Goal: Information Seeking & Learning: Learn about a topic

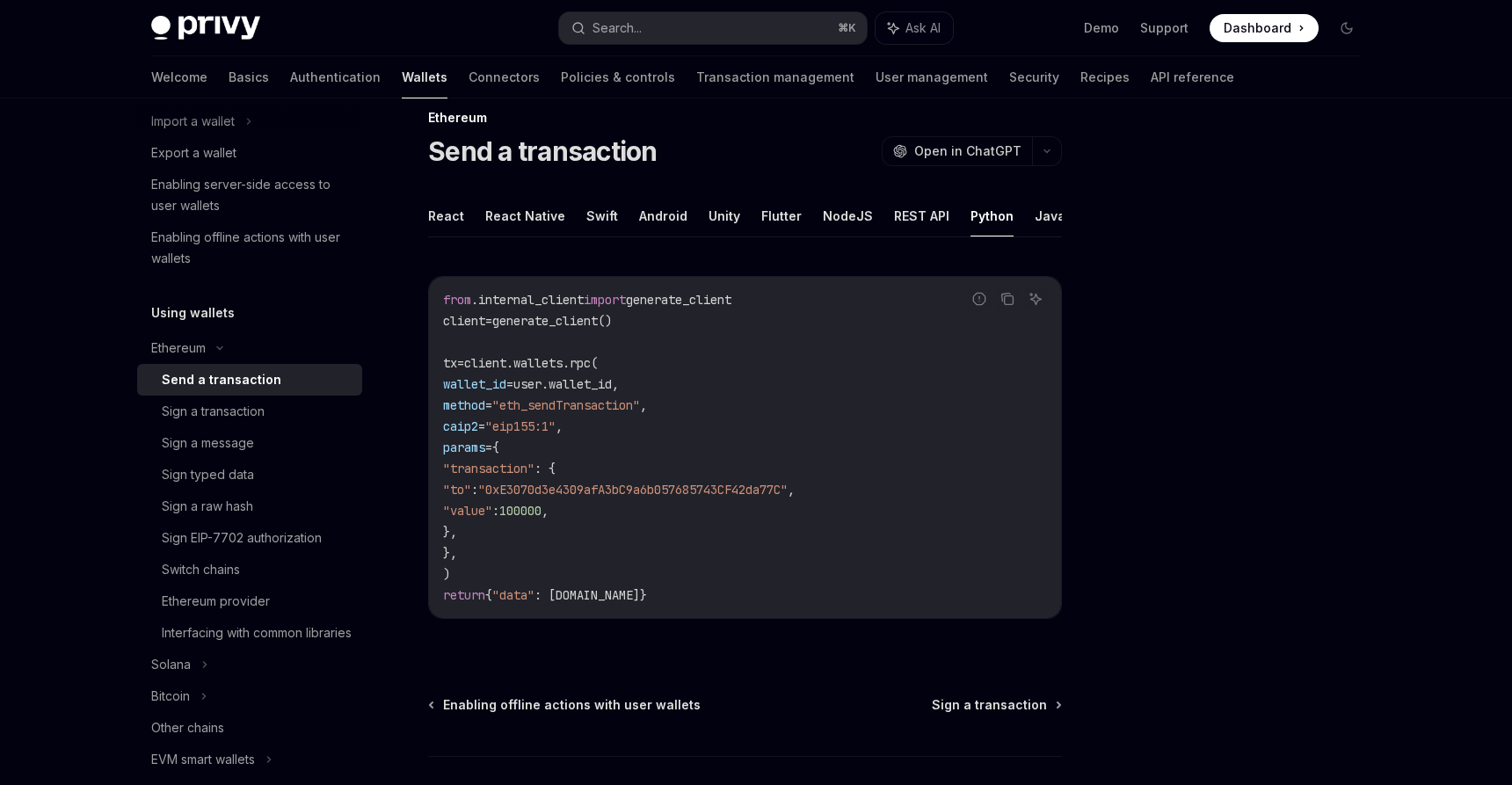
scroll to position [28, 0]
click at [896, 212] on button "REST API" at bounding box center [921, 215] width 55 height 41
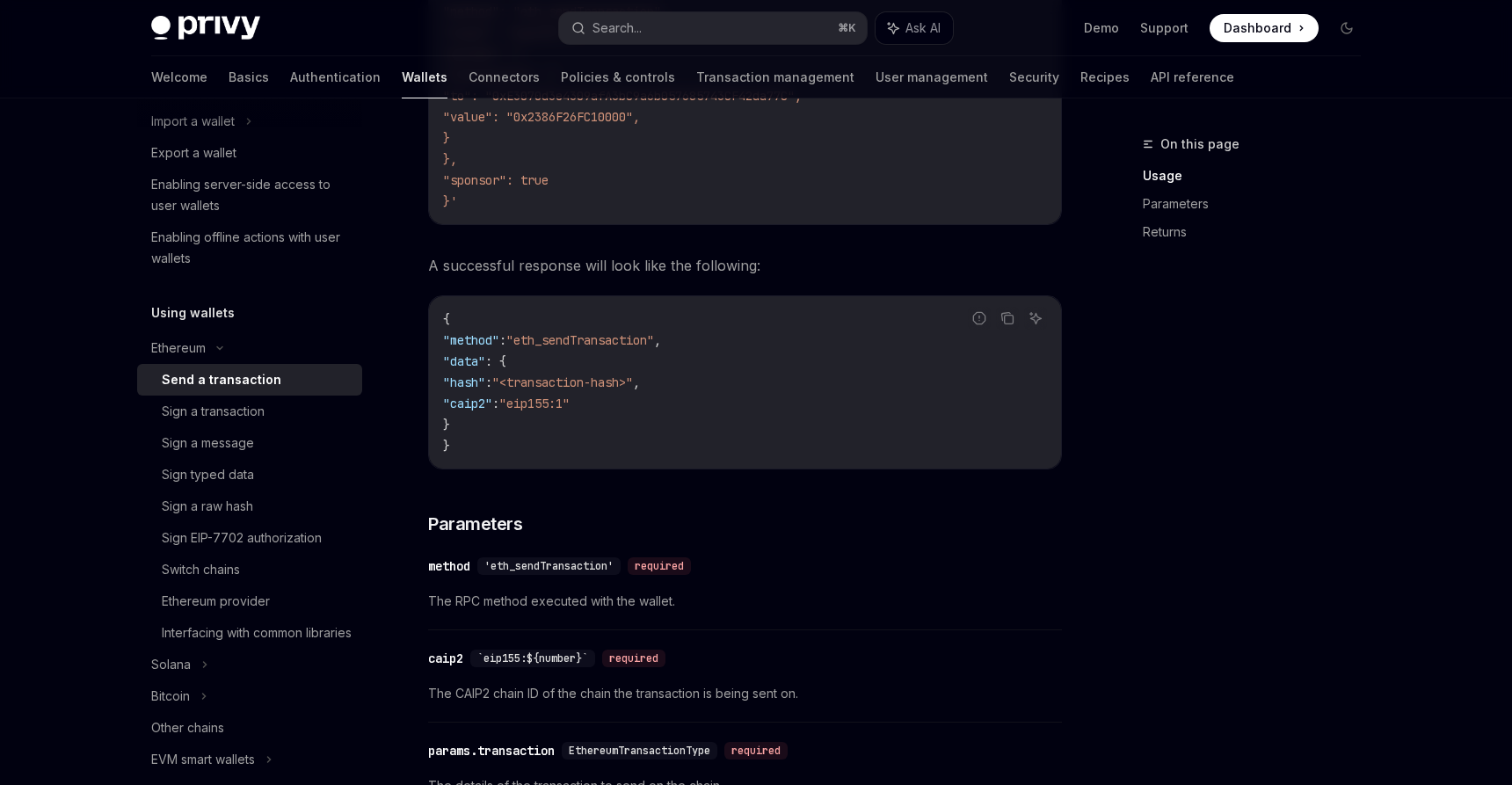
scroll to position [115, 0]
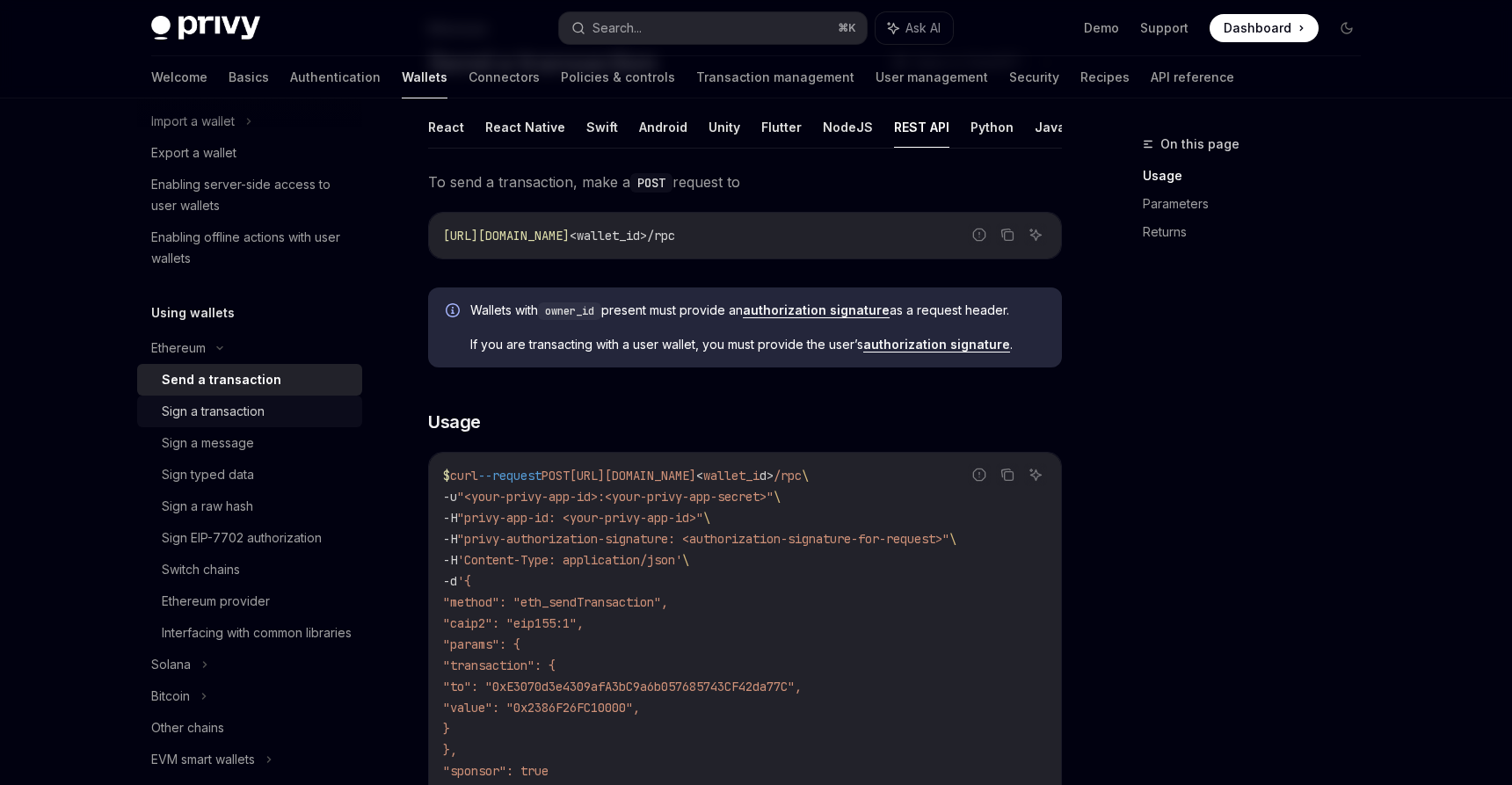
click at [222, 405] on div "Sign a transaction" at bounding box center [213, 411] width 103 height 22
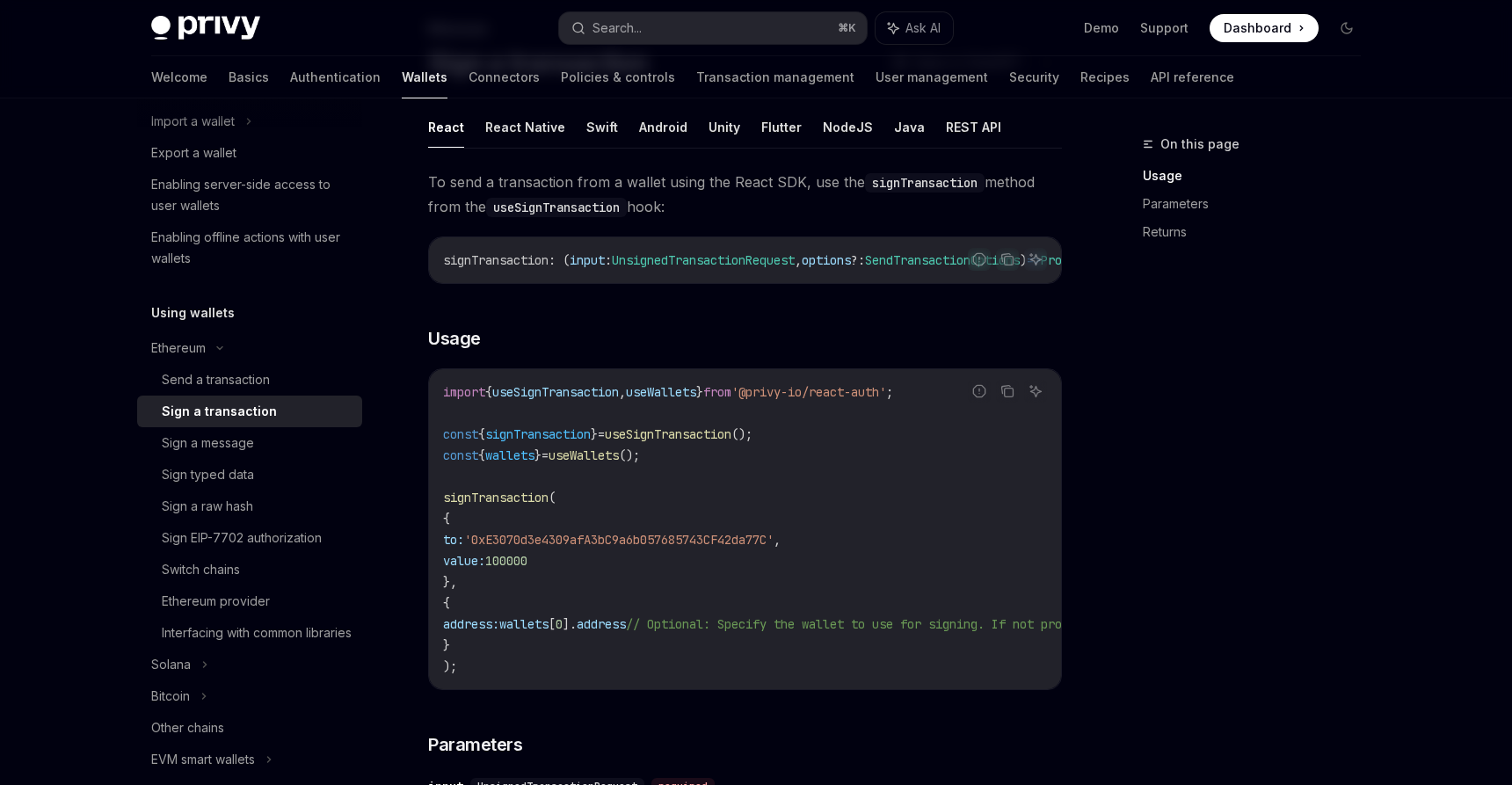
scroll to position [112, 0]
click at [970, 126] on button "REST API" at bounding box center [973, 129] width 55 height 41
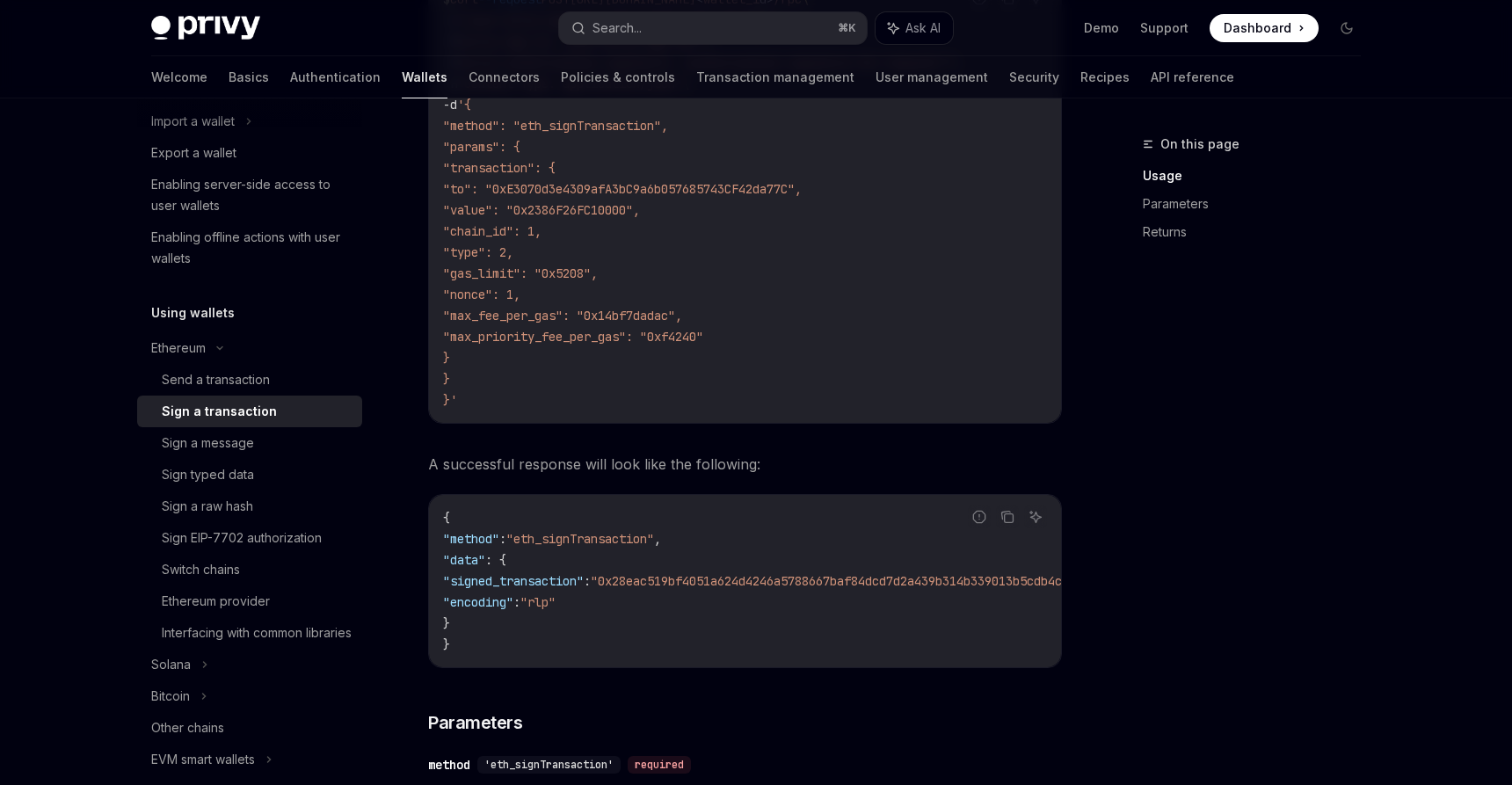
scroll to position [484, 0]
click at [224, 375] on div "Send a transaction" at bounding box center [215, 379] width 108 height 22
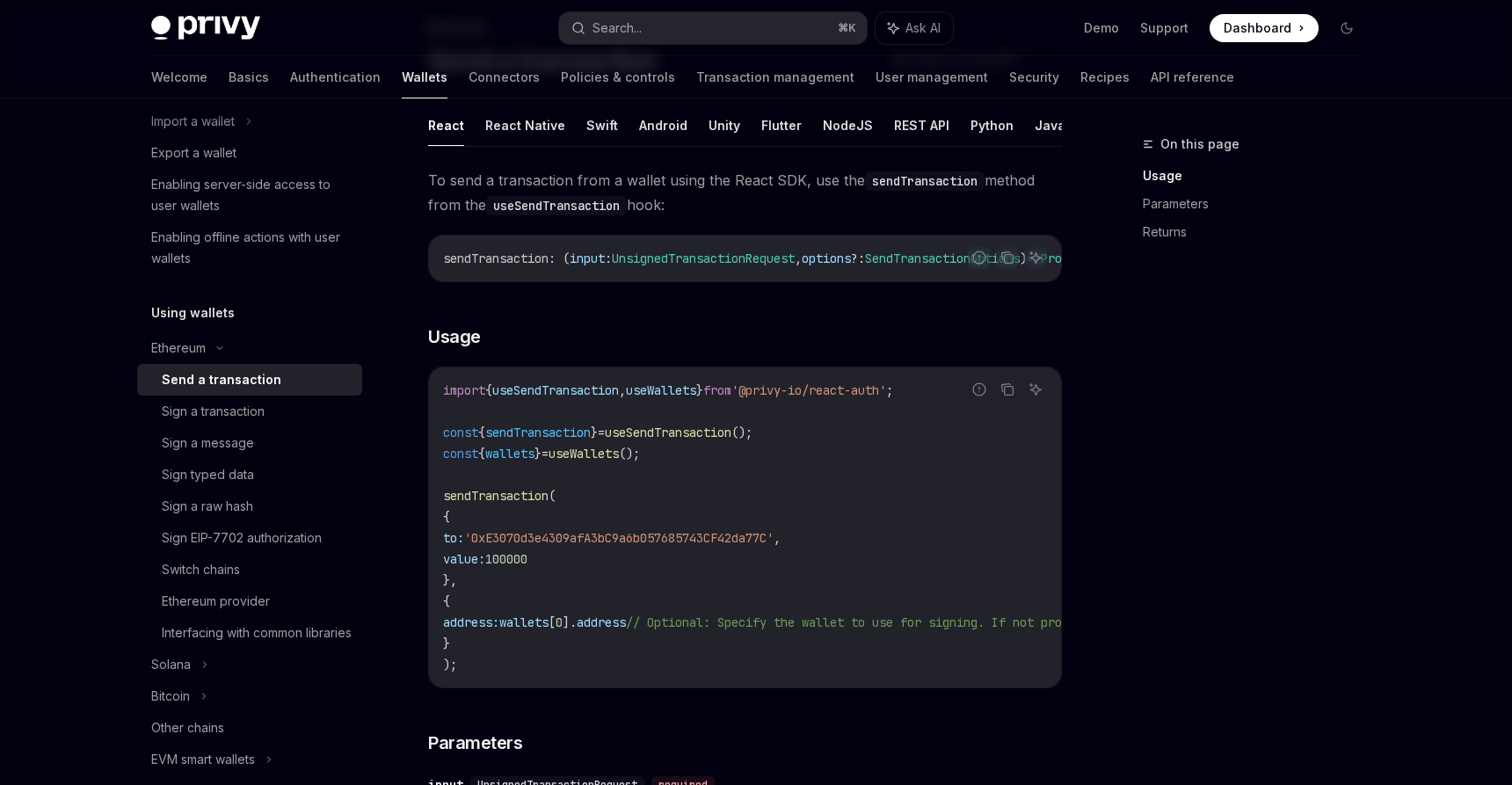
scroll to position [107, 0]
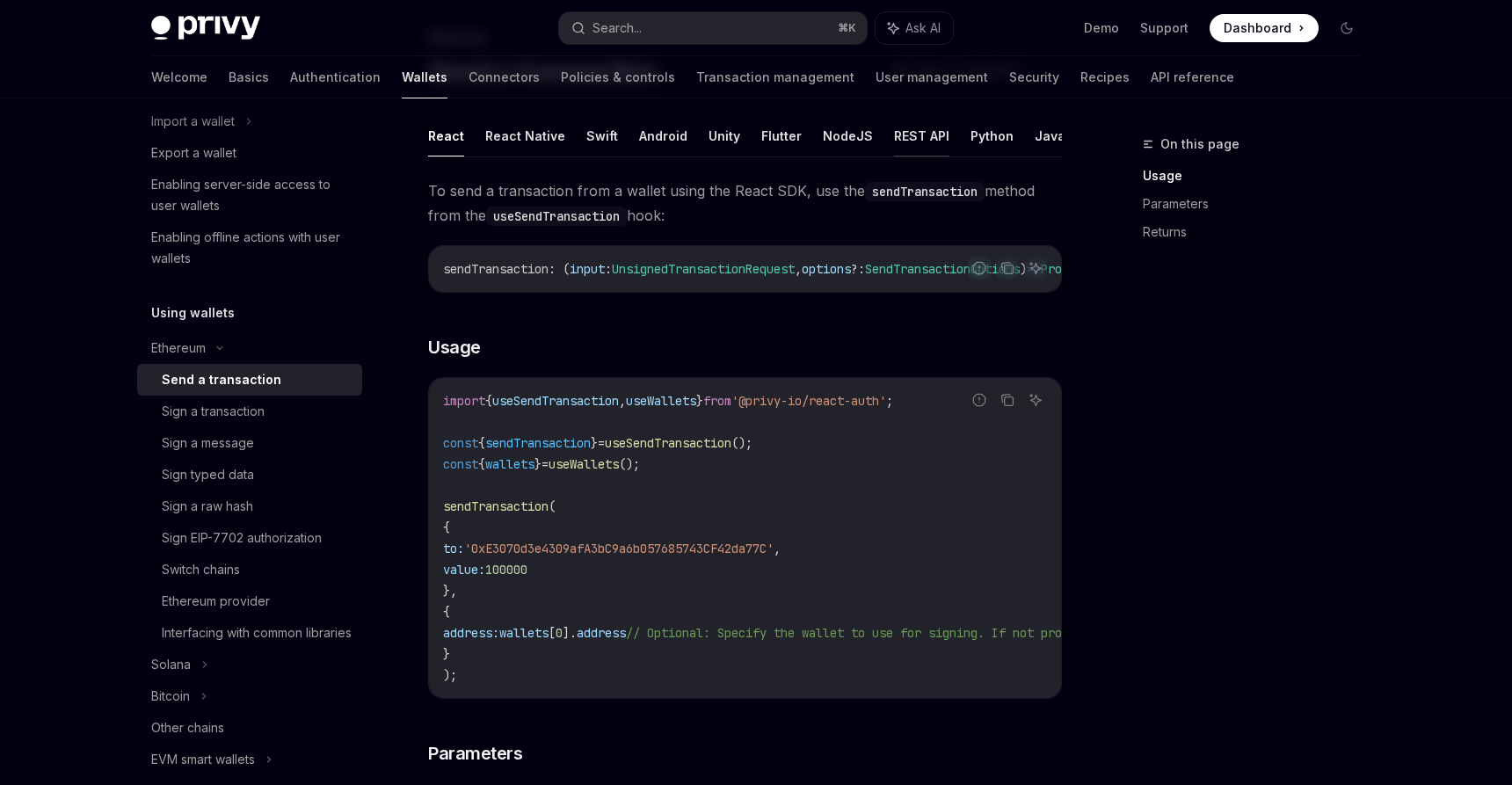
click at [897, 125] on button "REST API" at bounding box center [921, 136] width 55 height 41
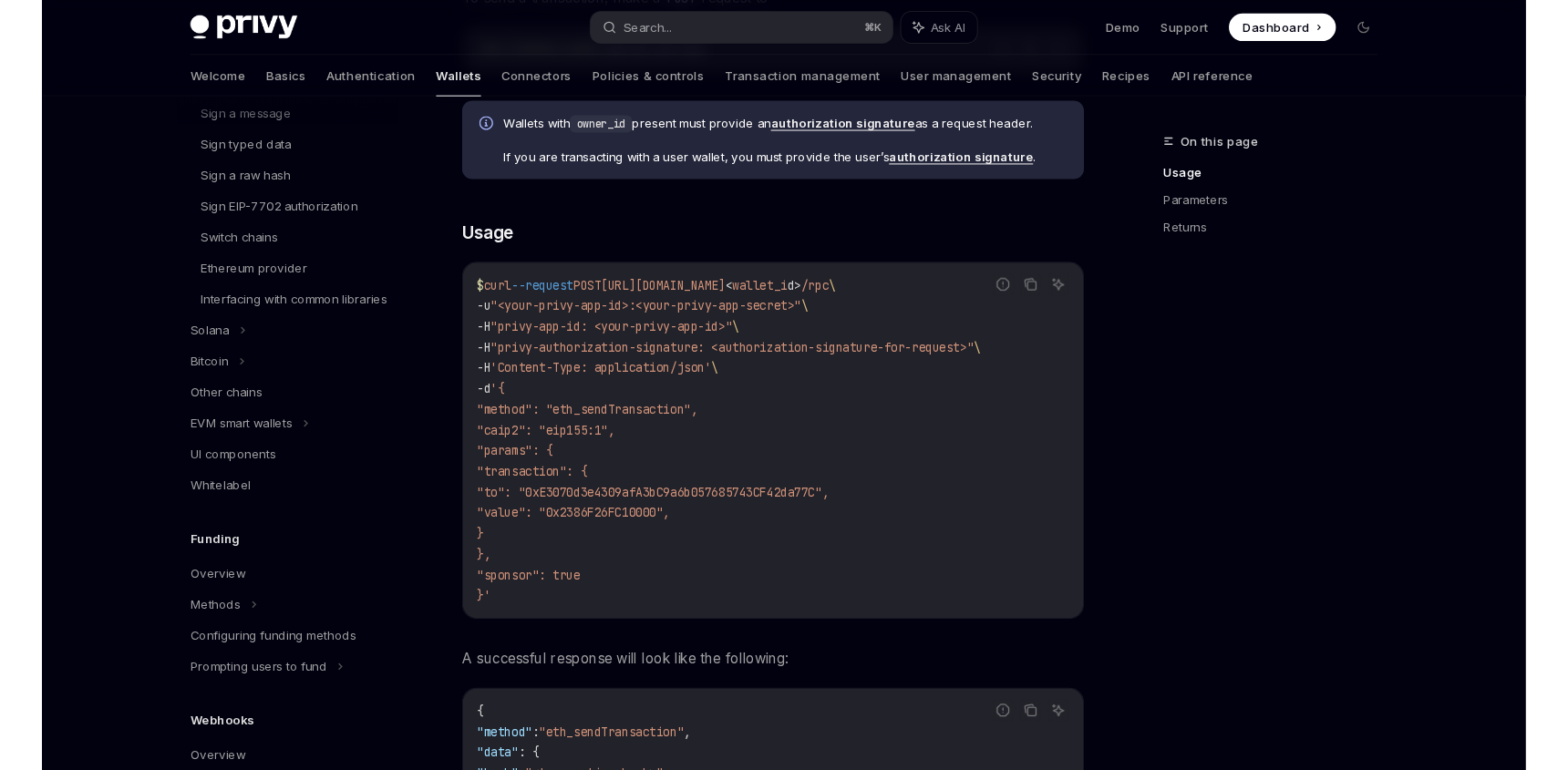
scroll to position [205, 0]
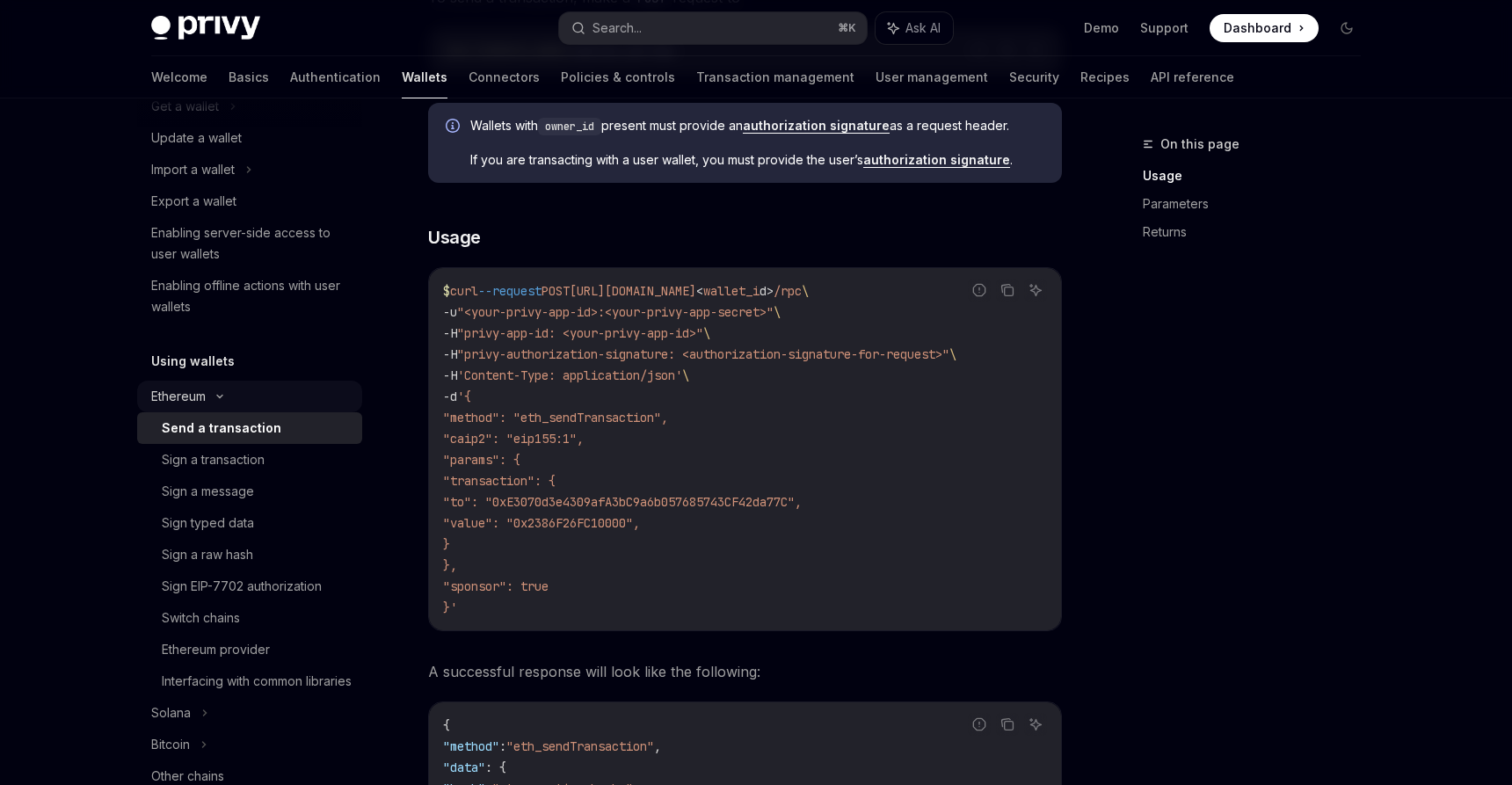
click at [236, 402] on div "Ethereum" at bounding box center [249, 396] width 225 height 32
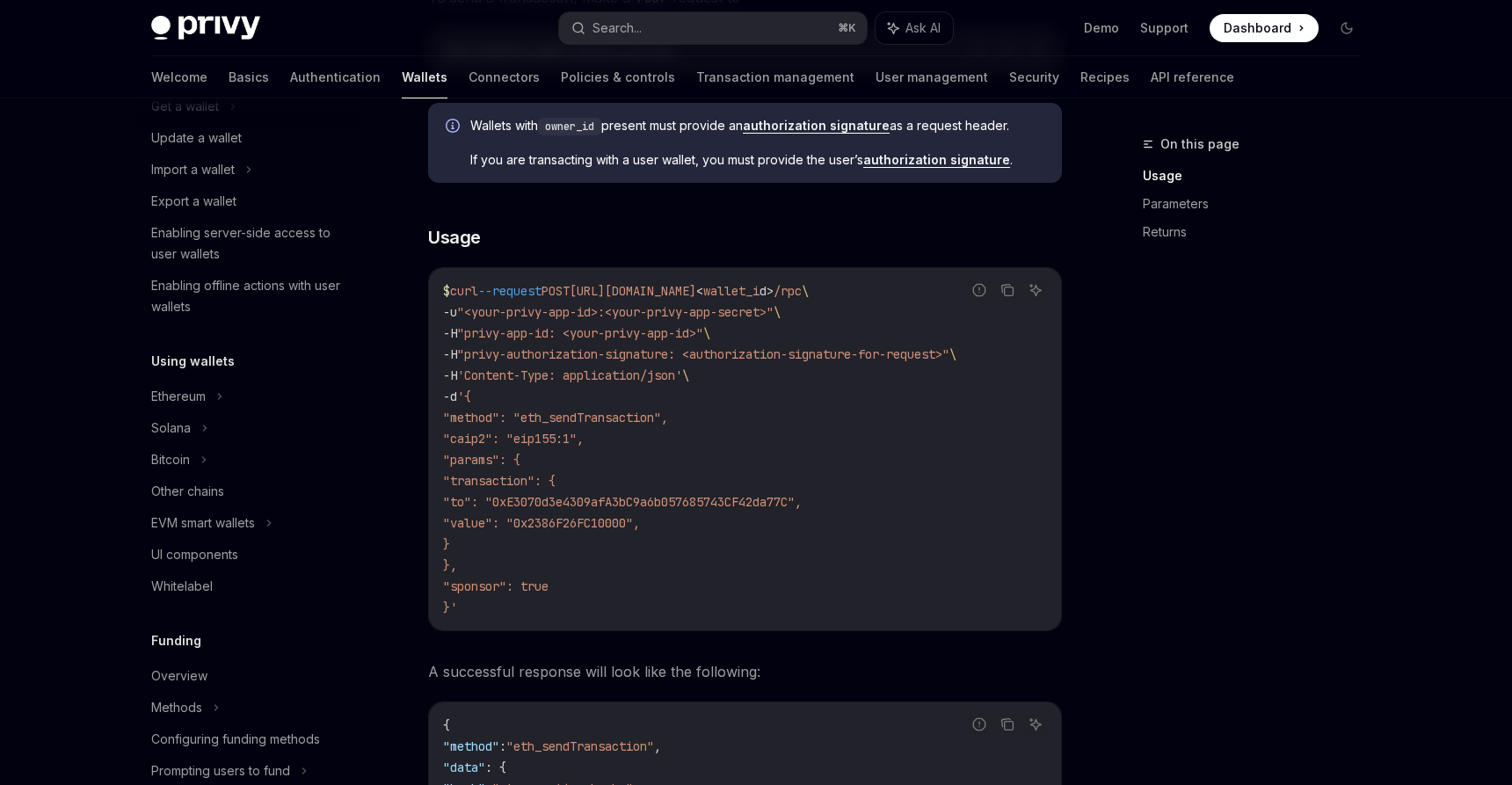
type textarea "*"
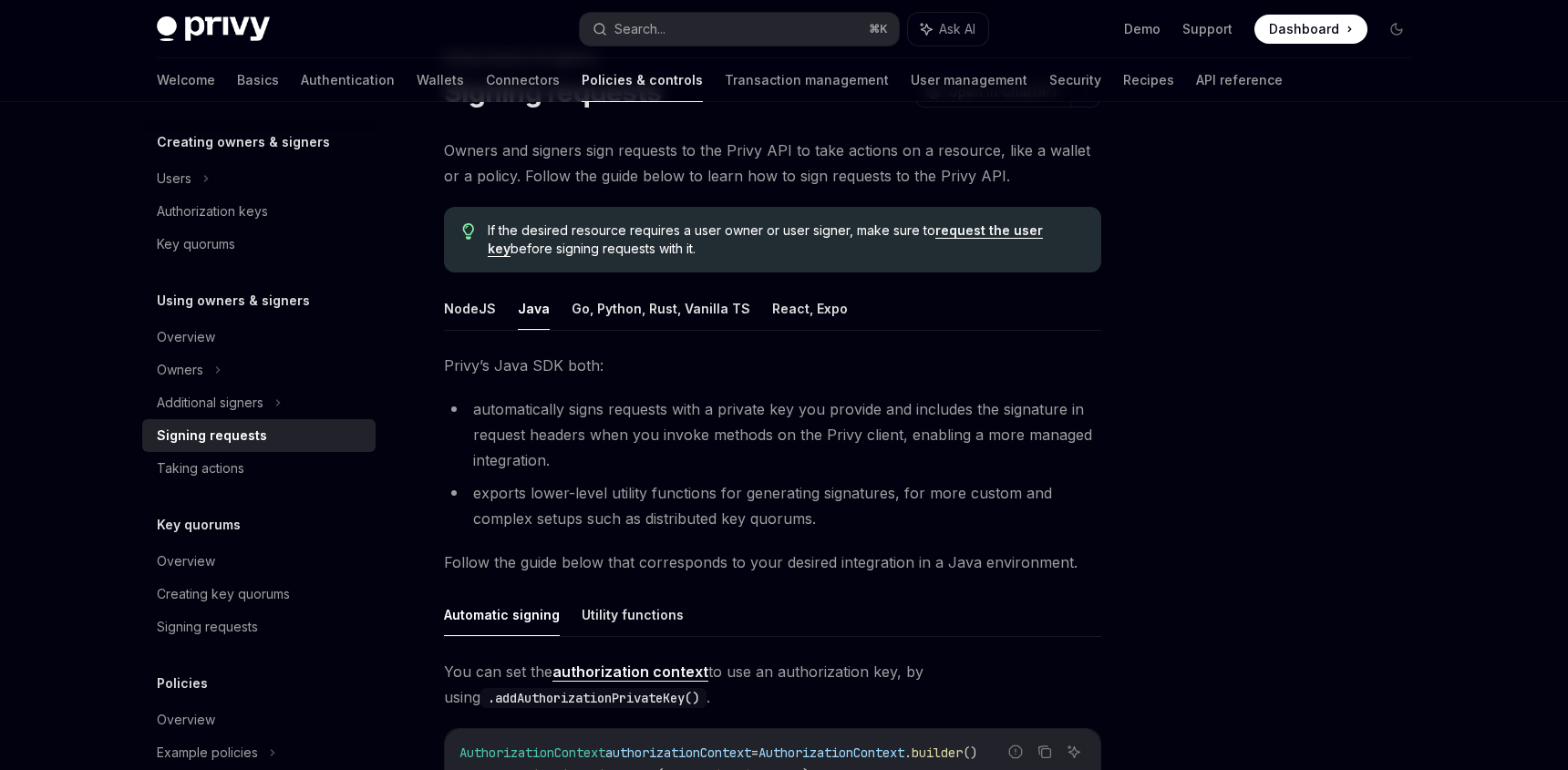
scroll to position [73, 0]
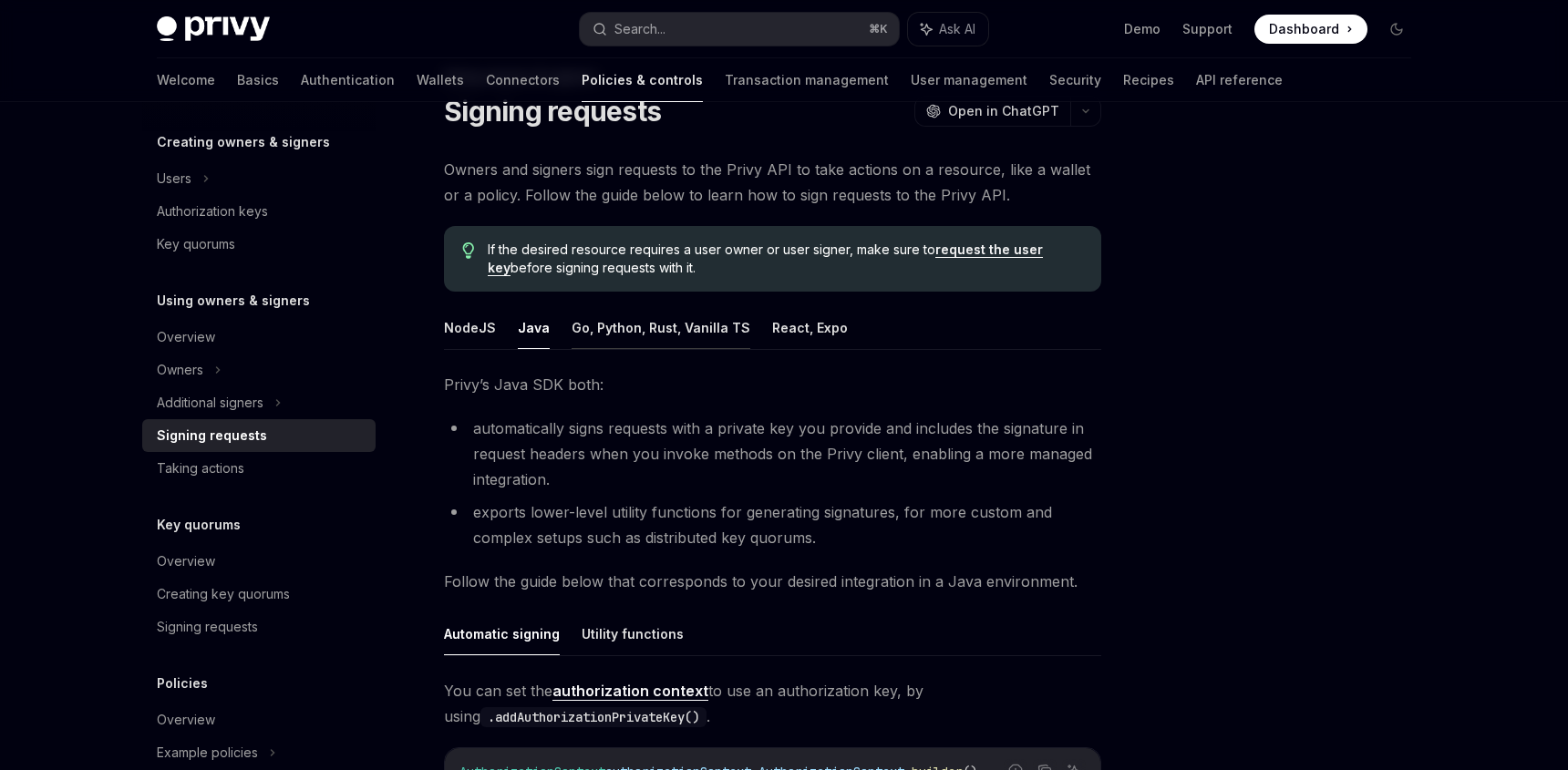
click at [713, 328] on button "Go, Python, Rust, Vanilla TS" at bounding box center [661, 327] width 179 height 43
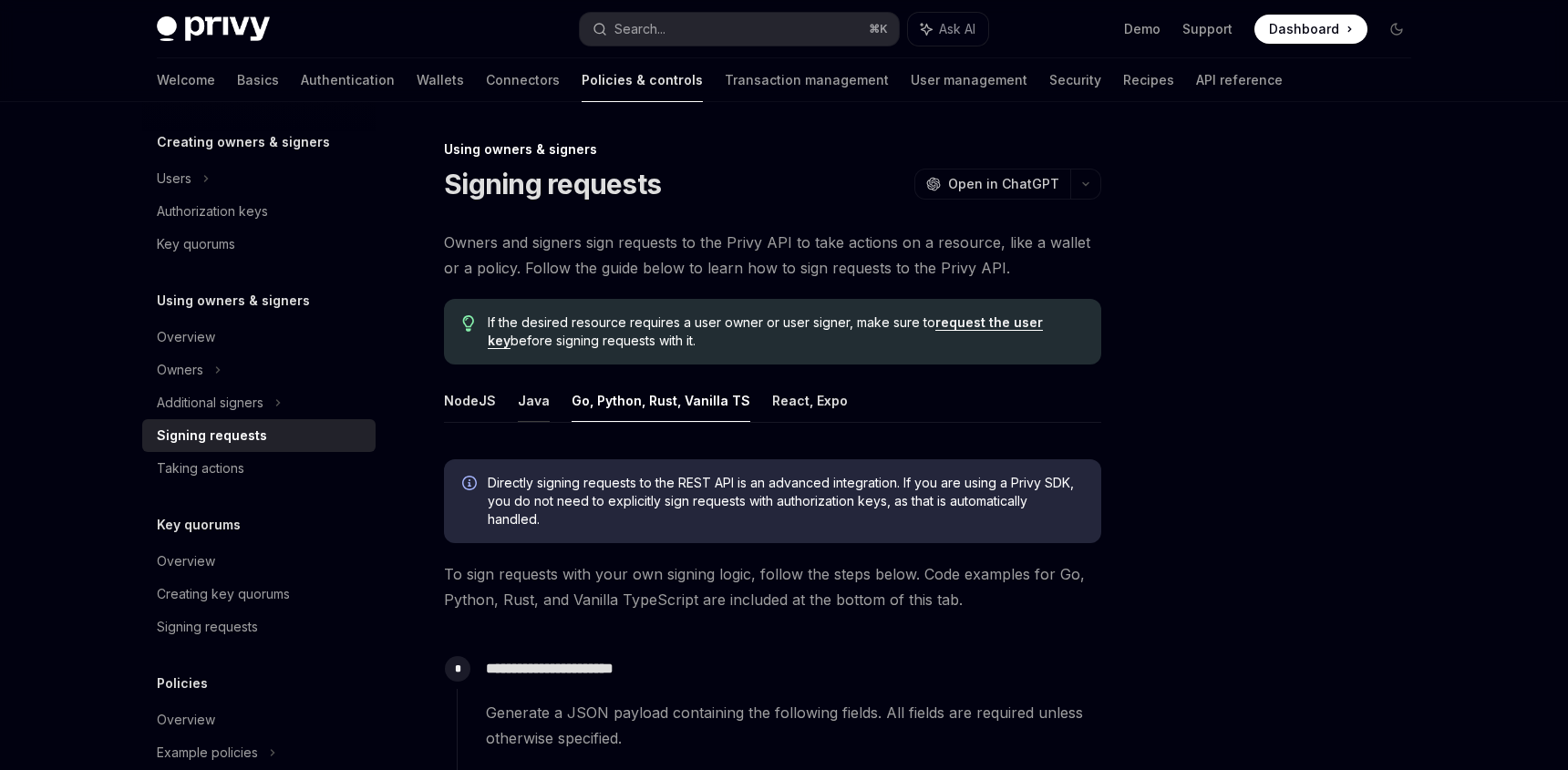
click at [541, 402] on button "Java" at bounding box center [533, 401] width 32 height 43
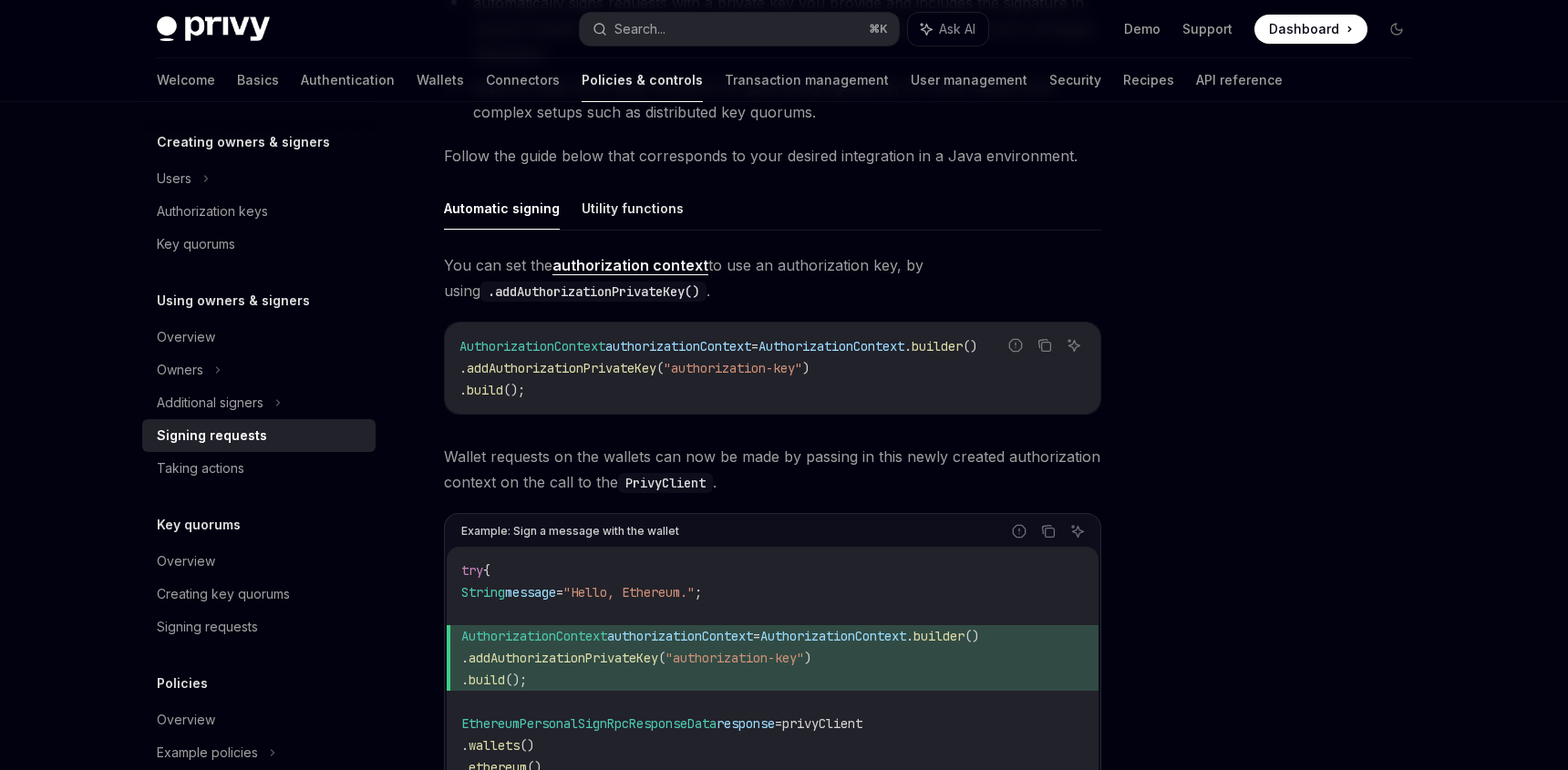
scroll to position [97, 0]
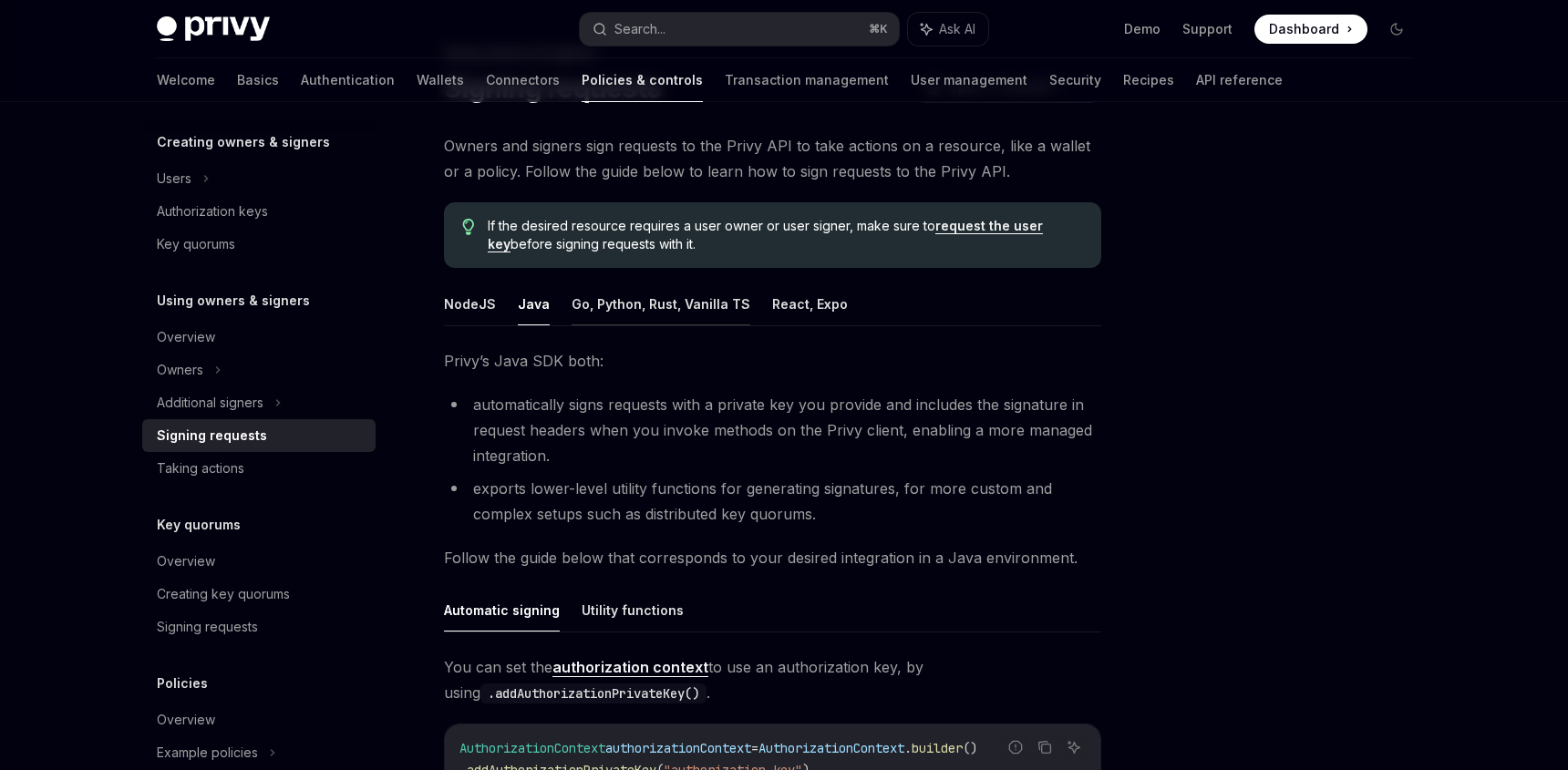
click at [698, 296] on button "Go, Python, Rust, Vanilla TS" at bounding box center [661, 304] width 179 height 43
type textarea "*"
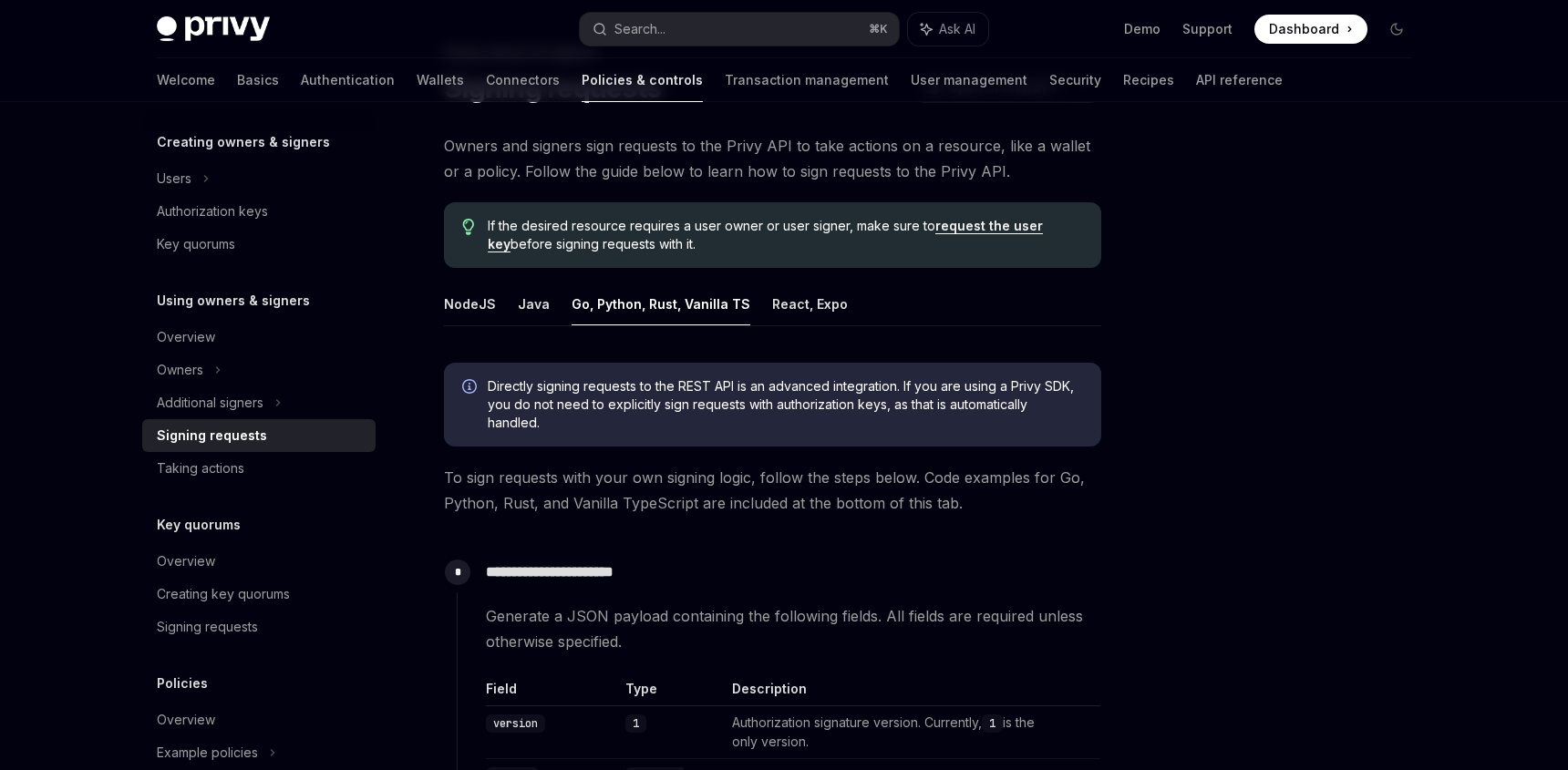
scroll to position [662, 0]
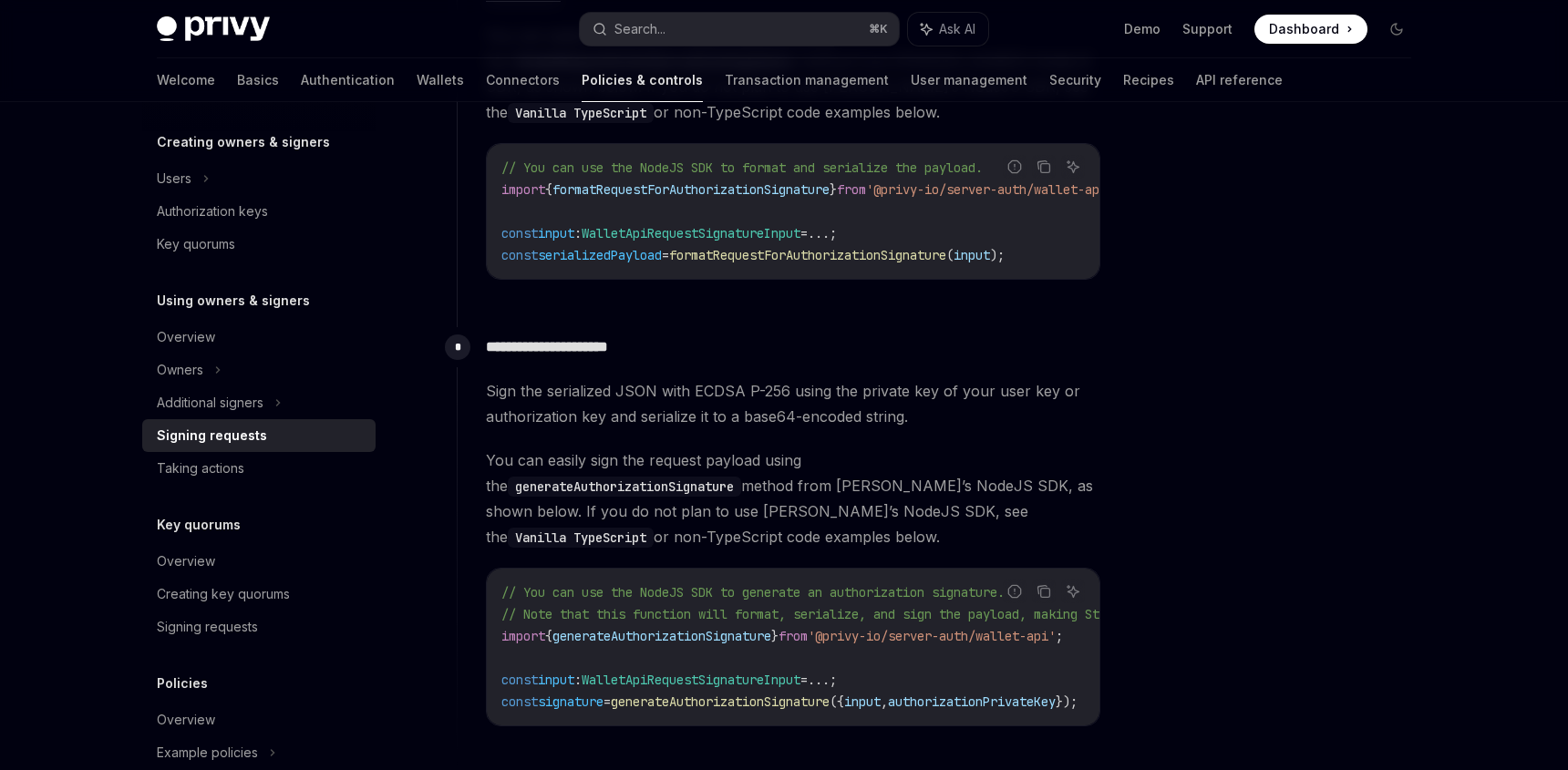
scroll to position [1585, 0]
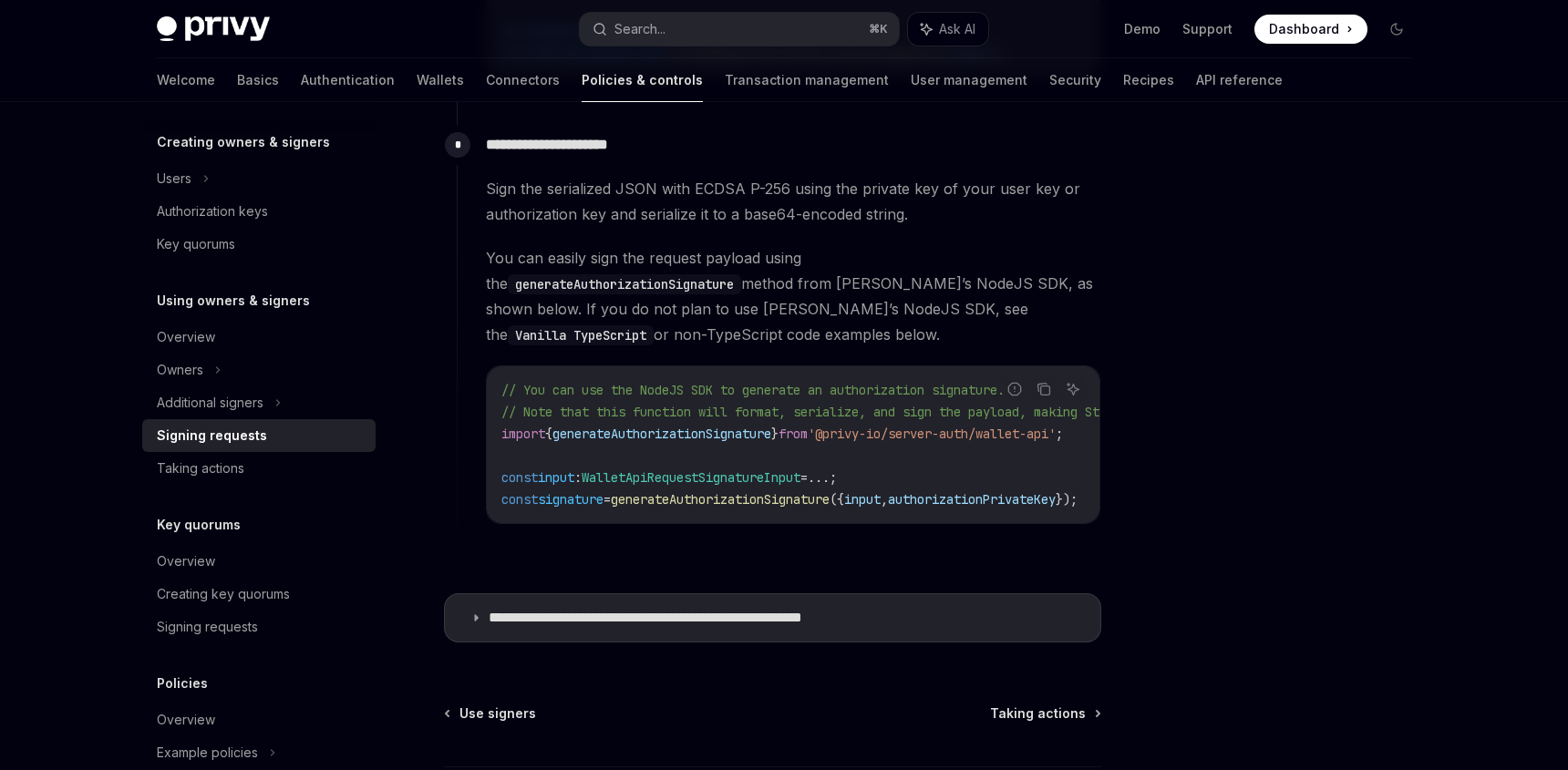
drag, startPoint x: 912, startPoint y: 514, endPoint x: 940, endPoint y: 513, distance: 28.0
click at [940, 513] on div "**********" at bounding box center [779, 339] width 645 height 428
drag, startPoint x: 917, startPoint y: 514, endPoint x: 988, endPoint y: 513, distance: 71.0
click at [988, 513] on div "**********" at bounding box center [779, 339] width 645 height 428
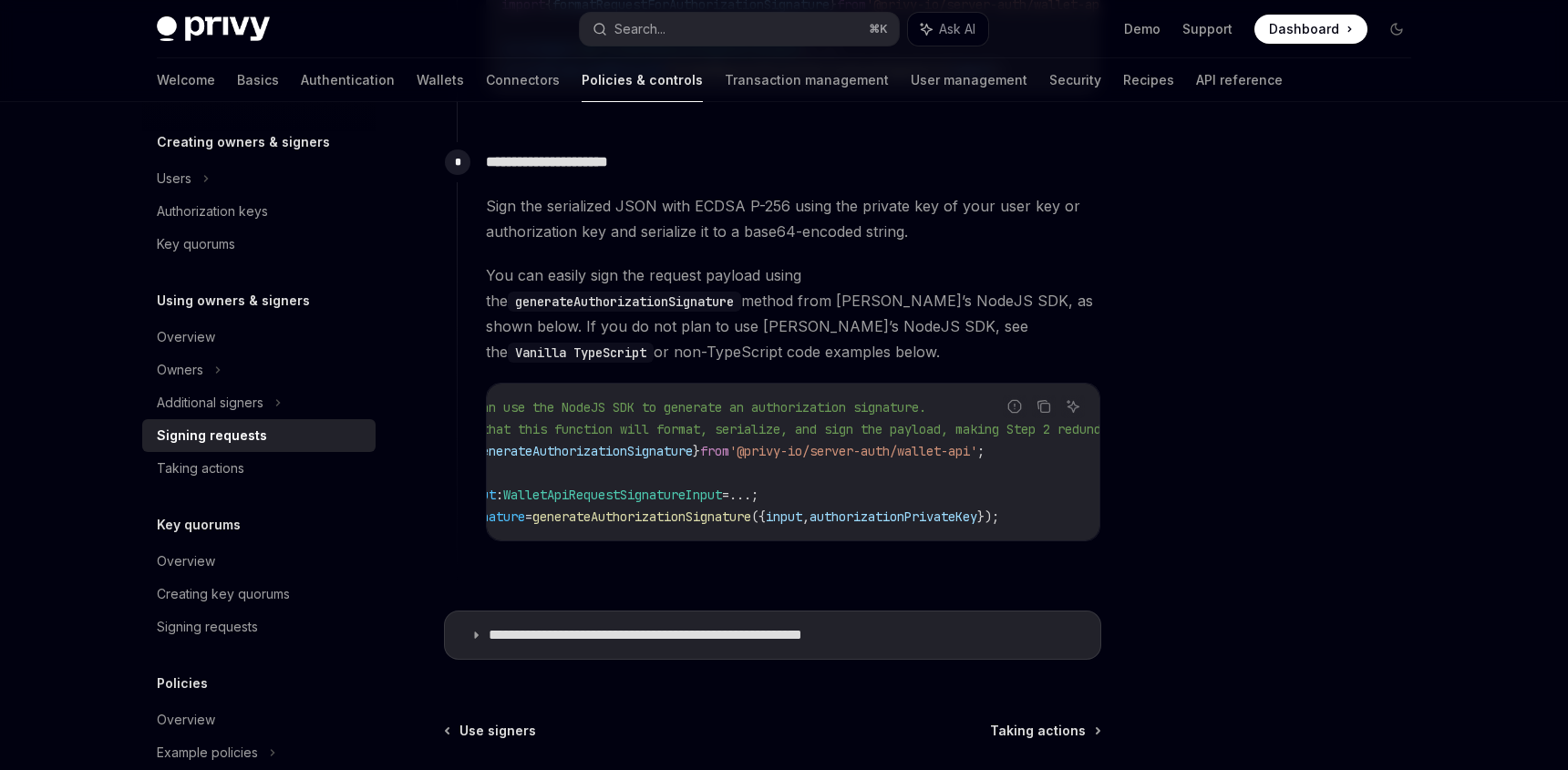
scroll to position [0, 81]
drag, startPoint x: 501, startPoint y: 521, endPoint x: 479, endPoint y: 520, distance: 22.0
click at [479, 520] on div "**********" at bounding box center [779, 355] width 645 height 428
drag, startPoint x: 479, startPoint y: 520, endPoint x: 564, endPoint y: 525, distance: 85.1
click at [564, 525] on div "**********" at bounding box center [779, 355] width 645 height 428
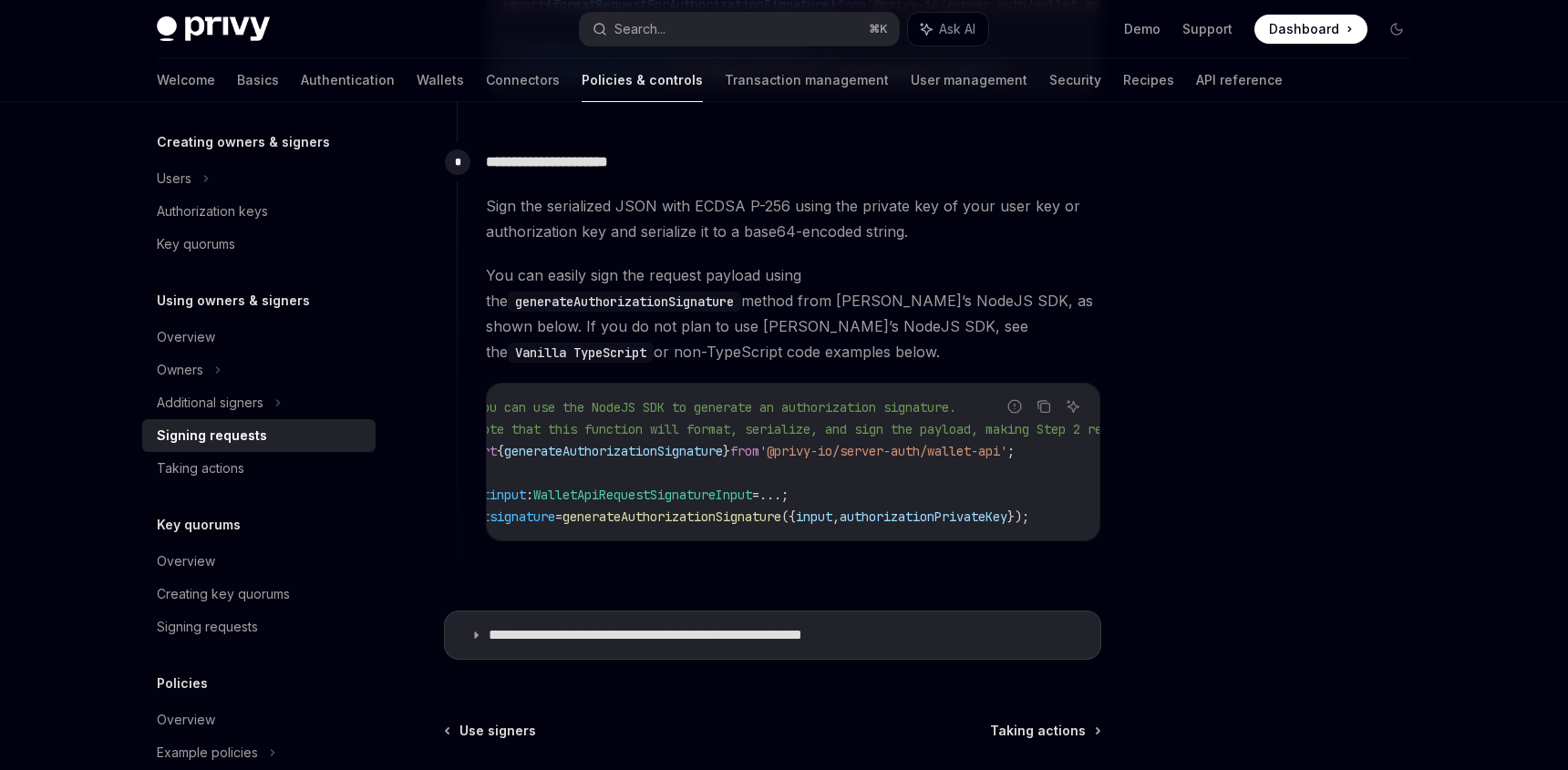
scroll to position [0, 29]
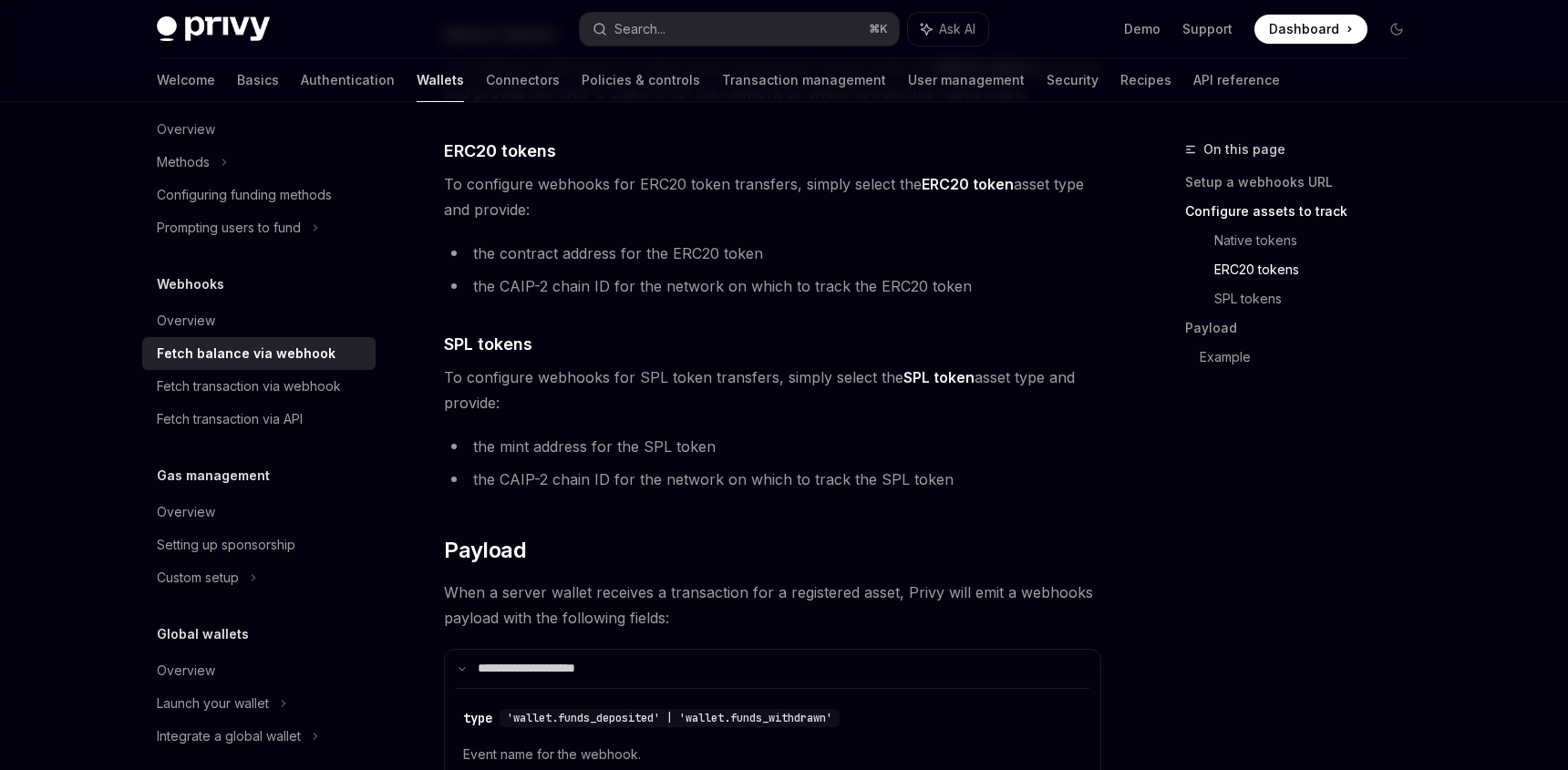
scroll to position [796, 0]
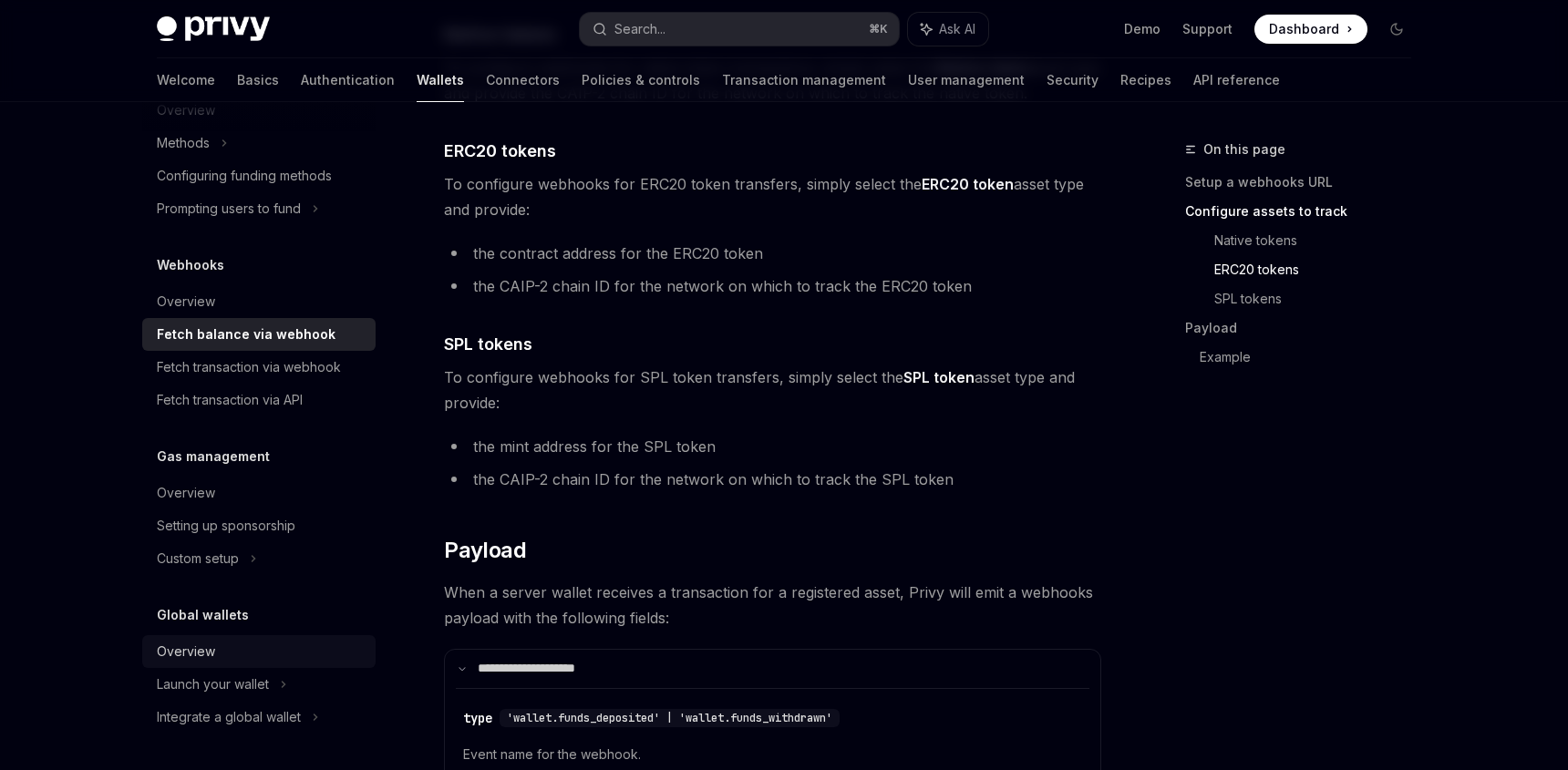
click at [210, 651] on div "Overview" at bounding box center [185, 652] width 58 height 22
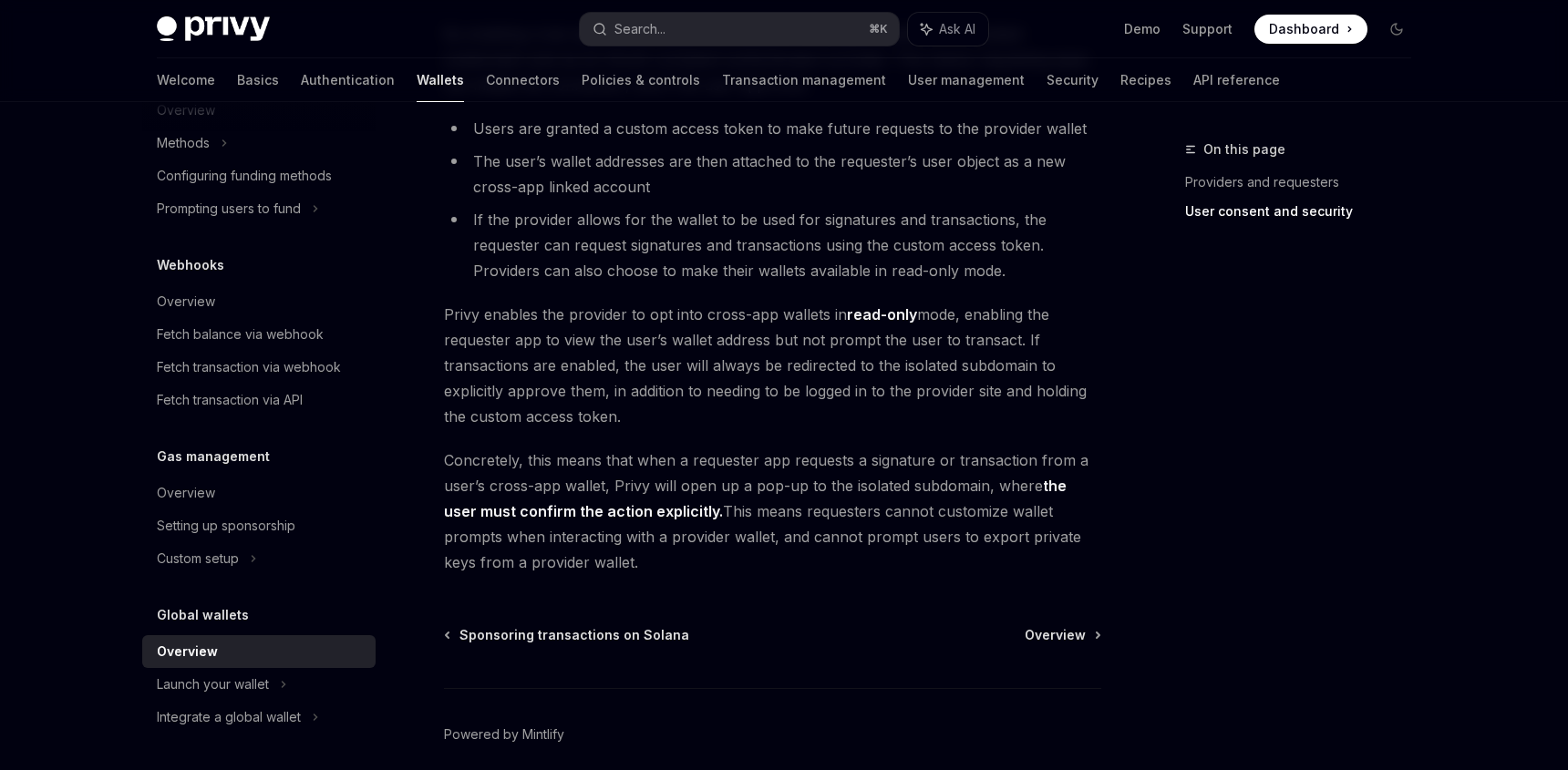
scroll to position [1460, 0]
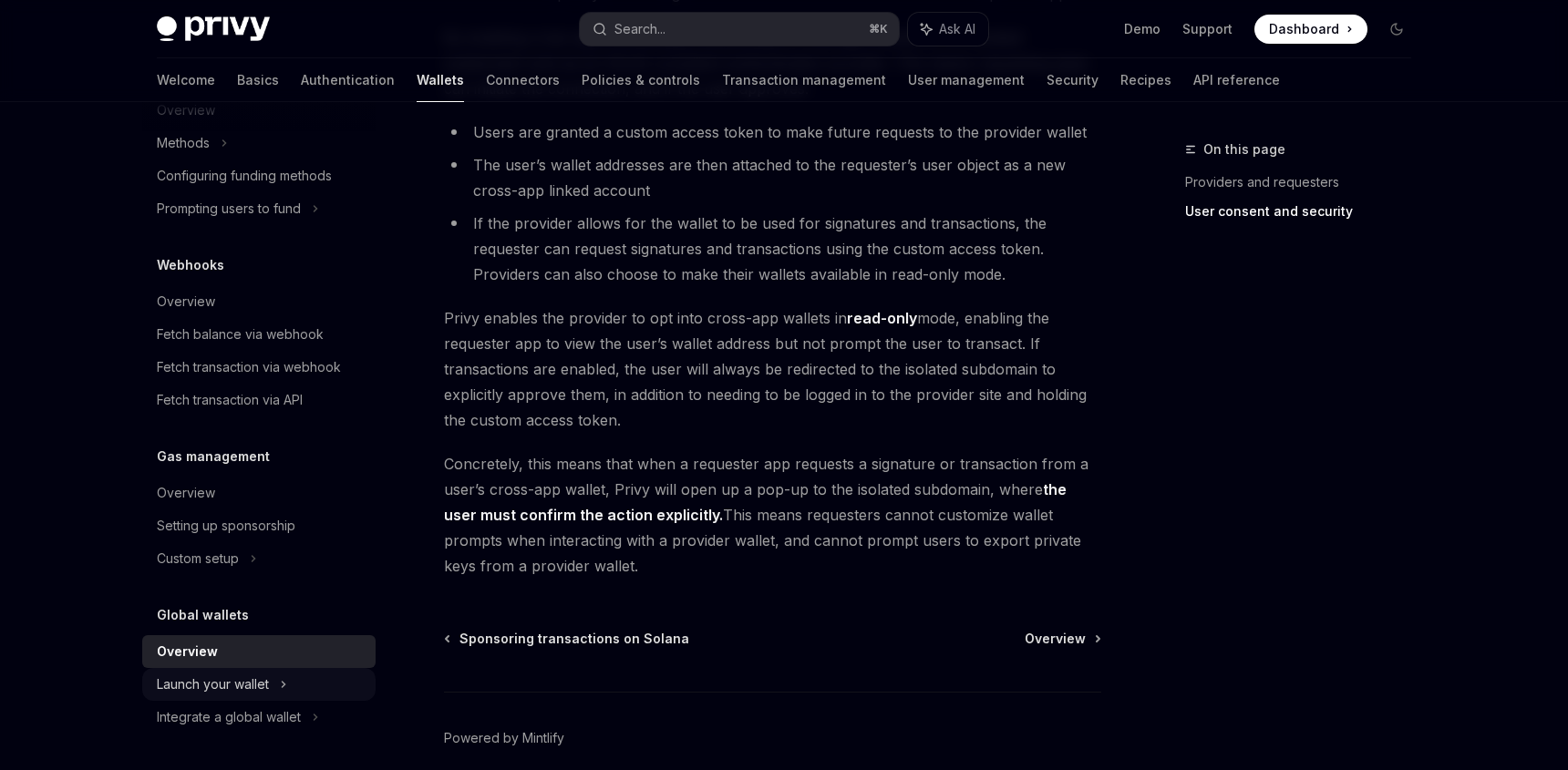
click at [253, 697] on div "Launch your wallet" at bounding box center [258, 685] width 233 height 33
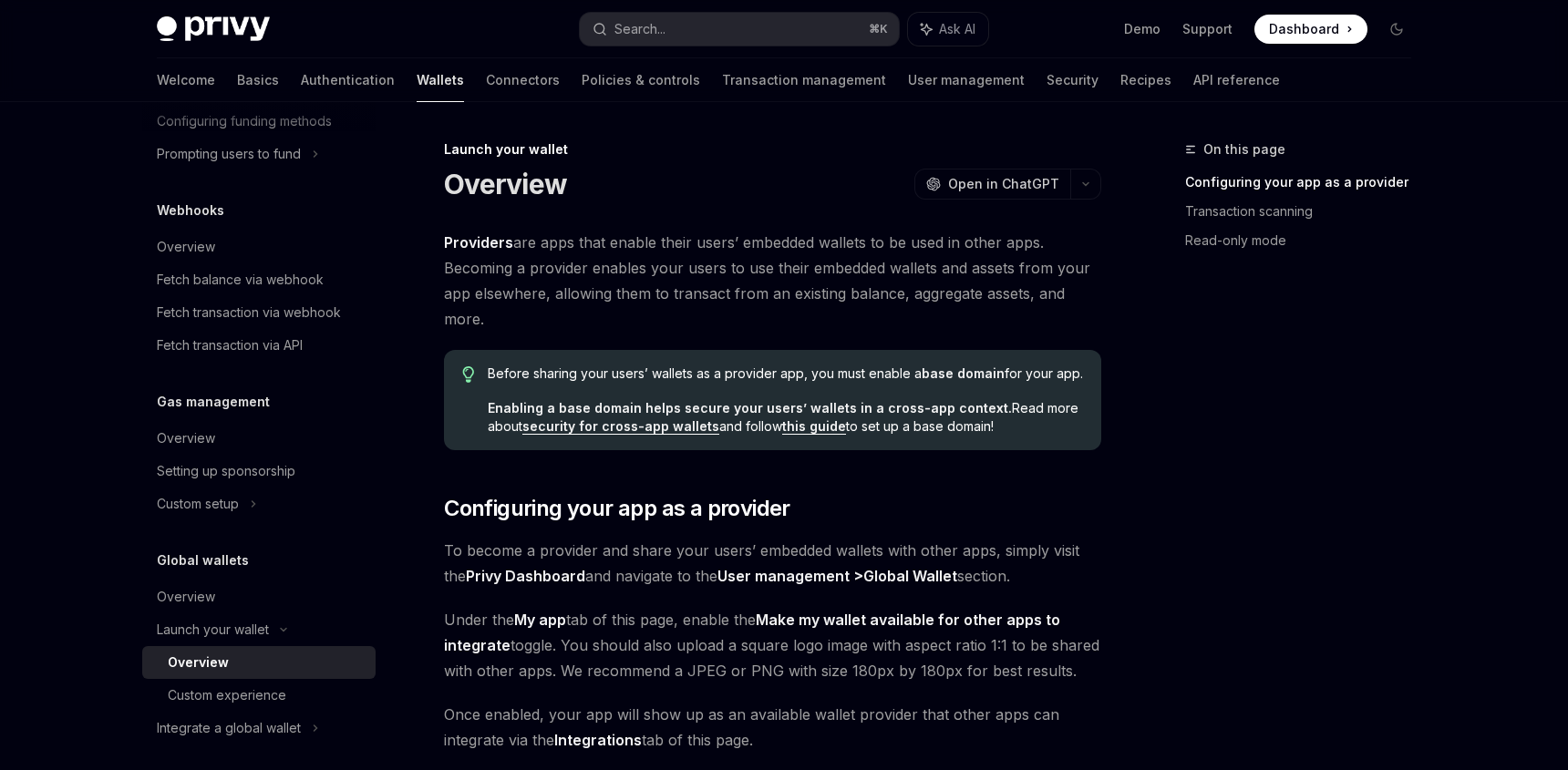
scroll to position [861, 0]
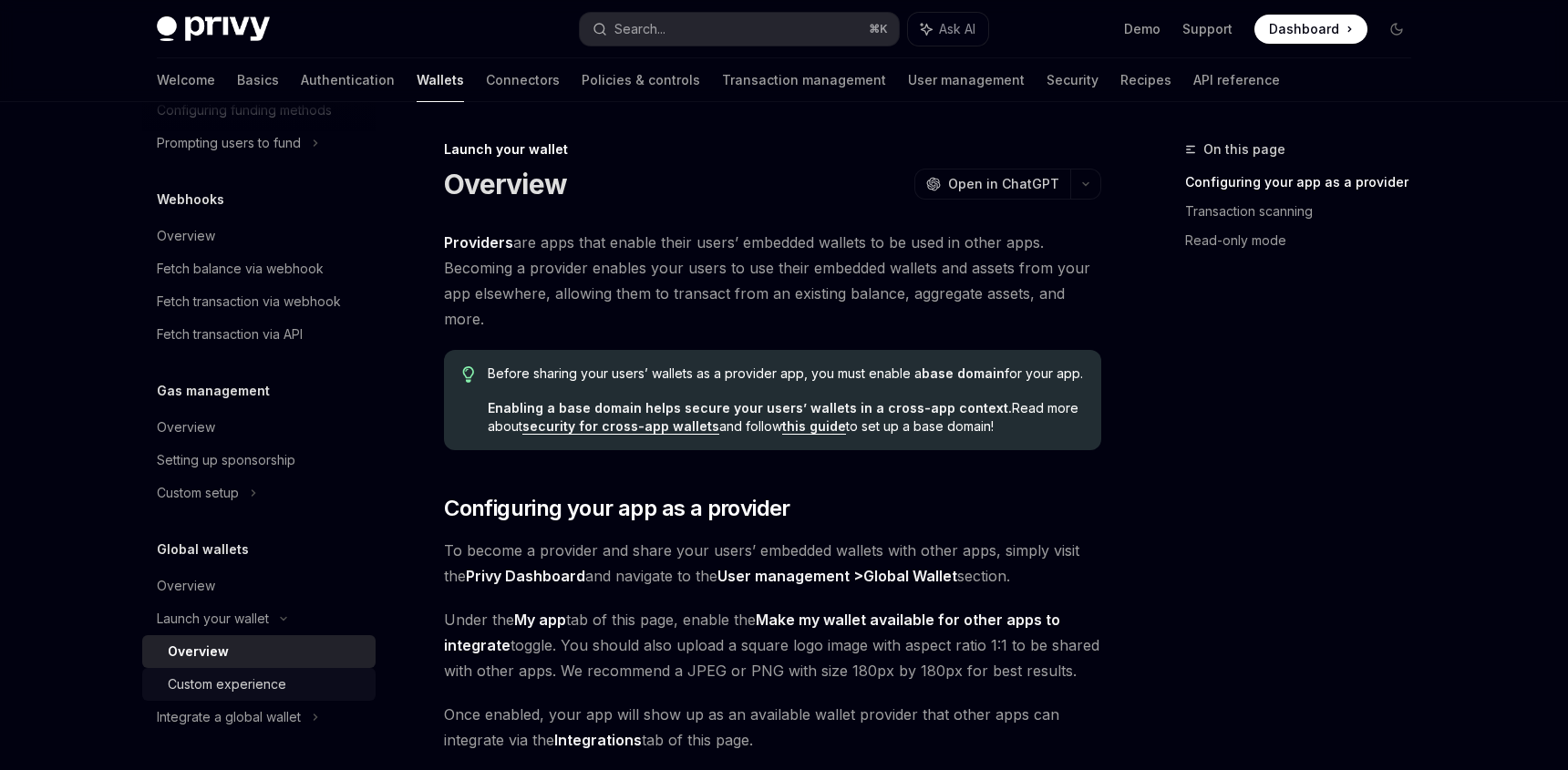
click at [282, 686] on div "Custom experience" at bounding box center [227, 685] width 118 height 22
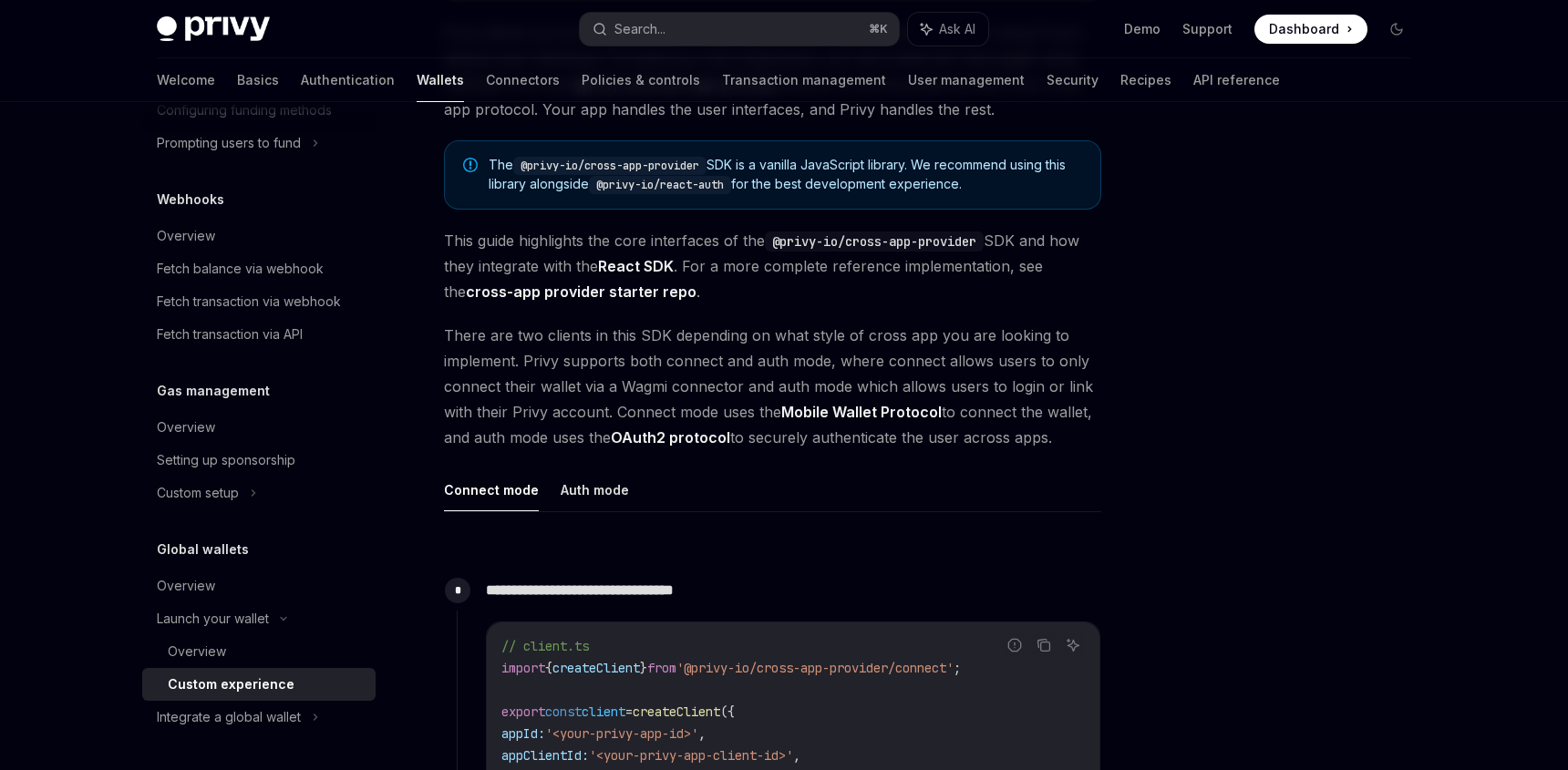
scroll to position [693, 0]
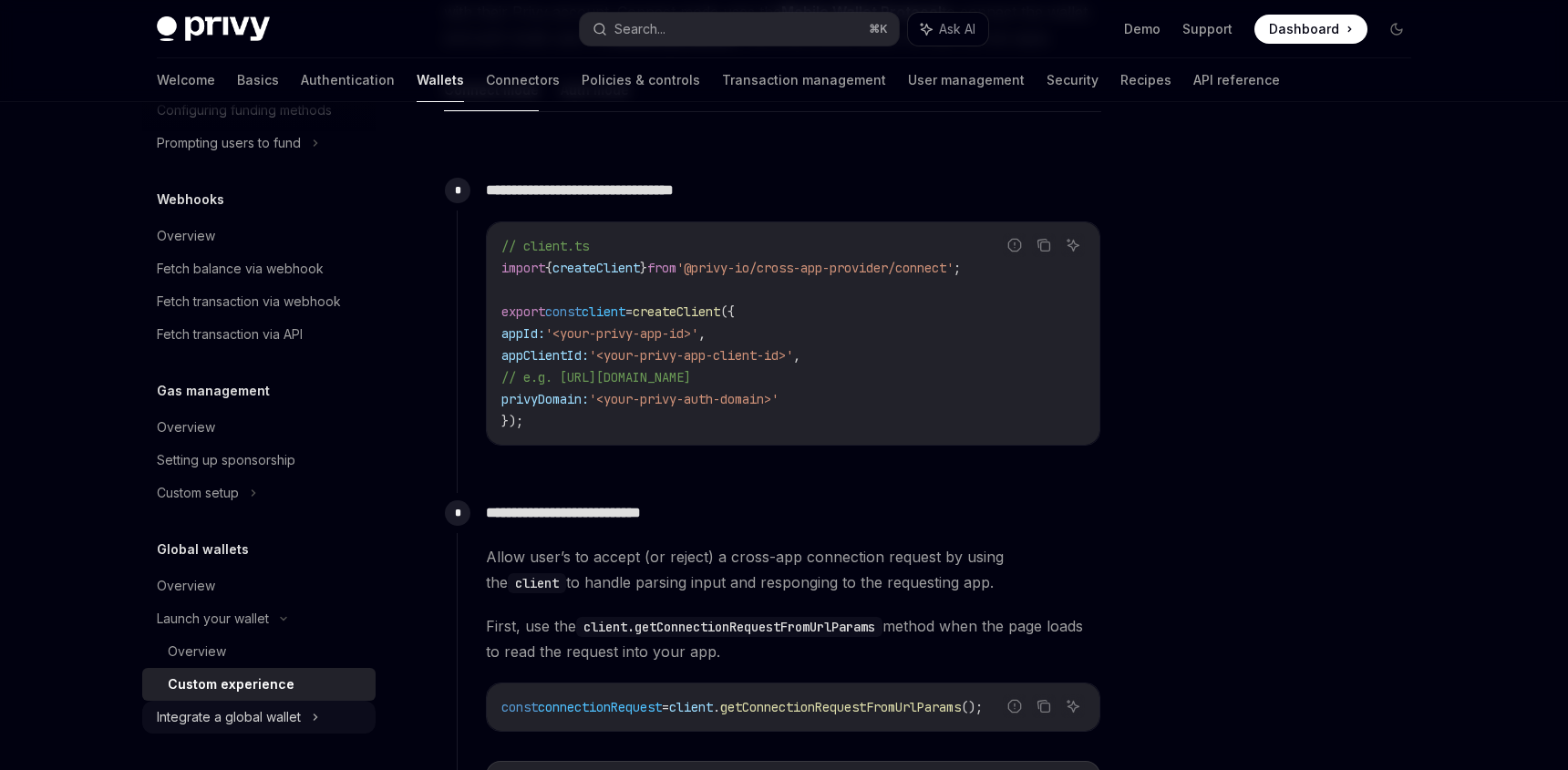
click at [220, 724] on div "Integrate a global wallet" at bounding box center [228, 718] width 144 height 22
type textarea "*"
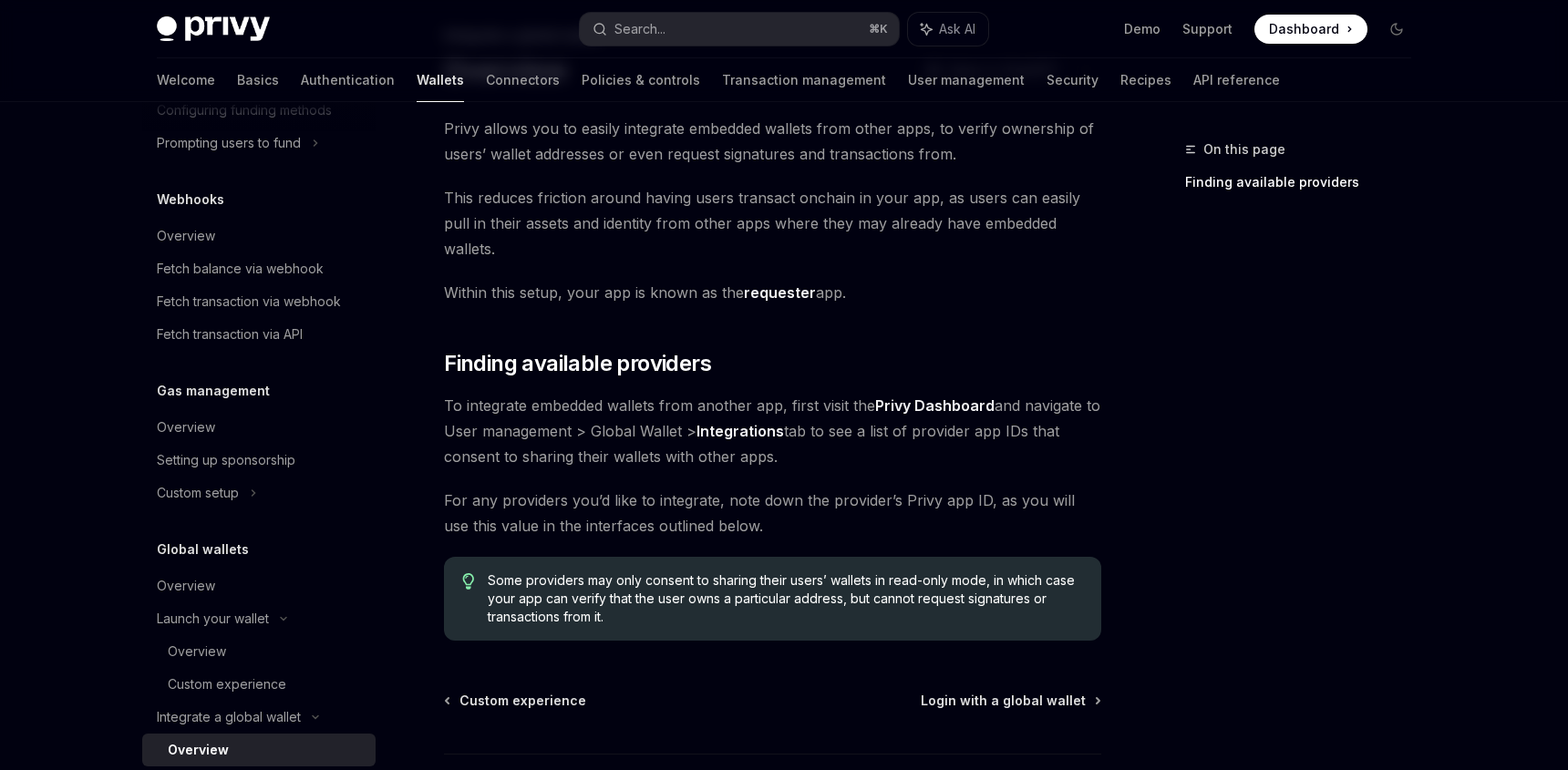
scroll to position [115, 0]
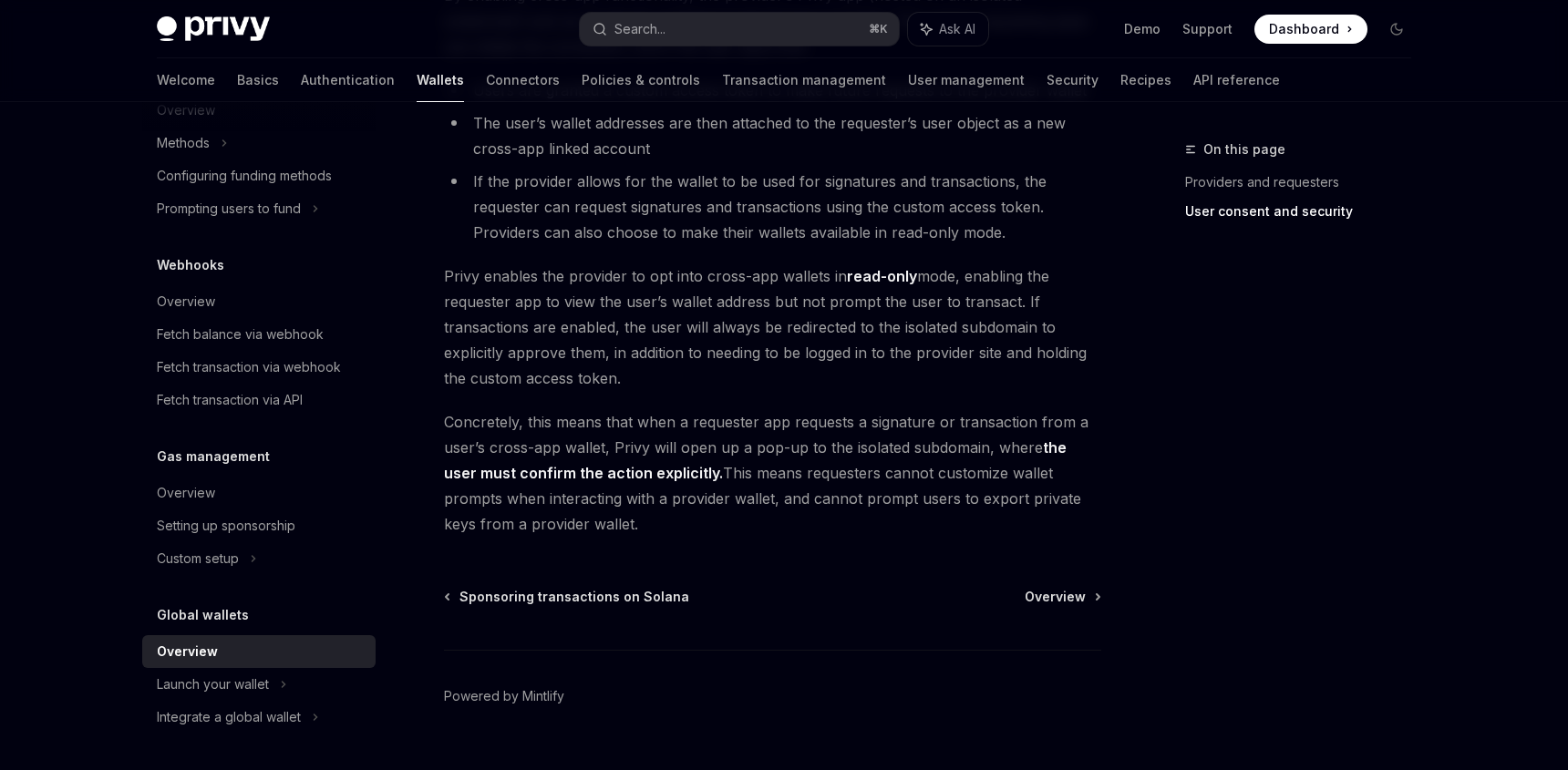
scroll to position [1540, 0]
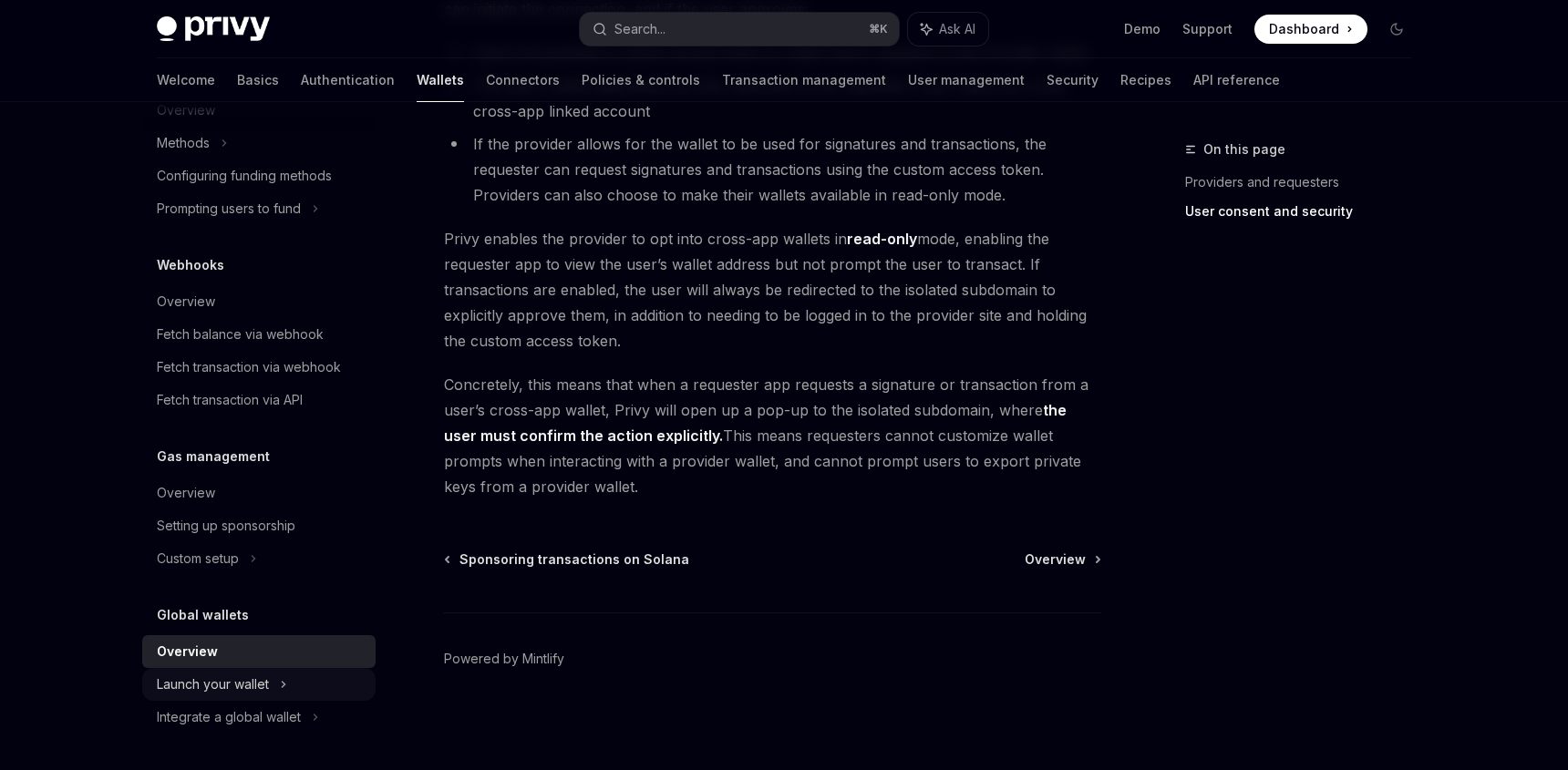
click at [323, 691] on div "Launch your wallet" at bounding box center [258, 685] width 233 height 33
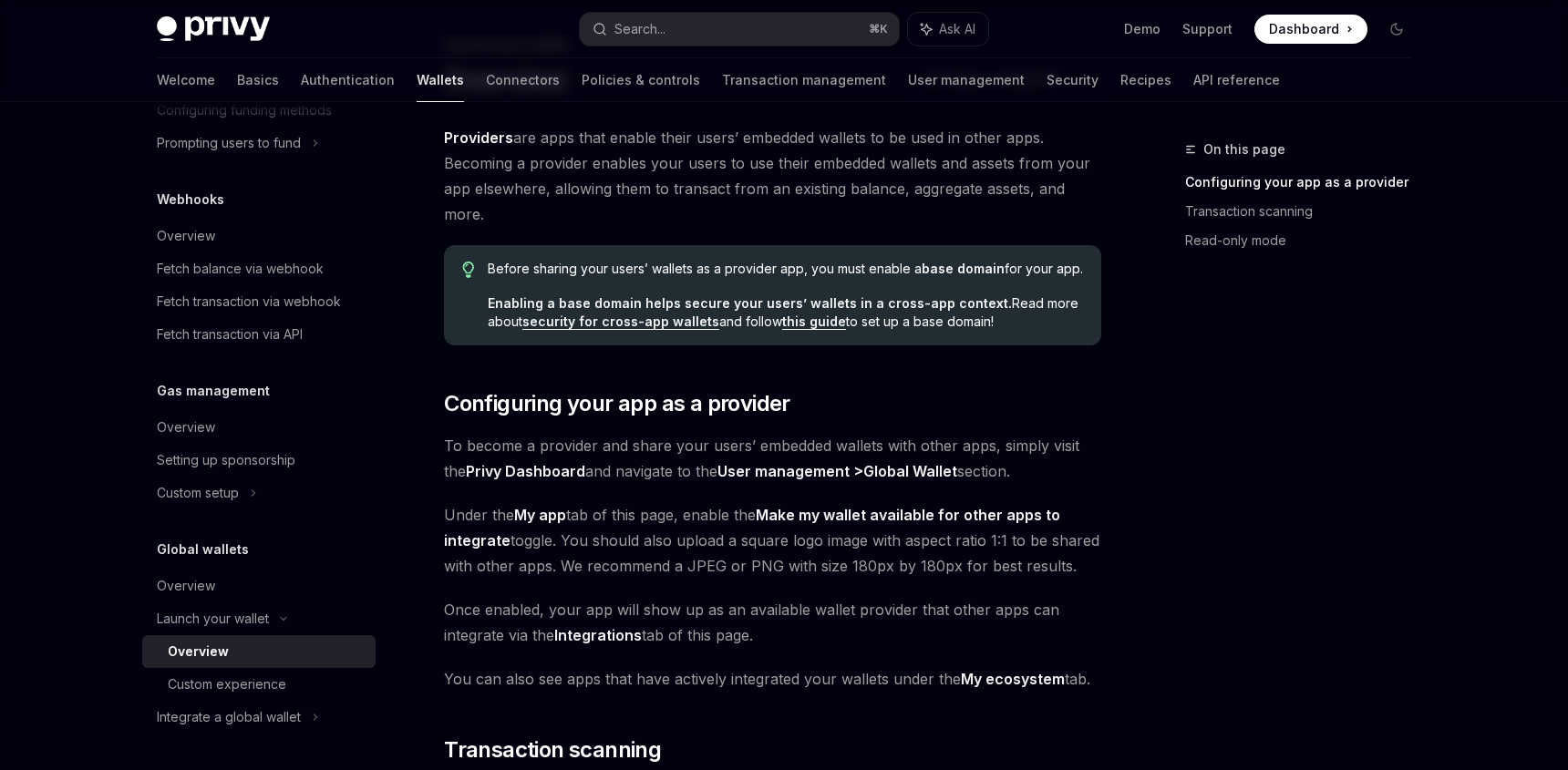
scroll to position [123, 0]
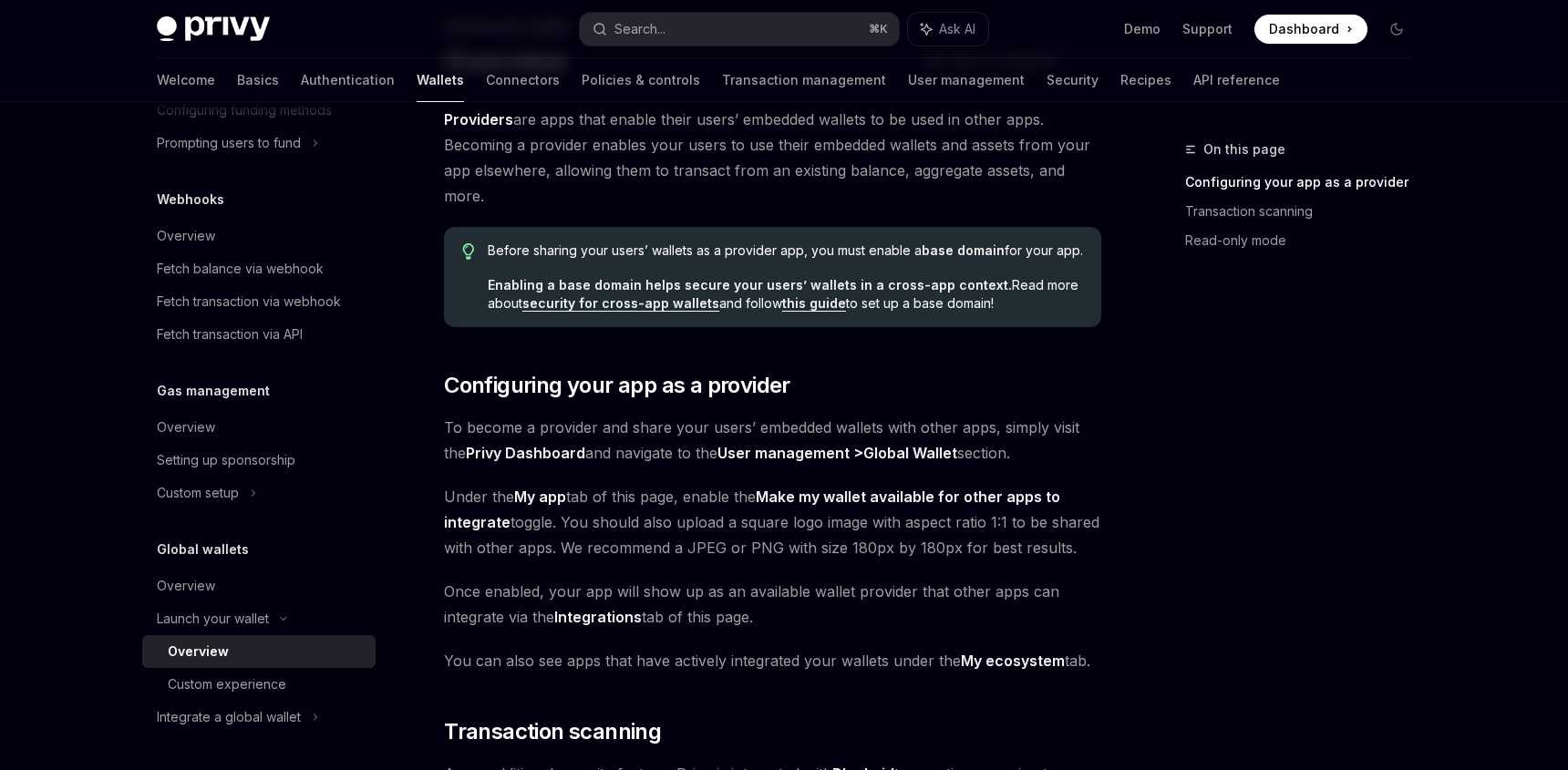
click at [587, 307] on link "security for cross-app wallets" at bounding box center [620, 303] width 197 height 17
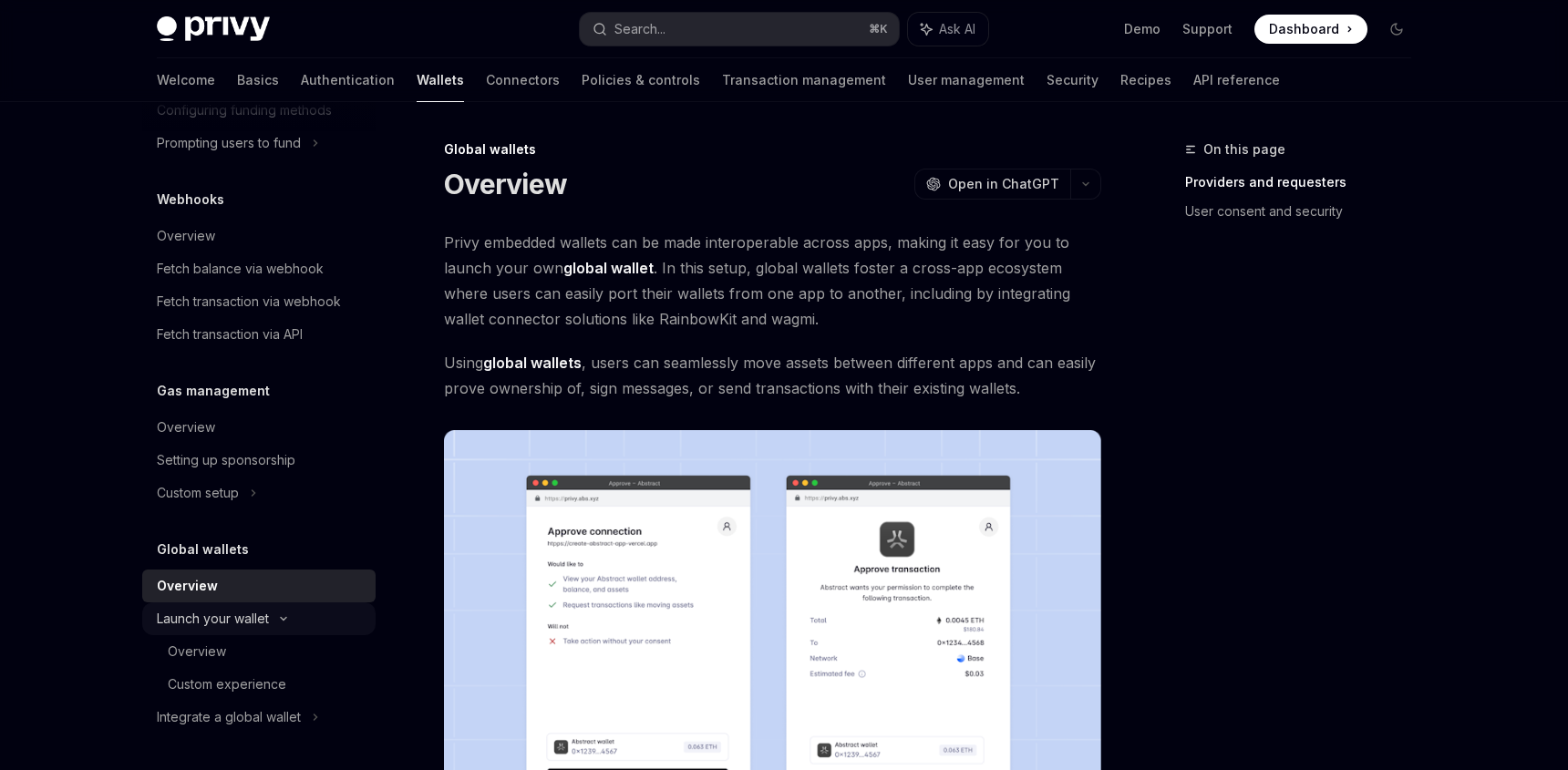
click at [245, 618] on div "Launch your wallet" at bounding box center [212, 619] width 112 height 22
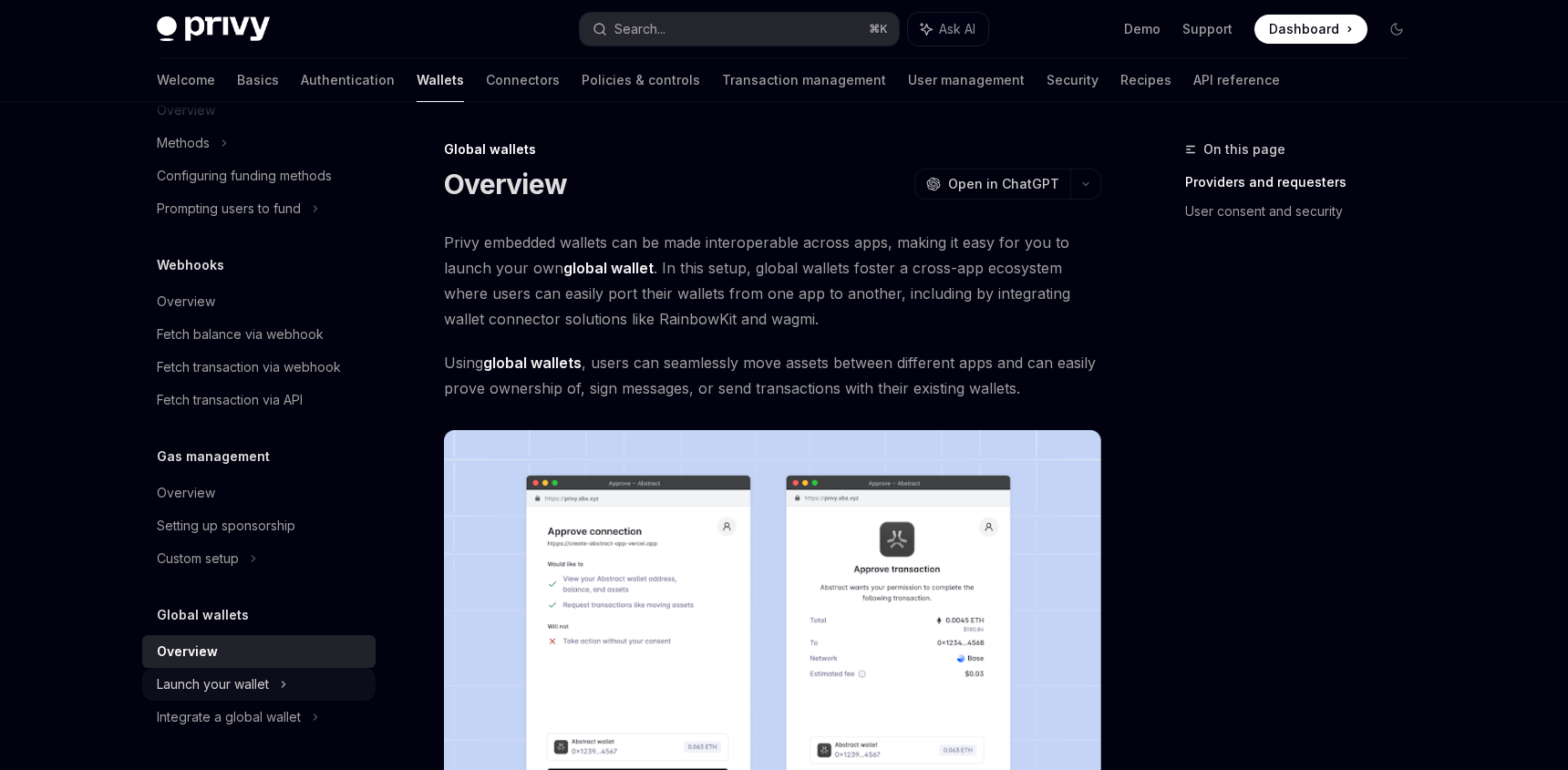
scroll to position [796, 0]
click at [256, 655] on div "Overview" at bounding box center [260, 652] width 208 height 22
click at [256, 677] on div "Launch your wallet" at bounding box center [212, 685] width 112 height 22
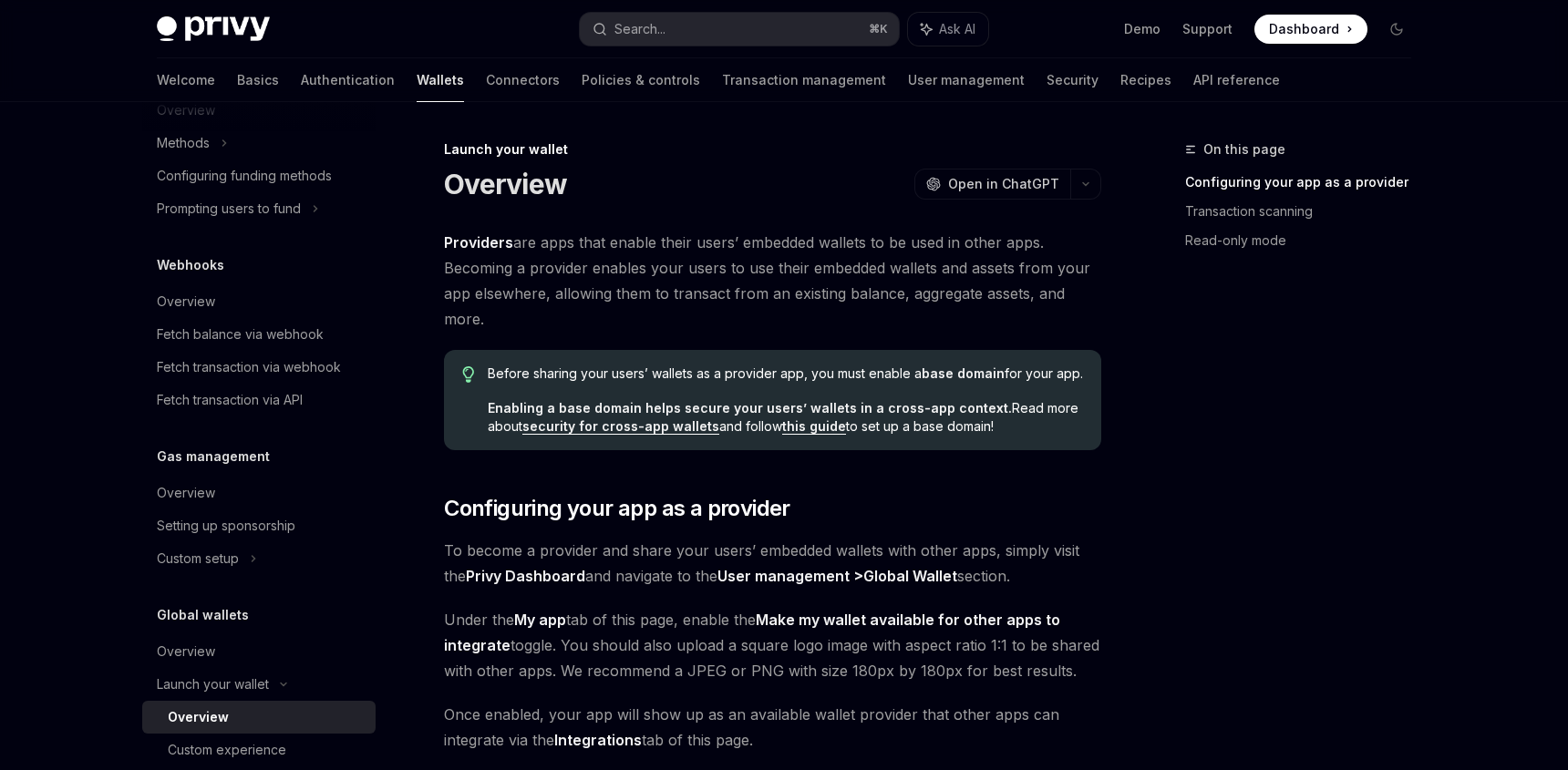
click at [823, 426] on link "this guide" at bounding box center [814, 426] width 64 height 17
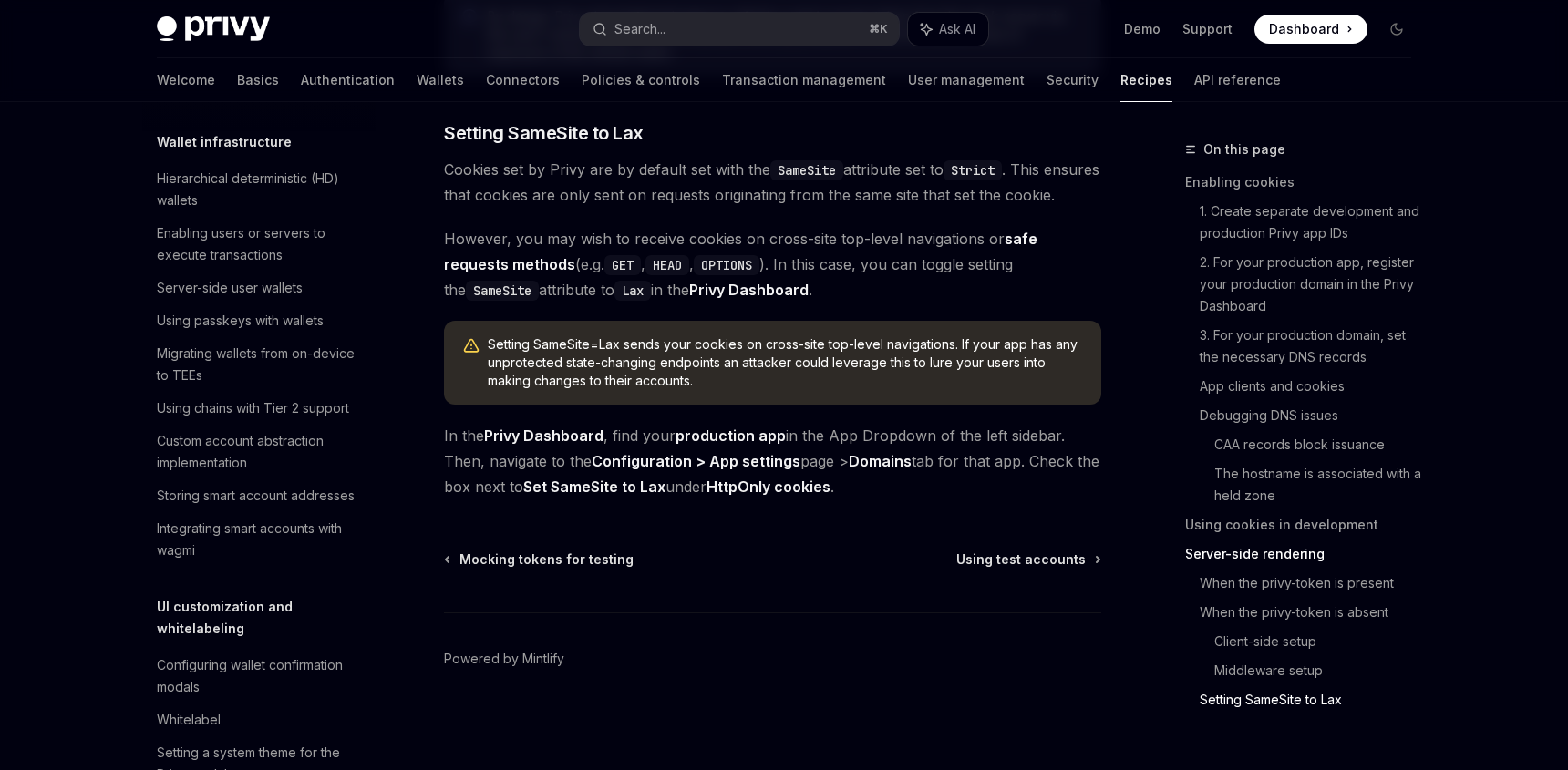
scroll to position [462, 0]
click at [228, 265] on div "Enabling users or servers to execute transactions" at bounding box center [260, 243] width 208 height 44
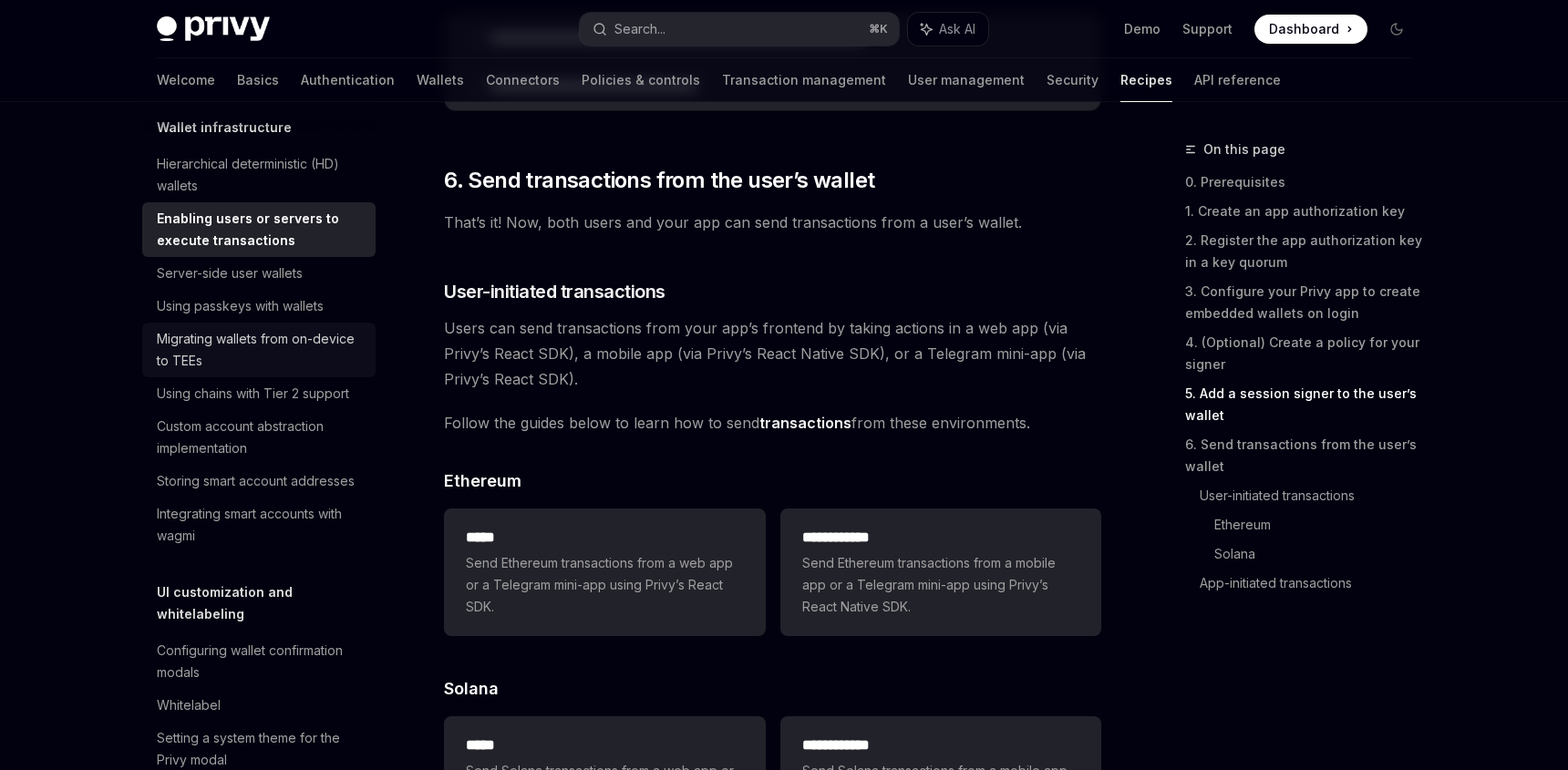
scroll to position [491, 0]
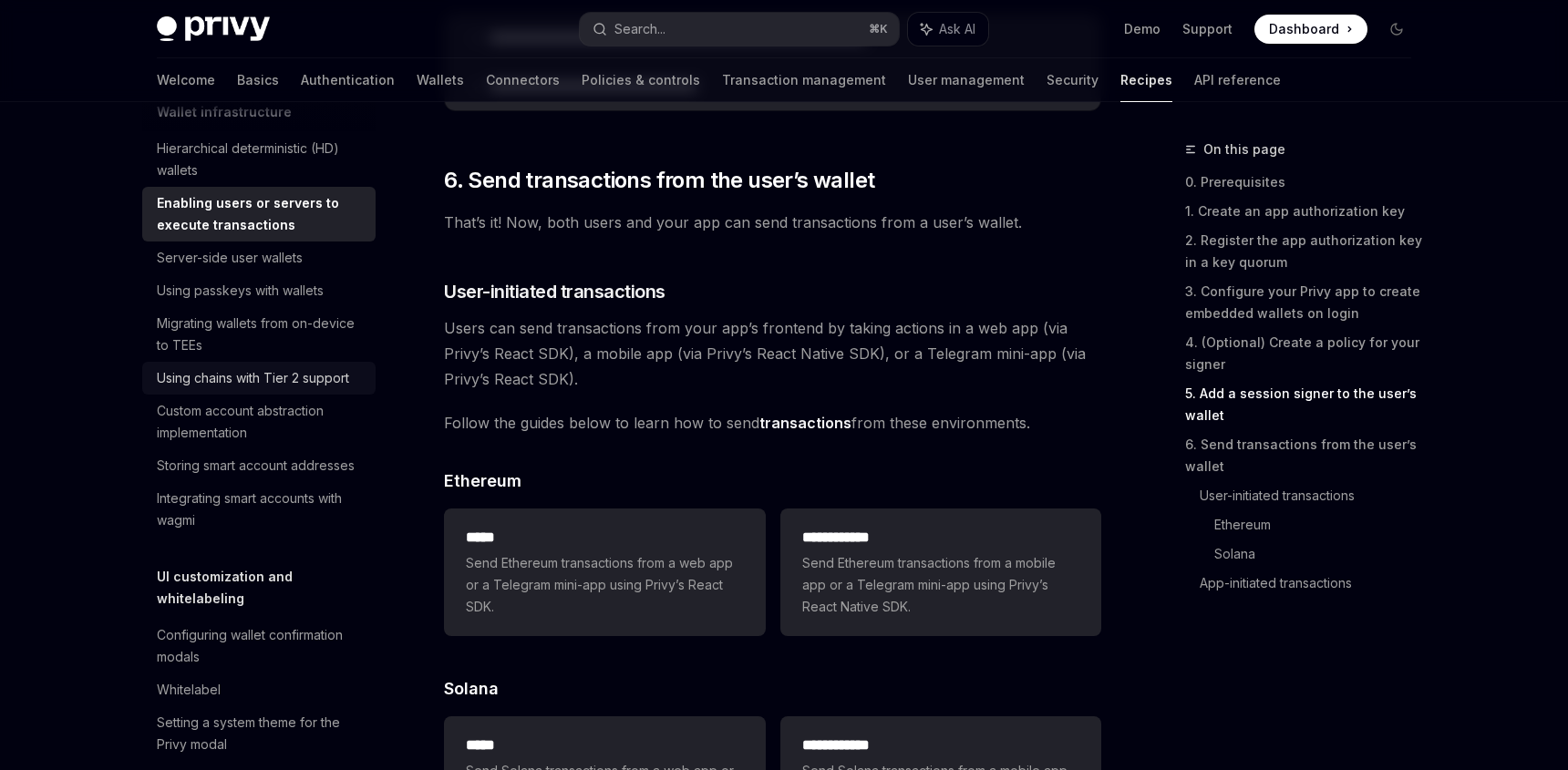
click at [275, 389] on div "Using chains with Tier 2 support" at bounding box center [252, 378] width 192 height 22
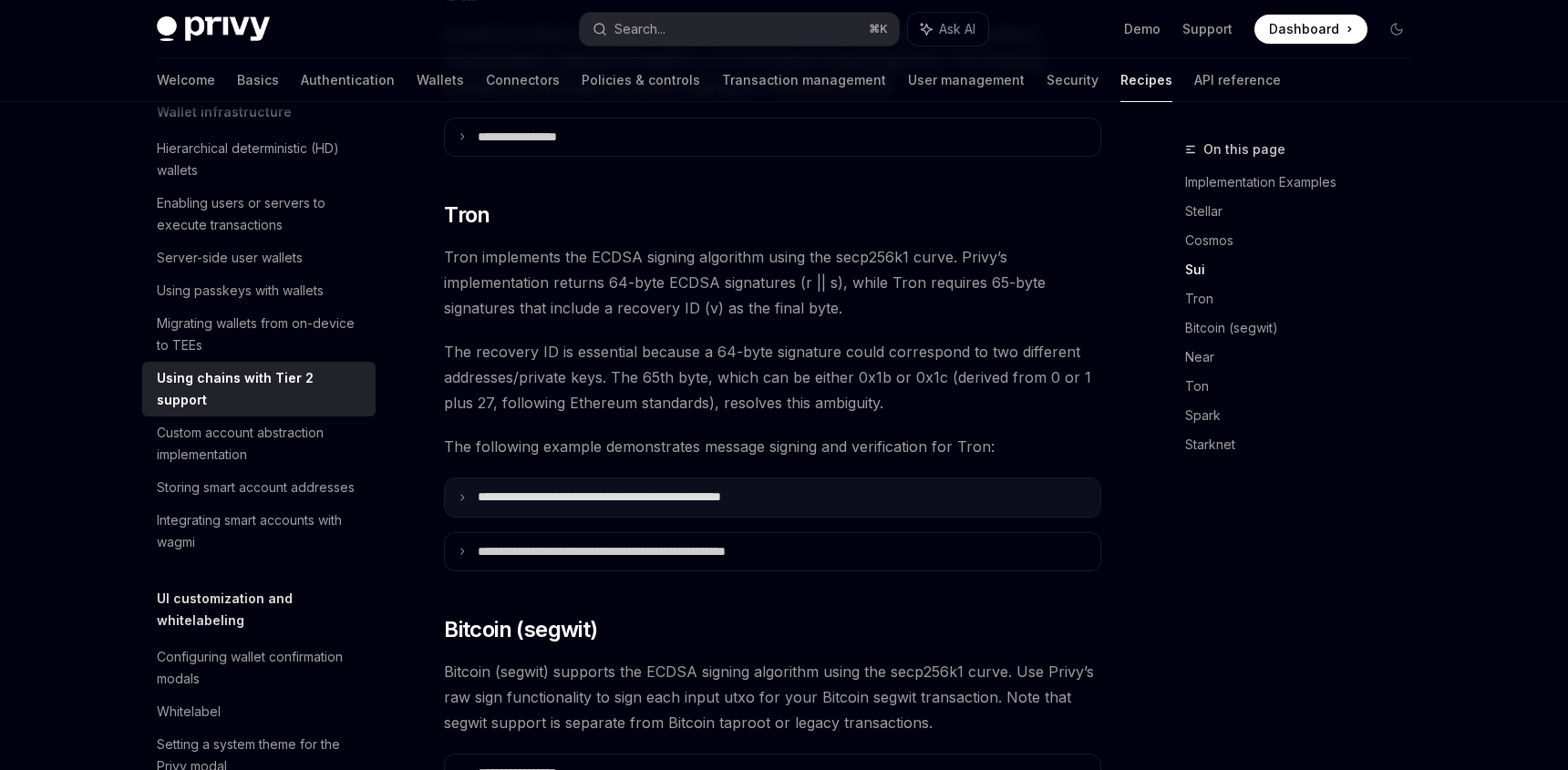
scroll to position [1096, 0]
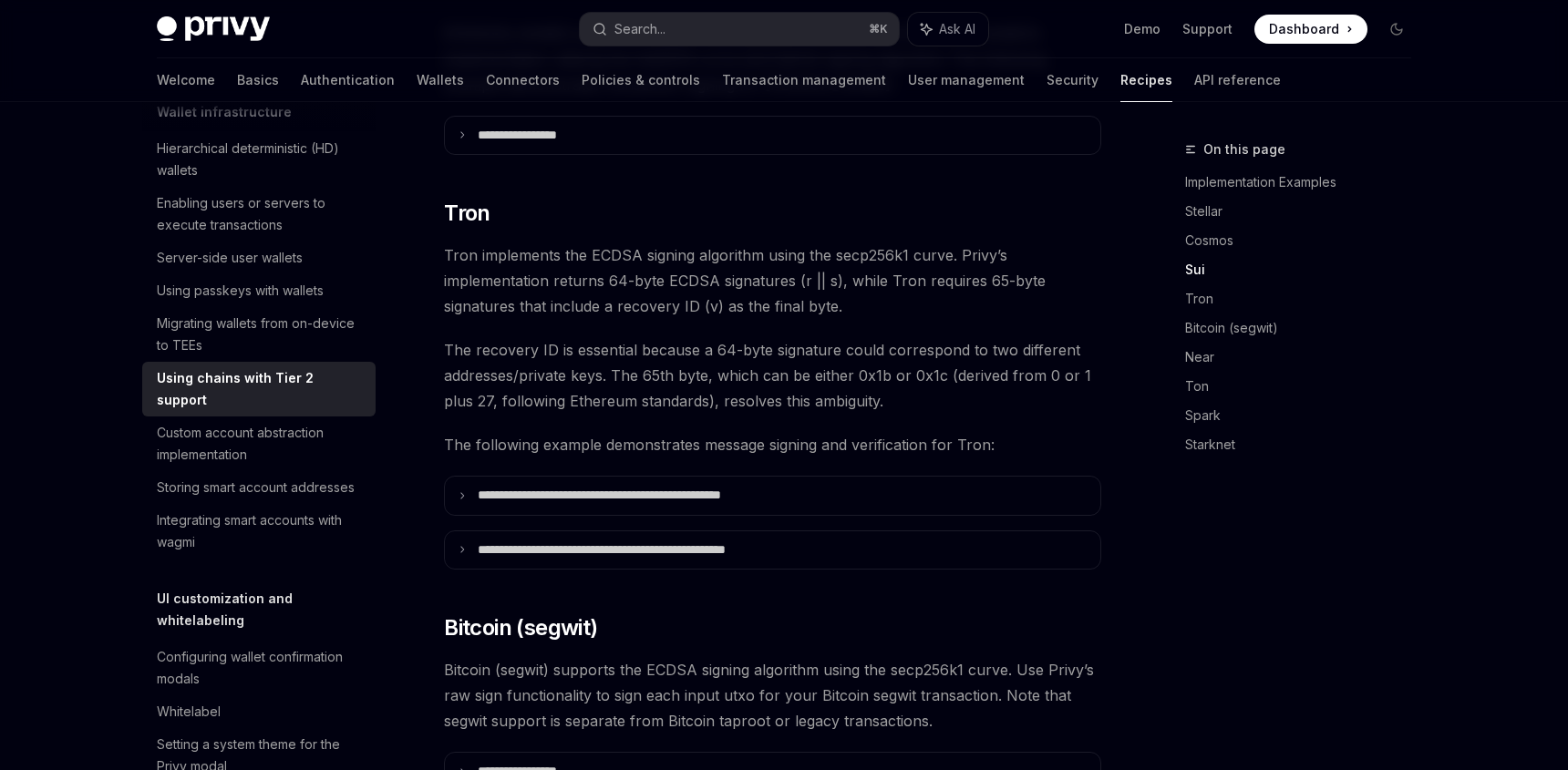
click at [691, 502] on div "**********" at bounding box center [772, 540] width 657 height 2749
click at [700, 543] on p "**********" at bounding box center [650, 551] width 345 height 17
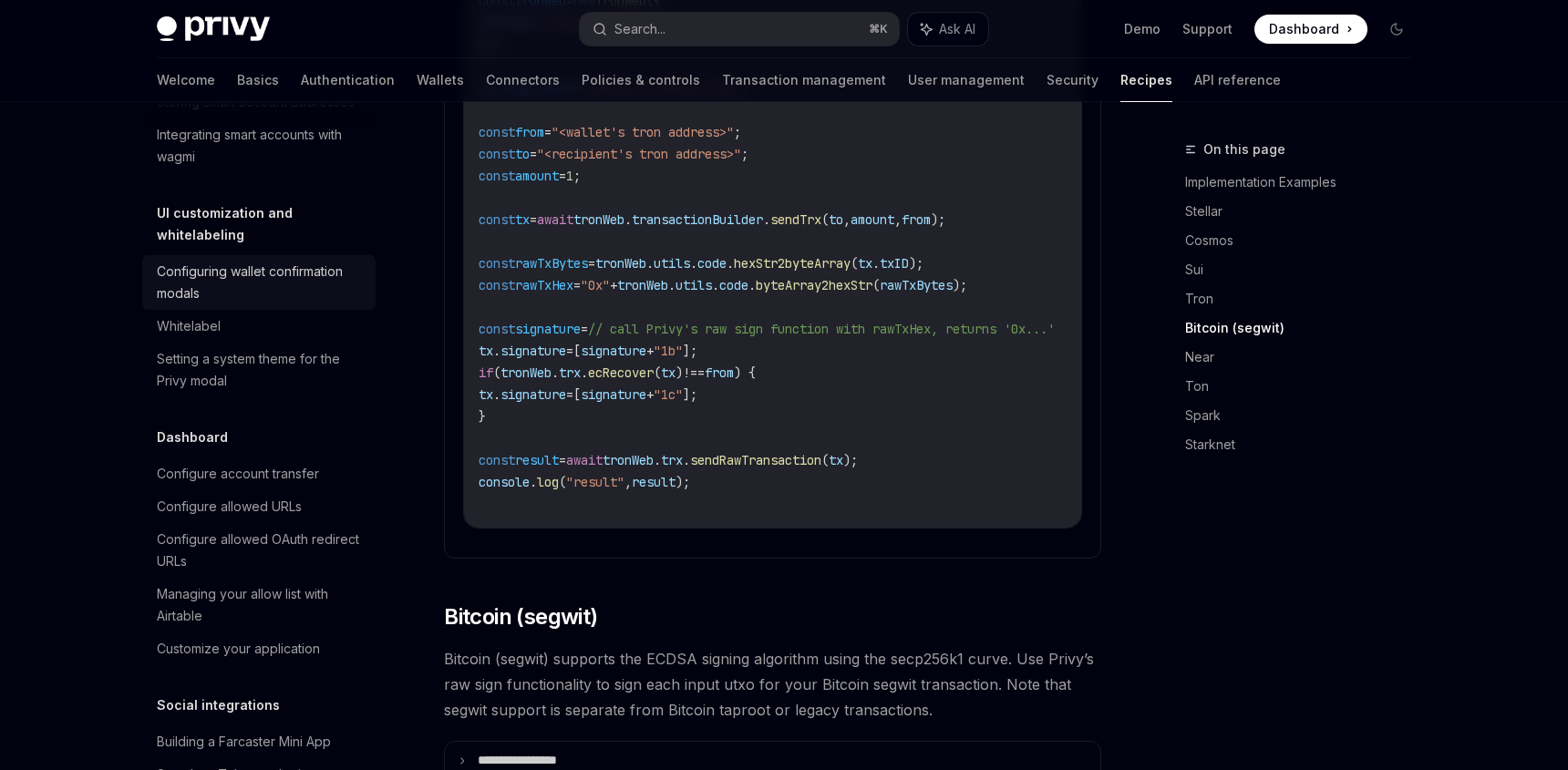
scroll to position [894, 0]
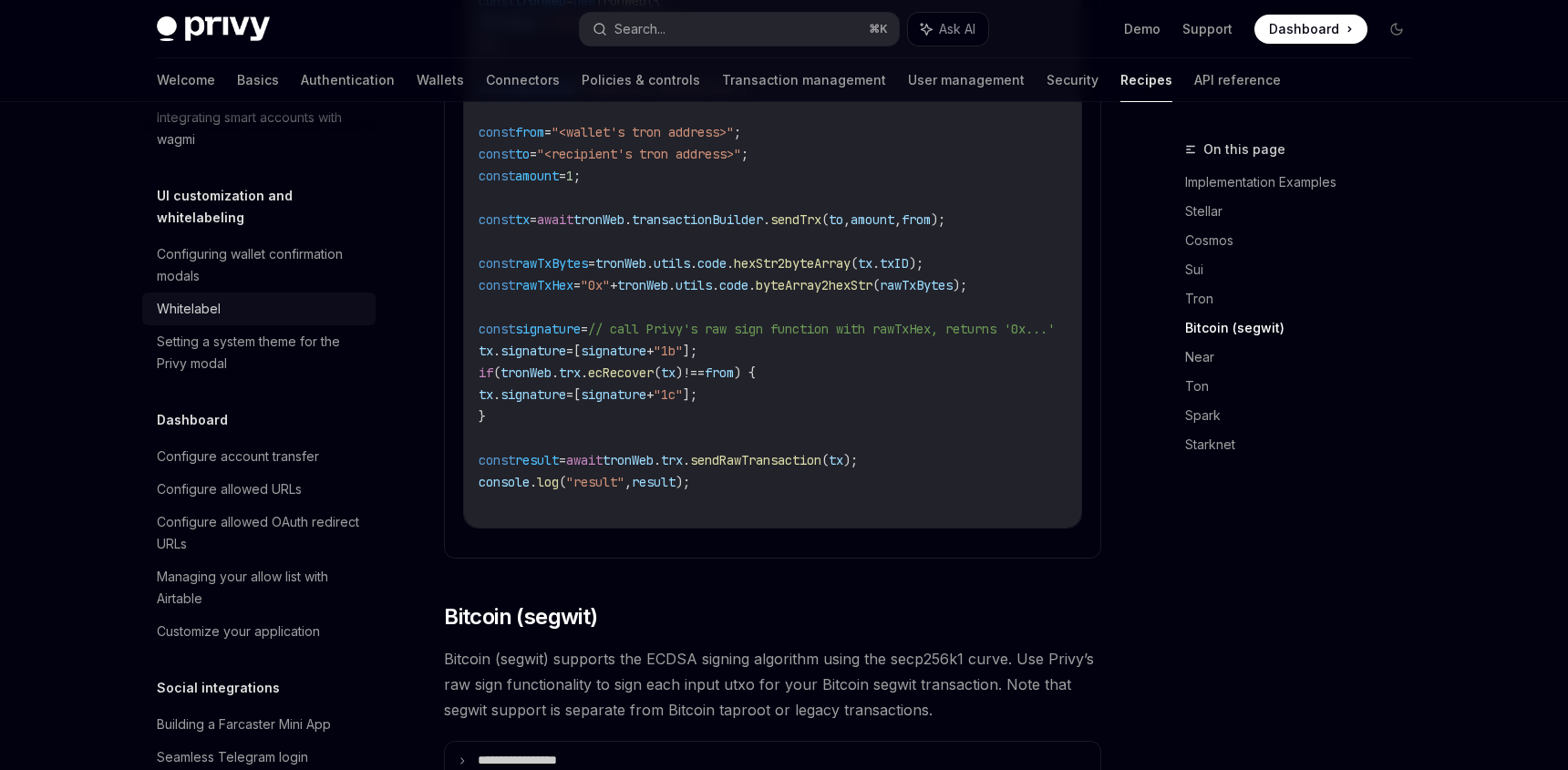
click at [236, 319] on div "Whitelabel" at bounding box center [260, 309] width 208 height 22
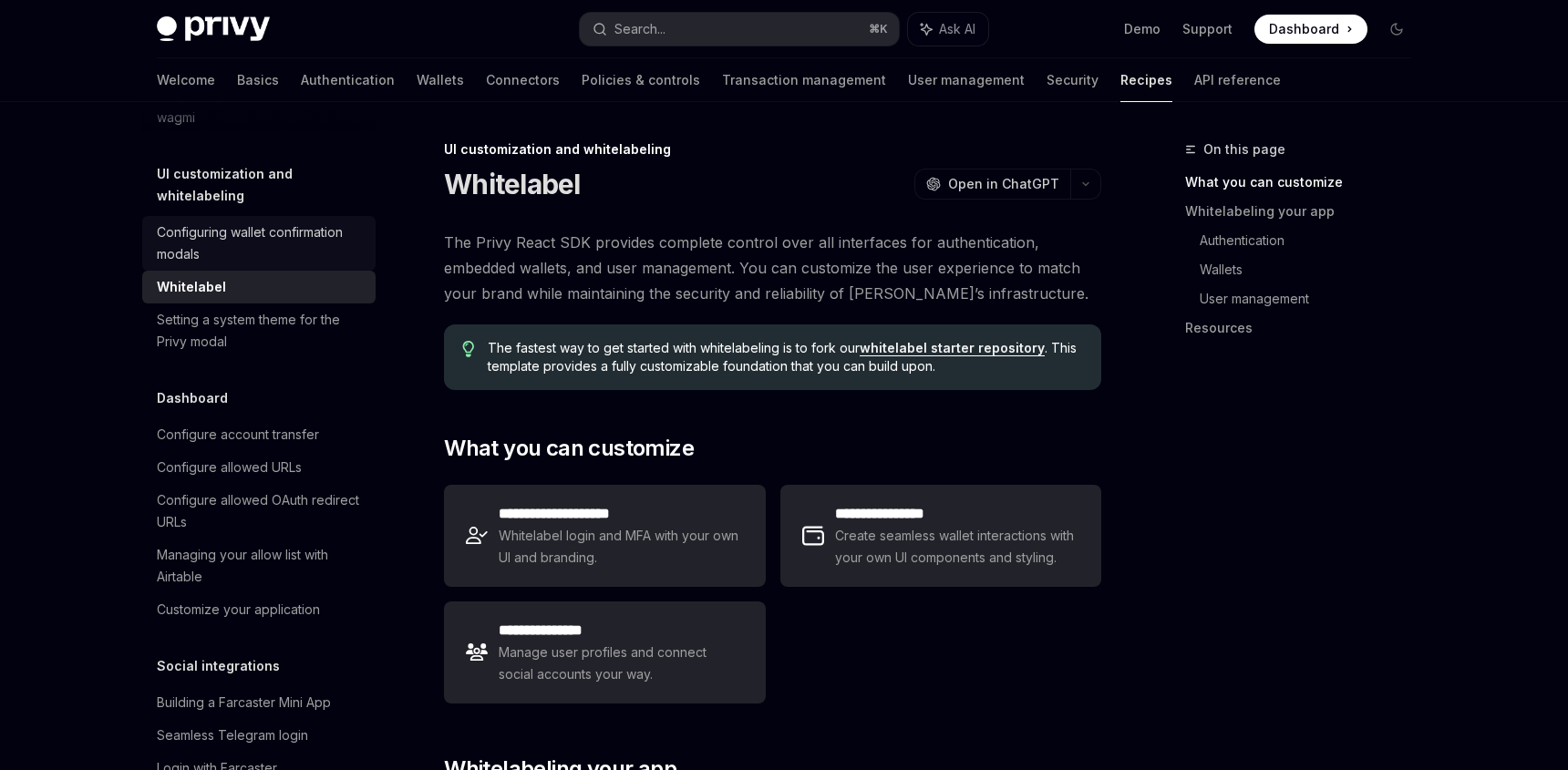
click at [250, 265] on div "Configuring wallet confirmation modals" at bounding box center [260, 243] width 208 height 44
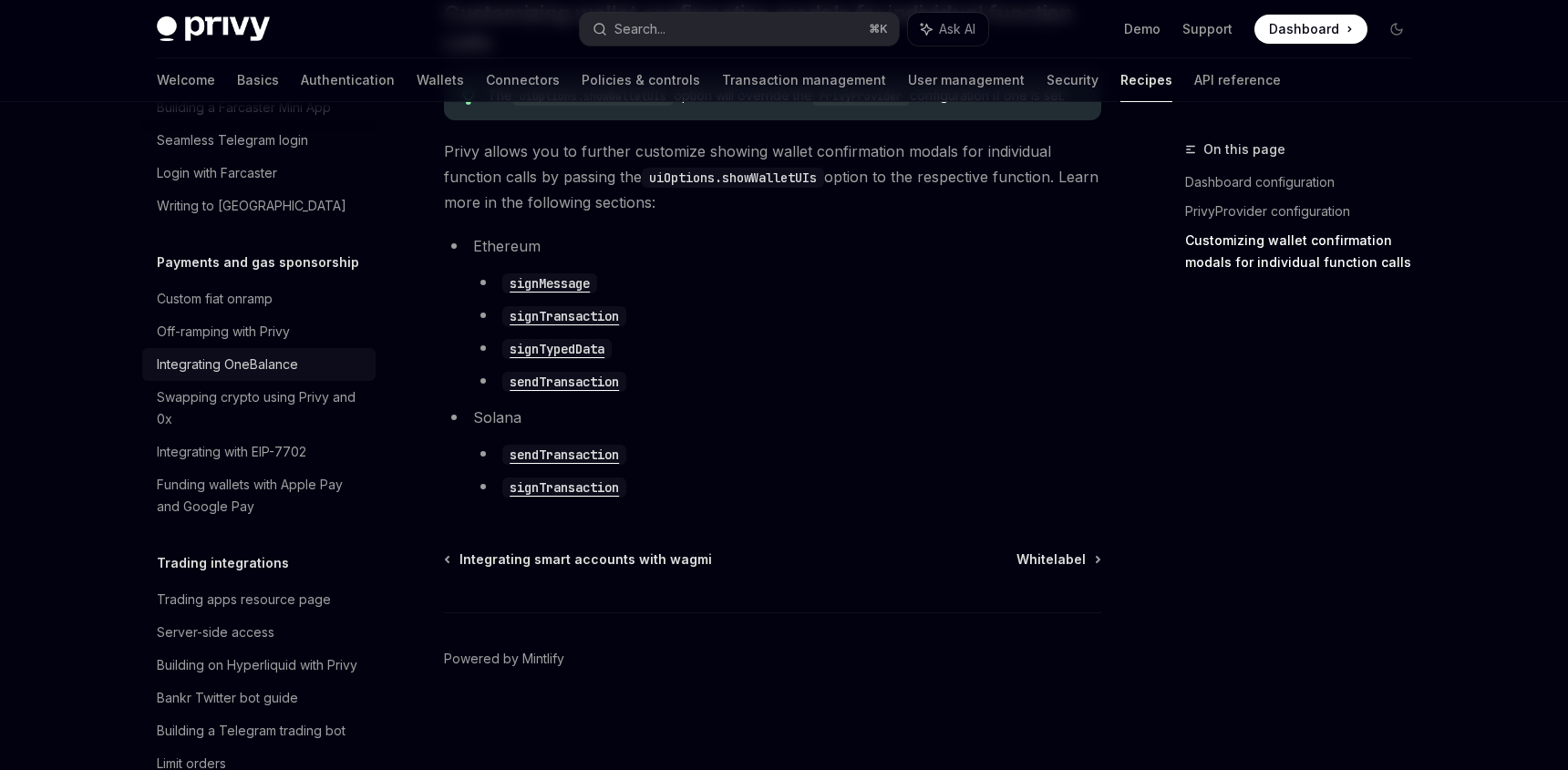
scroll to position [1563, 0]
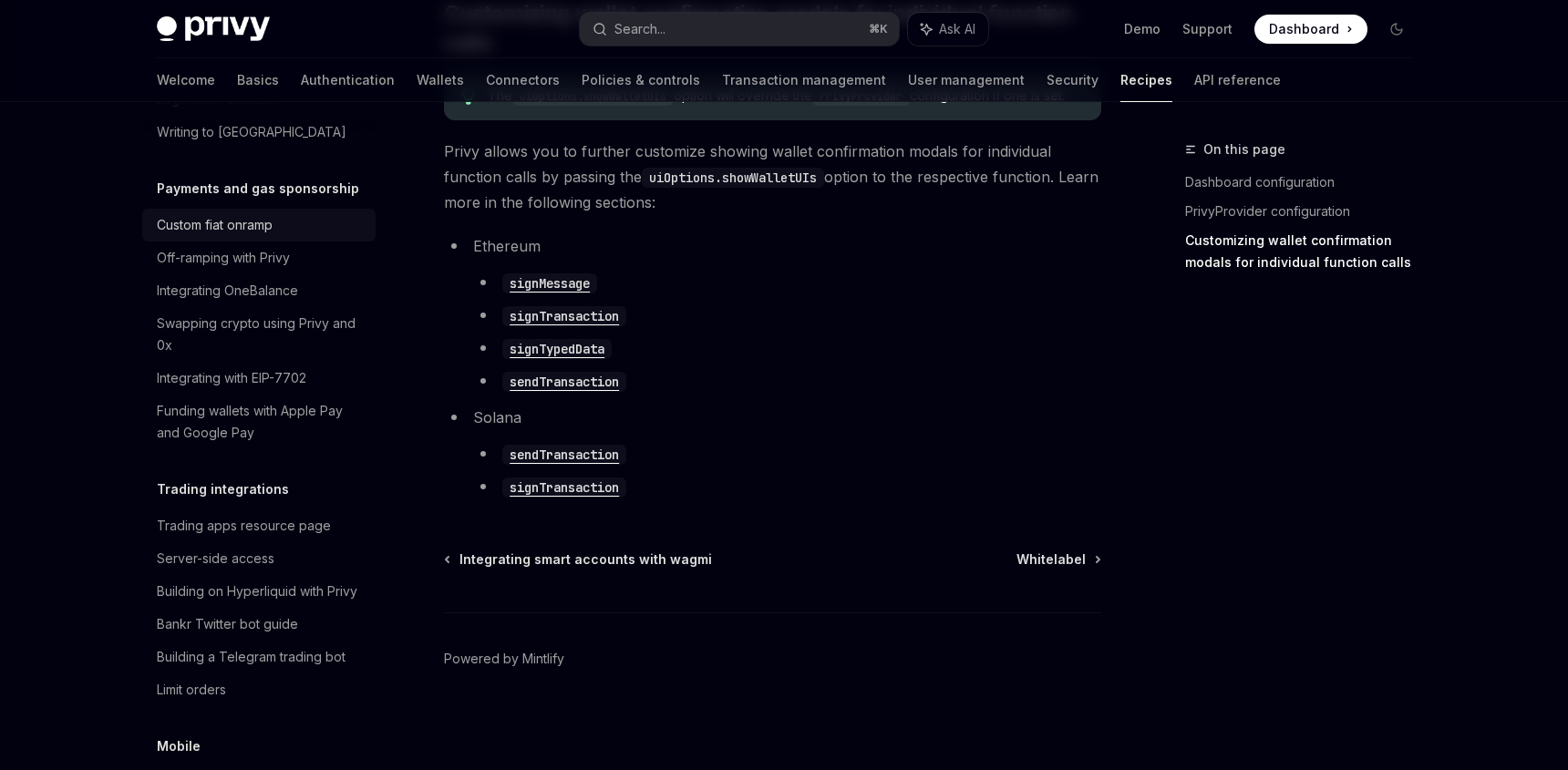
click at [237, 236] on div "Custom fiat onramp" at bounding box center [214, 225] width 116 height 22
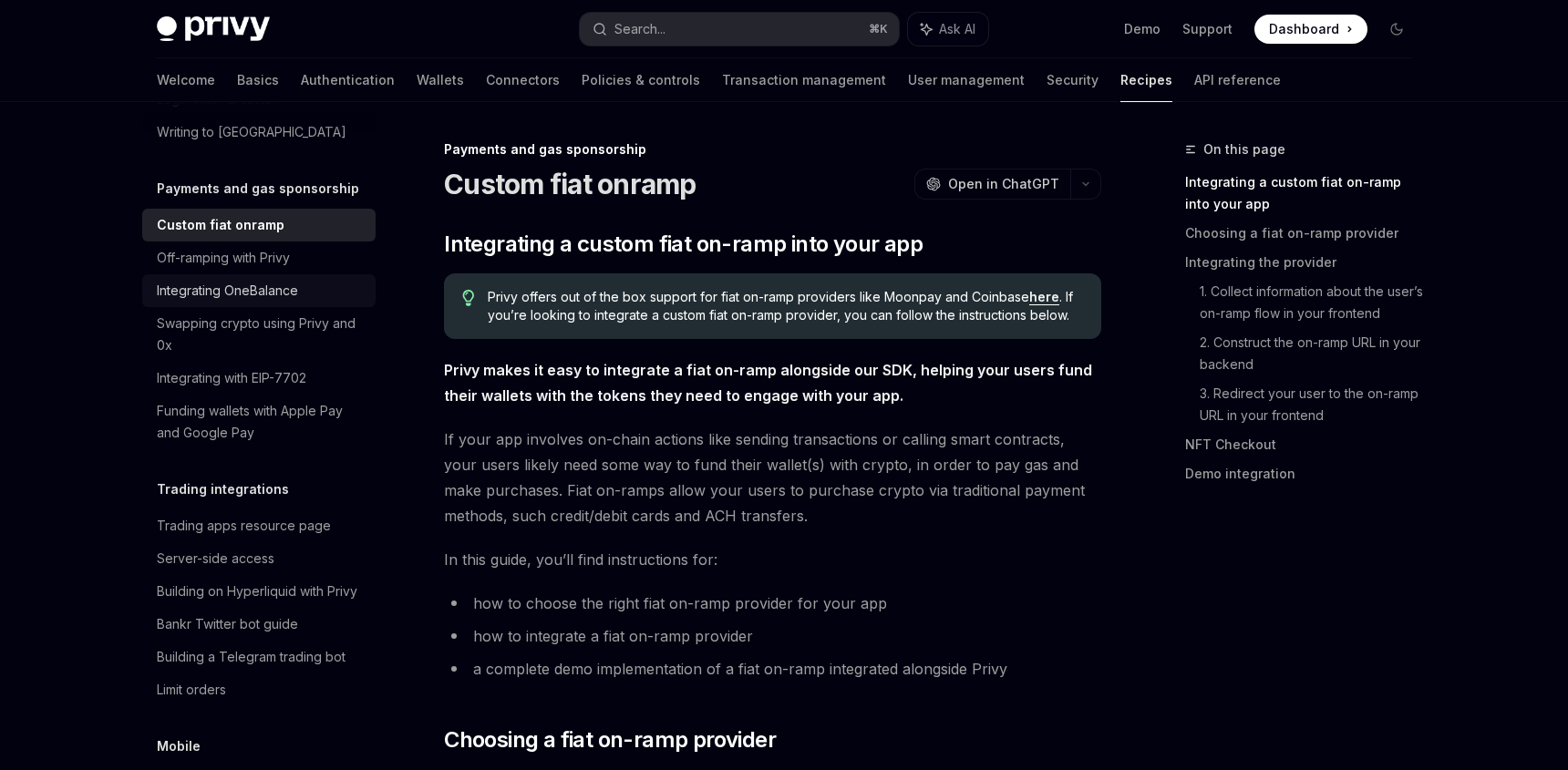
click at [249, 302] on div "Integrating OneBalance" at bounding box center [227, 290] width 142 height 22
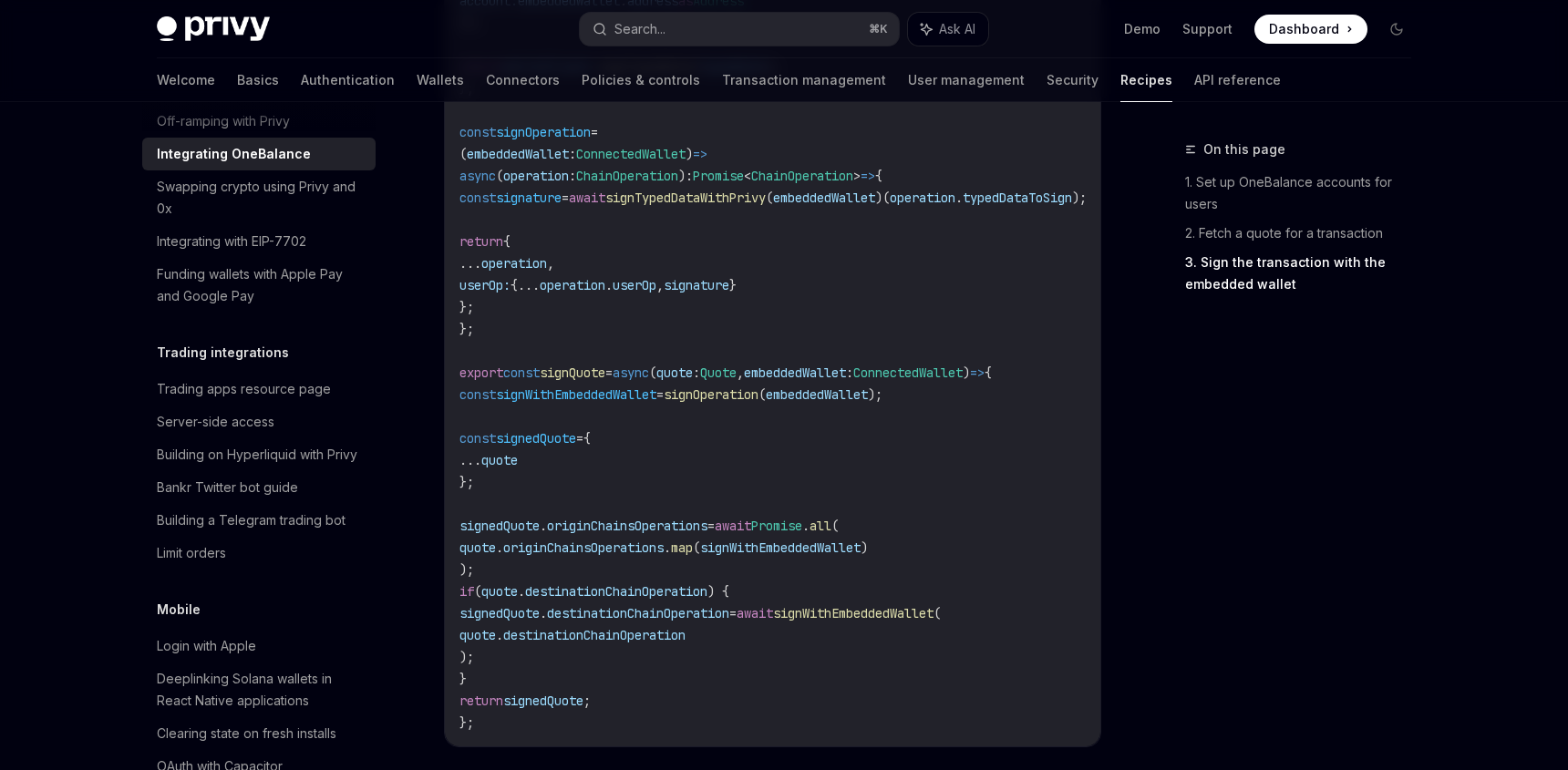
scroll to position [1822, 0]
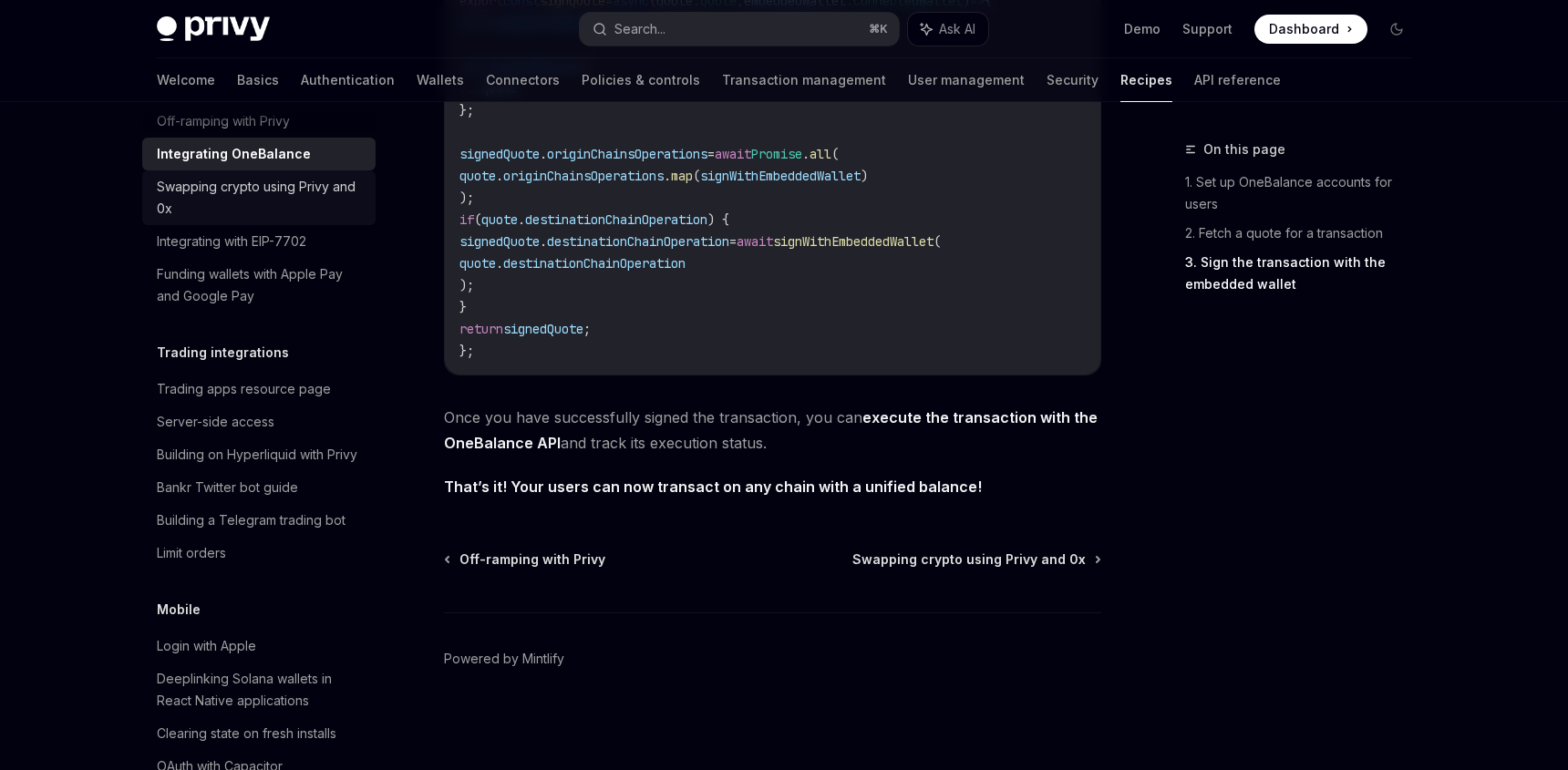
click at [235, 219] on div "Swapping crypto using Privy and 0x" at bounding box center [260, 197] width 208 height 44
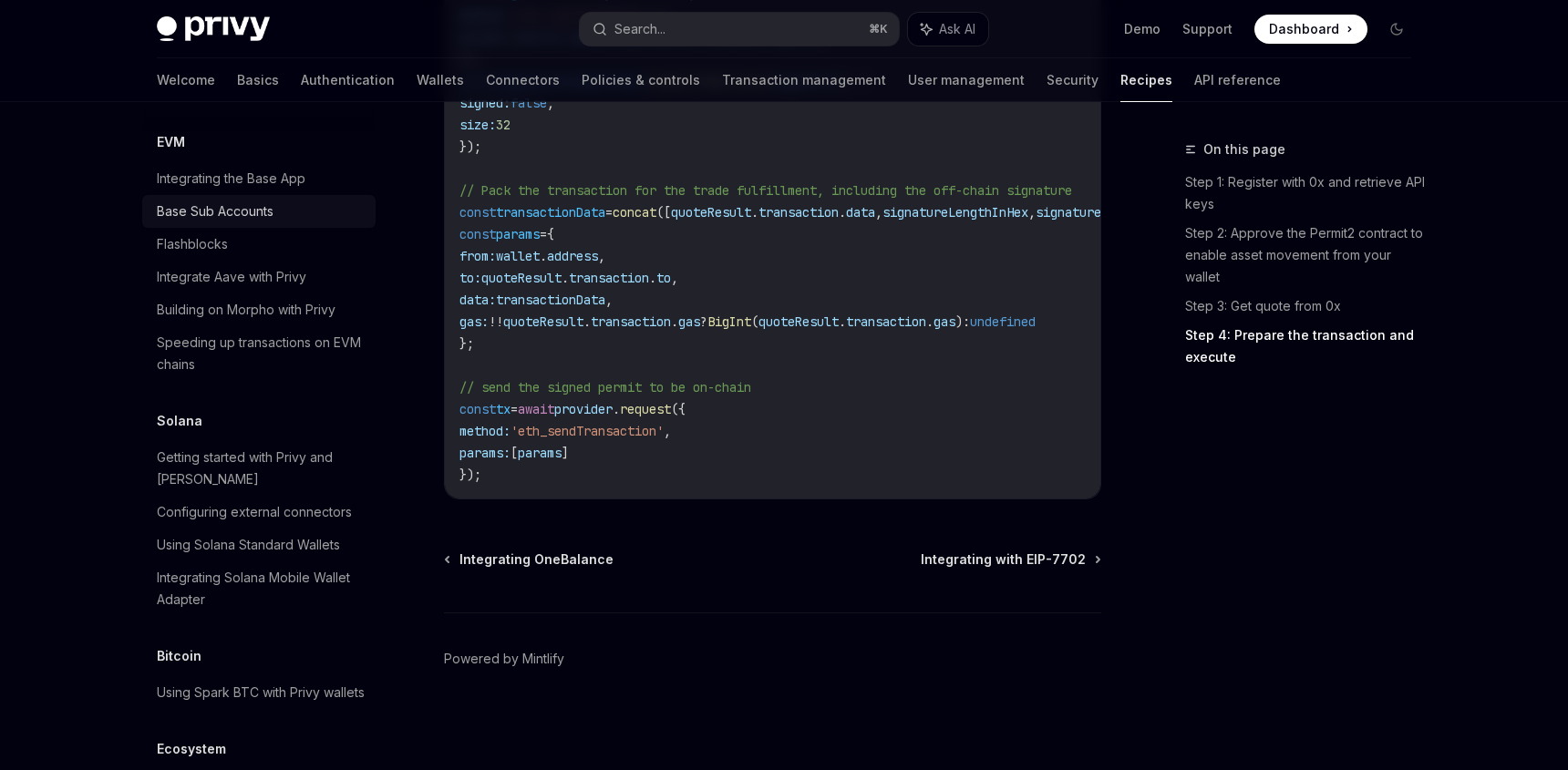
scroll to position [2584, 0]
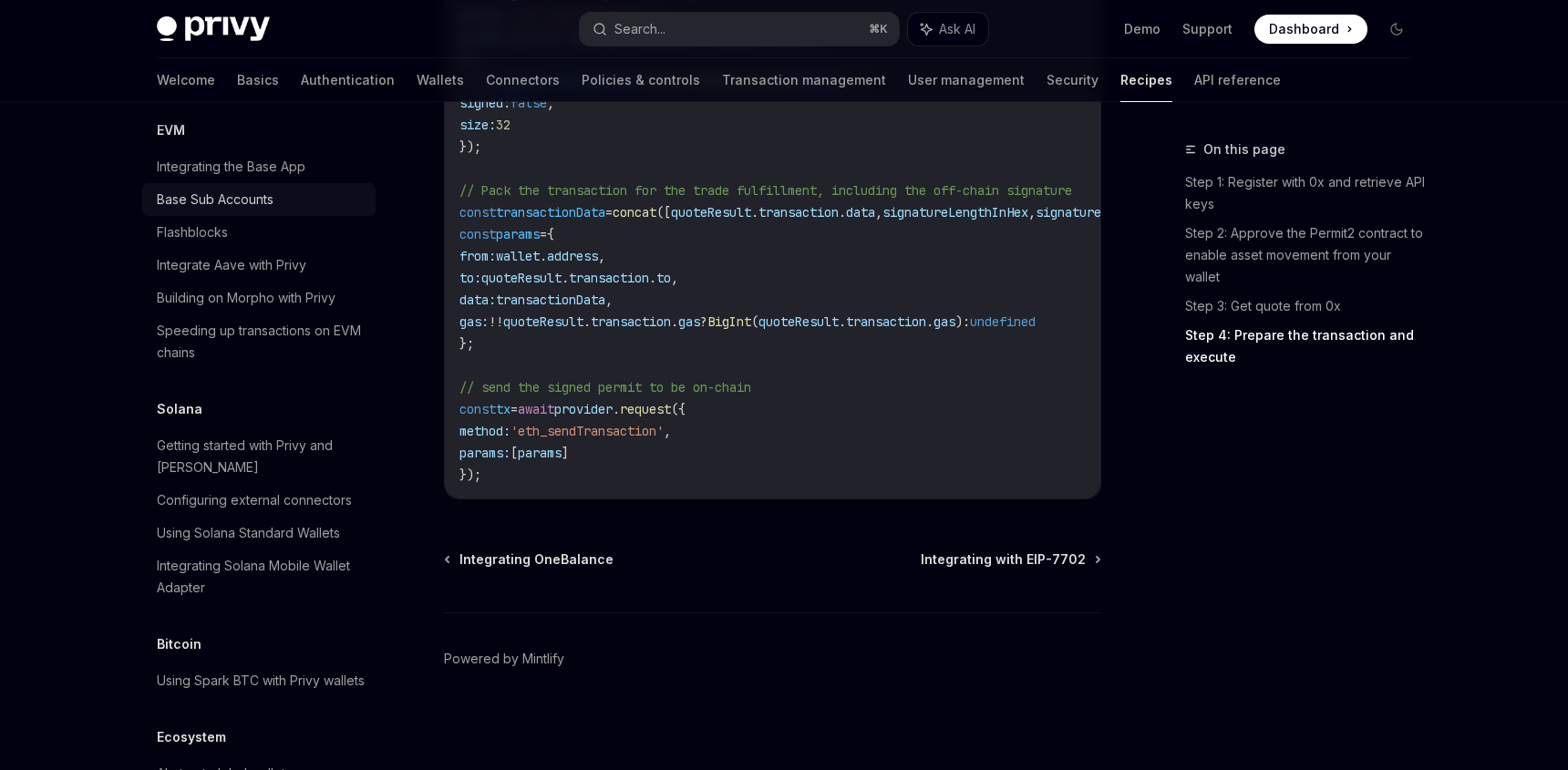
click at [260, 211] on div "Base Sub Accounts" at bounding box center [215, 199] width 117 height 22
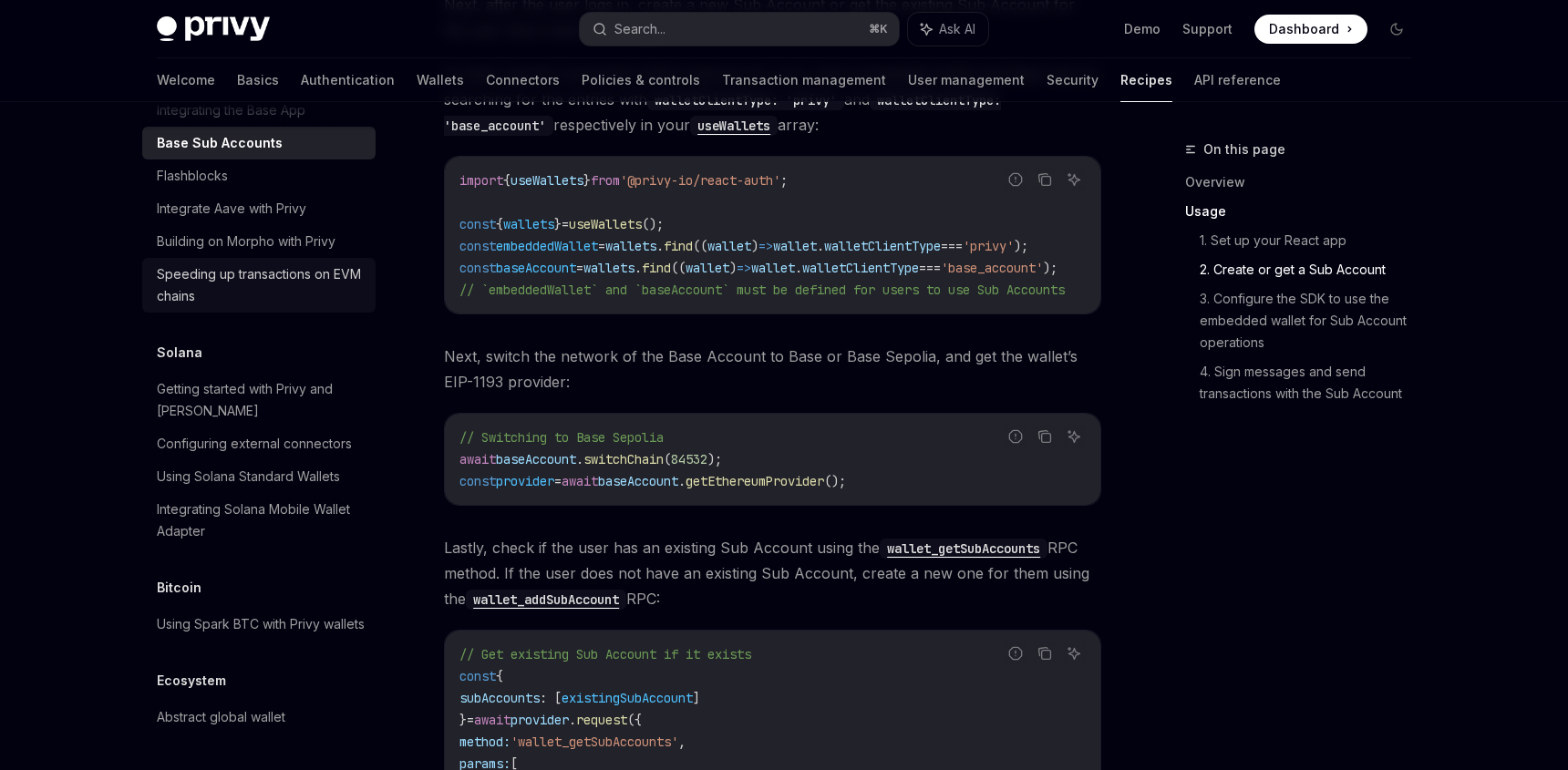
scroll to position [2834, 0]
click at [273, 725] on div "Abstract global wallet" at bounding box center [220, 718] width 128 height 22
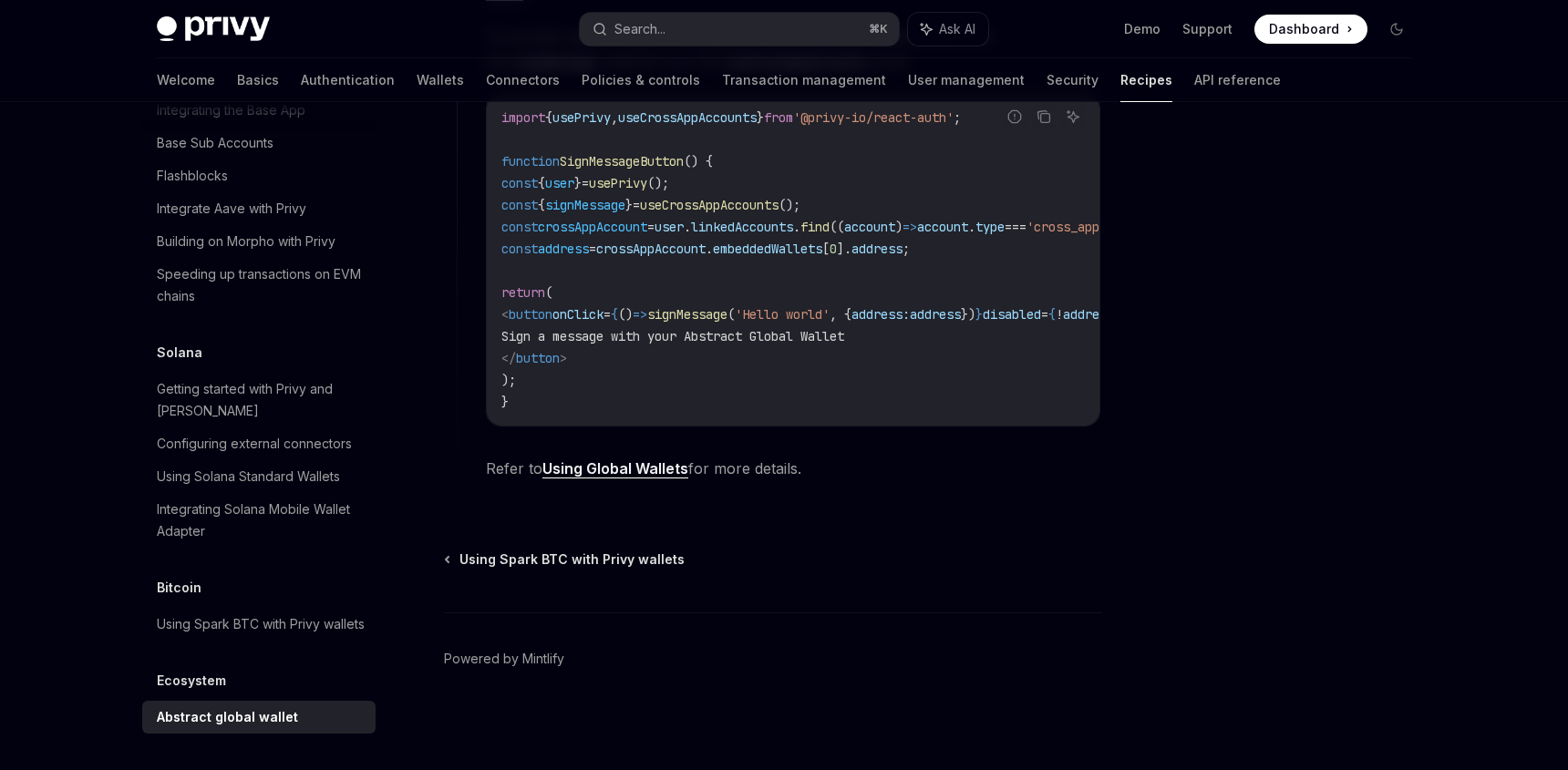
scroll to position [1222, 0]
click at [592, 485] on div "**********" at bounding box center [779, 203] width 645 height 592
click at [607, 469] on link "Using Global Wallets" at bounding box center [616, 469] width 146 height 19
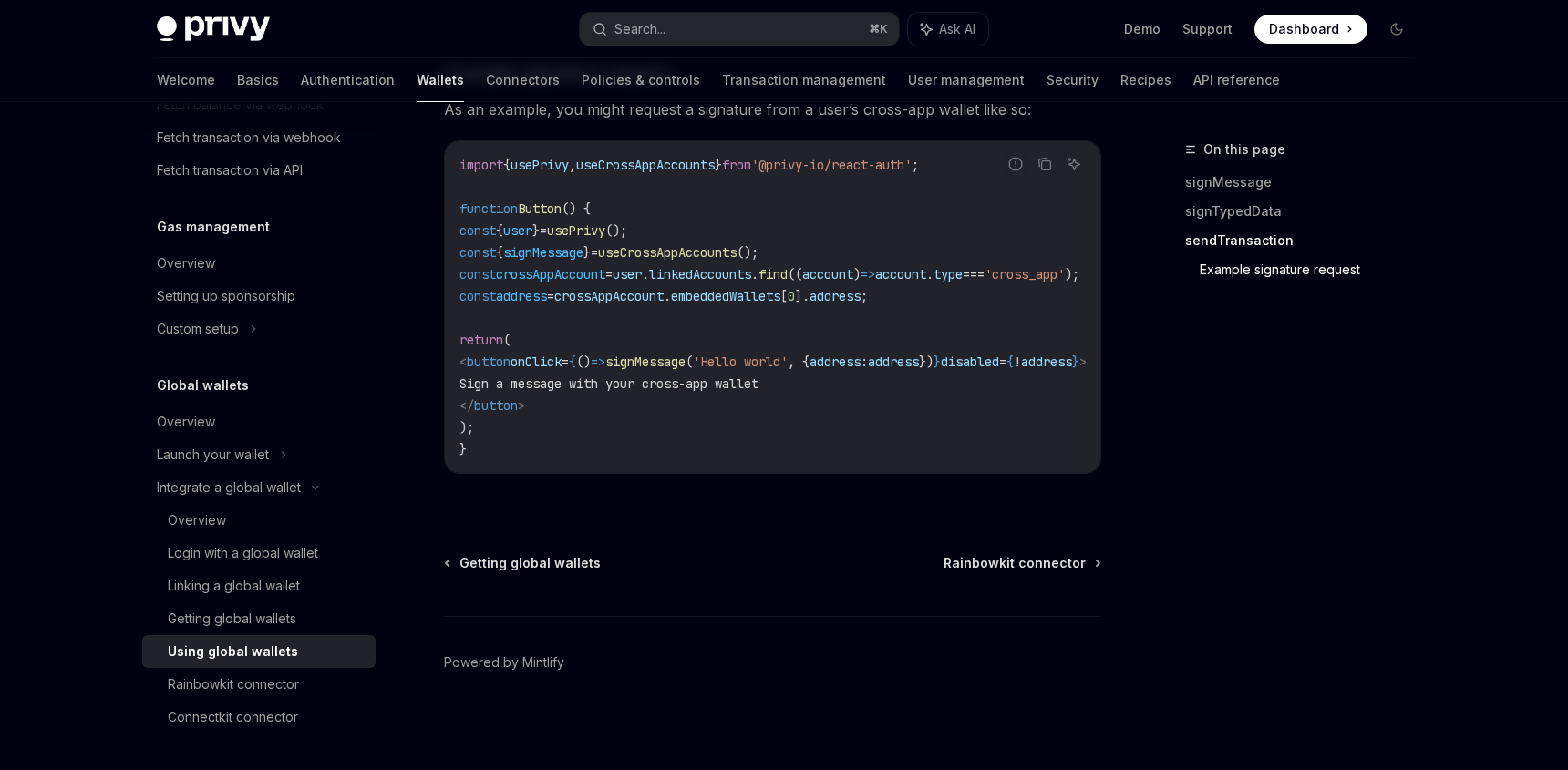
scroll to position [3201, 0]
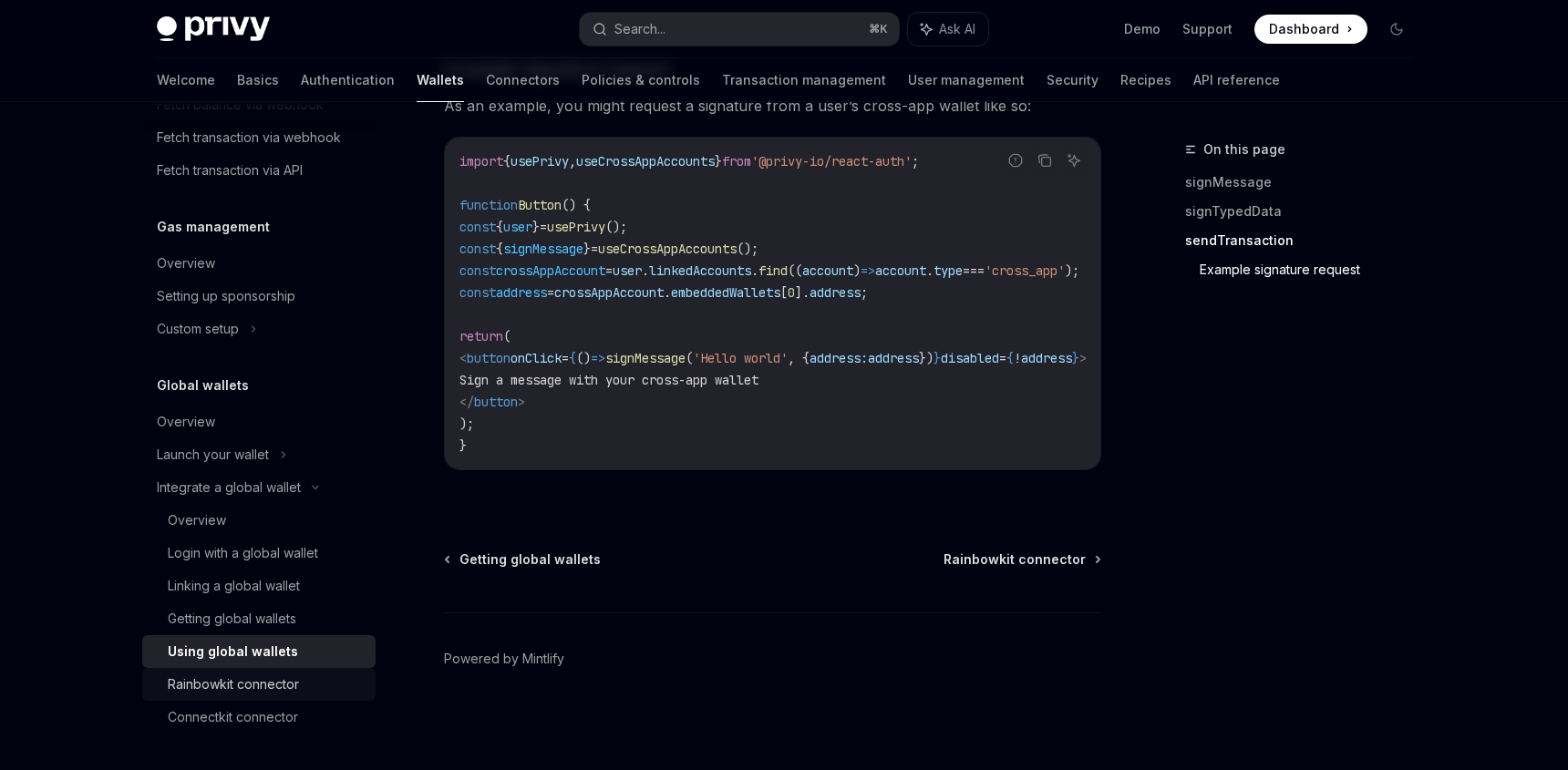
click at [238, 686] on div "Rainbowkit connector" at bounding box center [233, 685] width 131 height 22
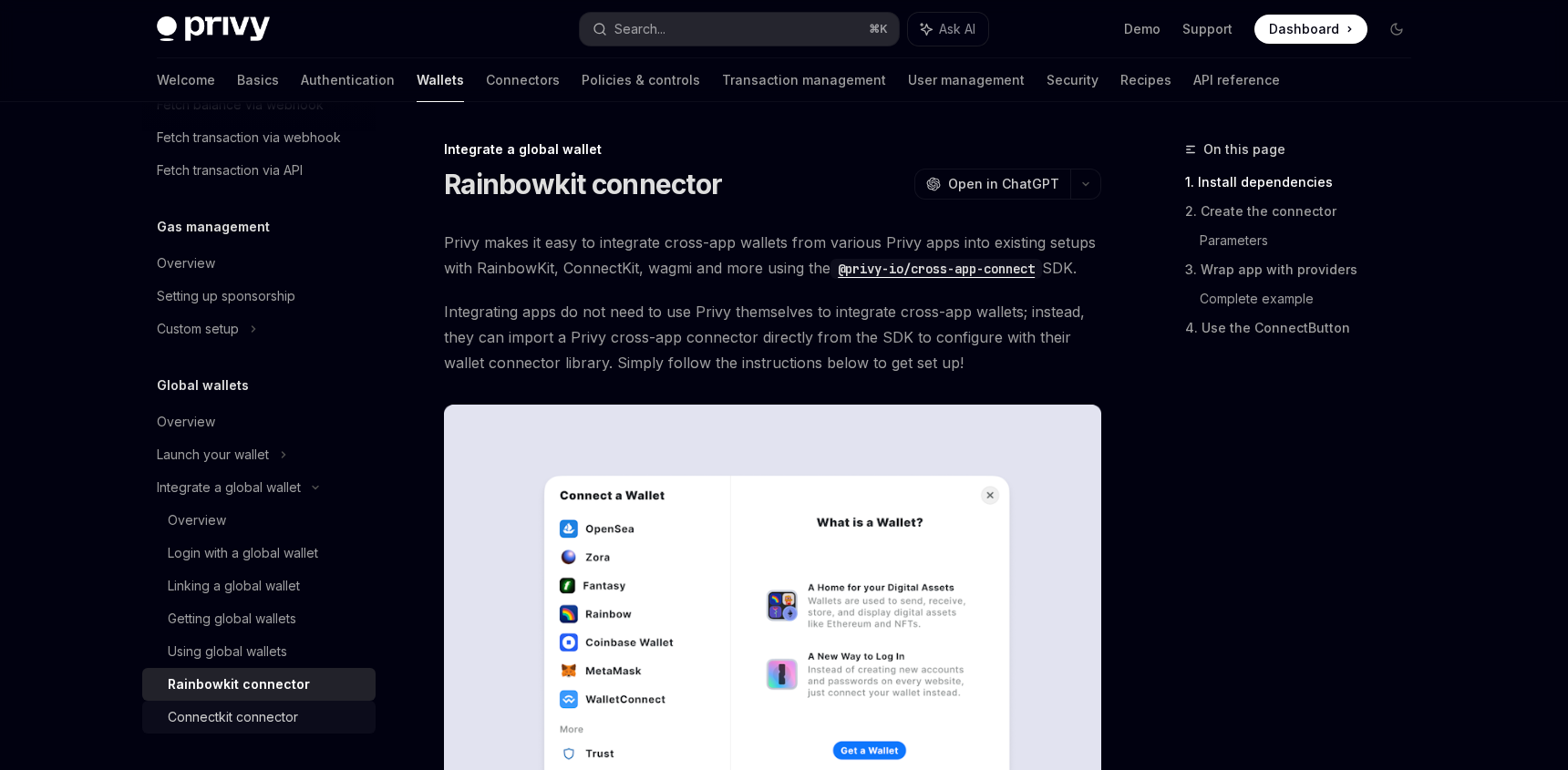
click at [246, 704] on link "Connectkit connector" at bounding box center [258, 718] width 233 height 33
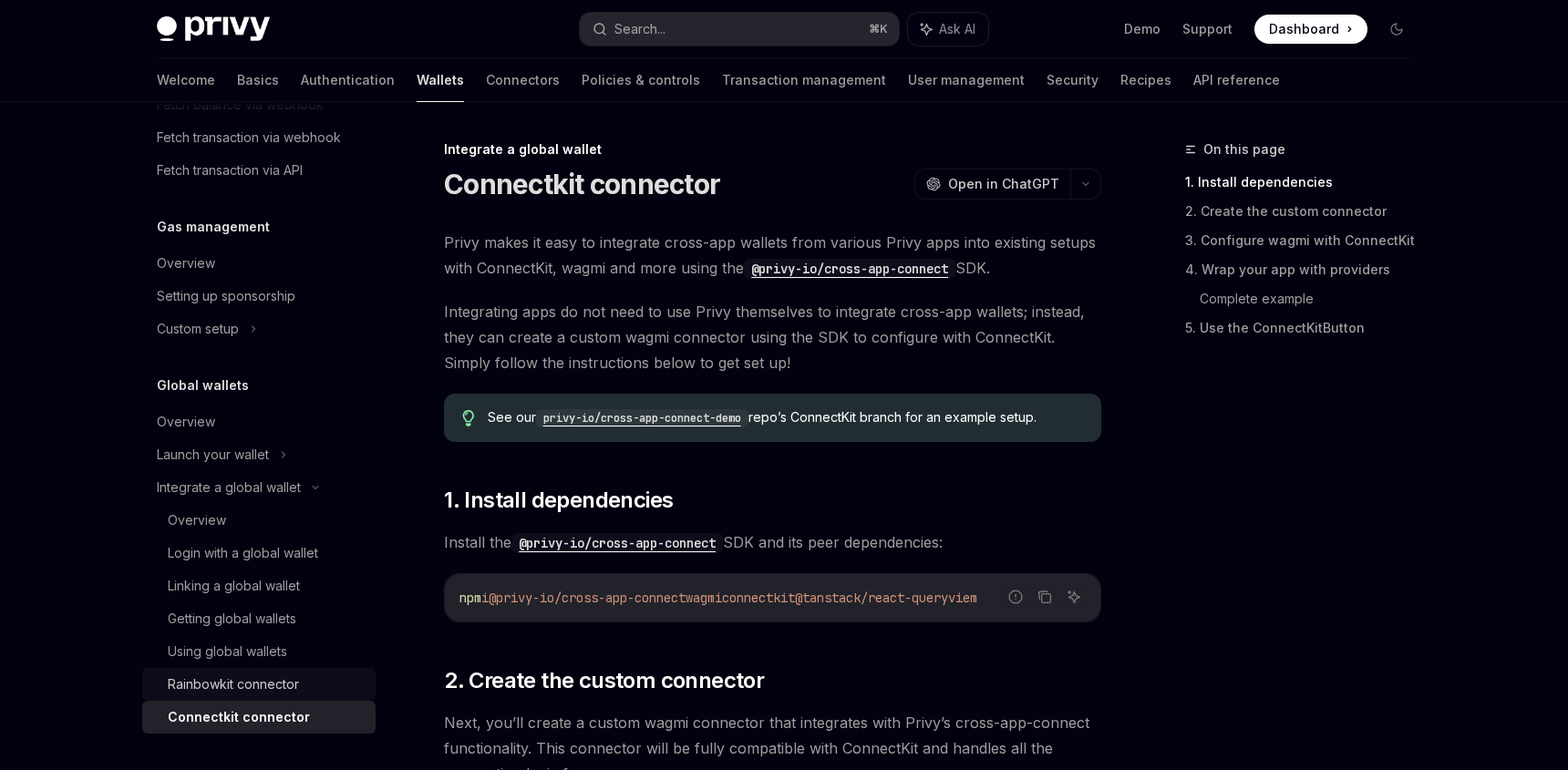
click at [250, 695] on link "Rainbowkit connector" at bounding box center [258, 685] width 233 height 33
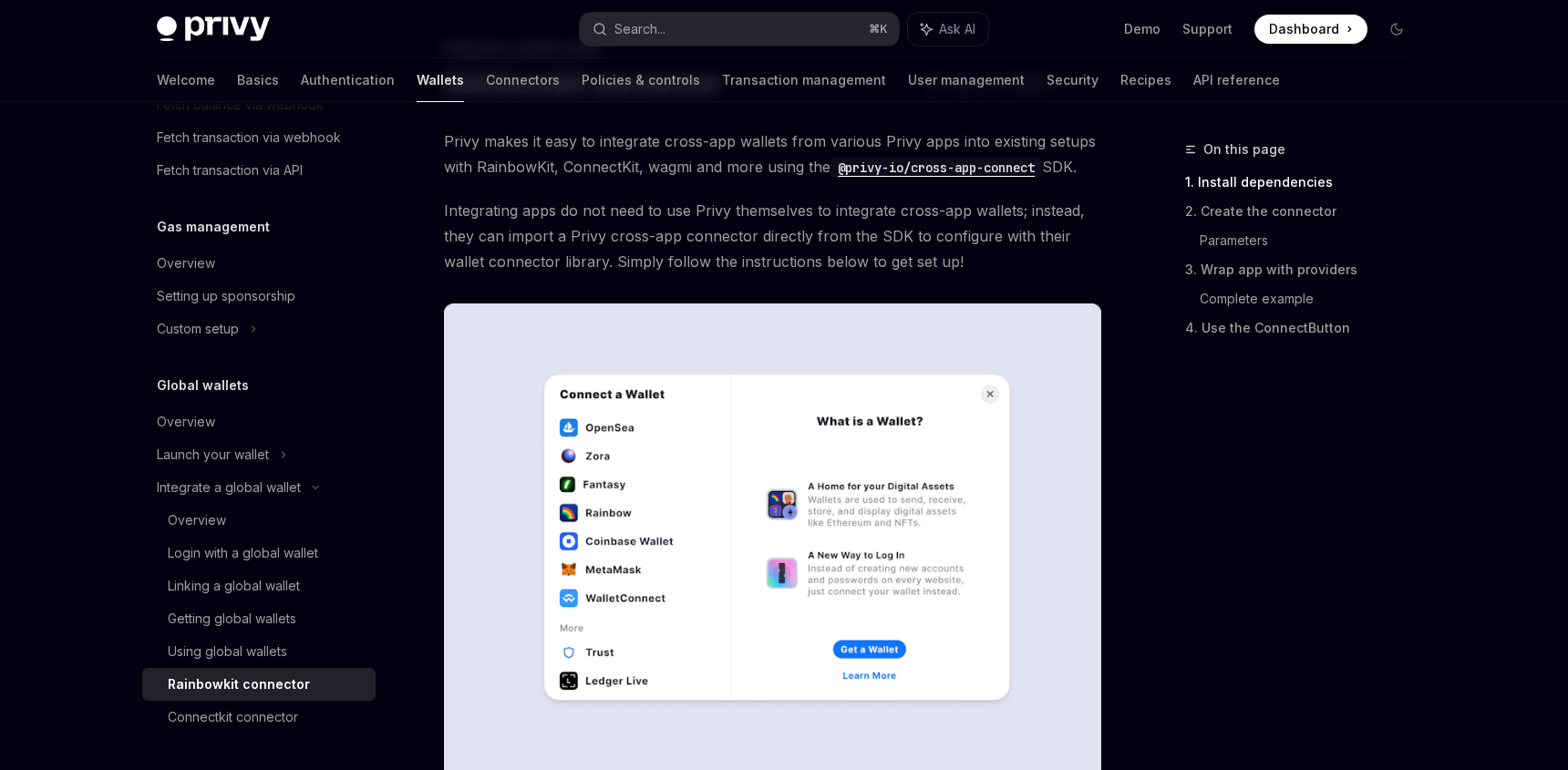
scroll to position [116, 0]
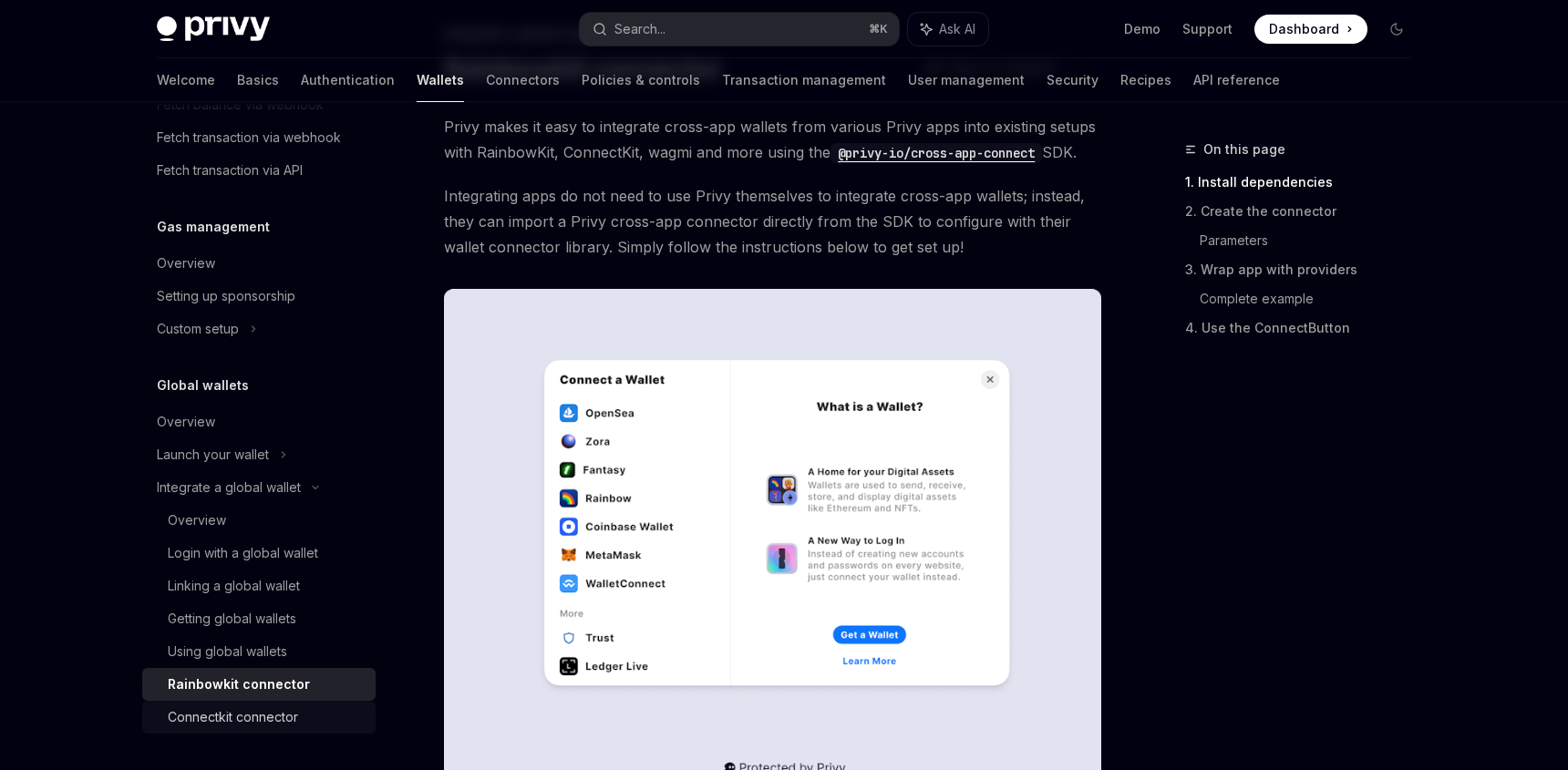
click at [294, 709] on div "Connectkit connector" at bounding box center [233, 718] width 130 height 22
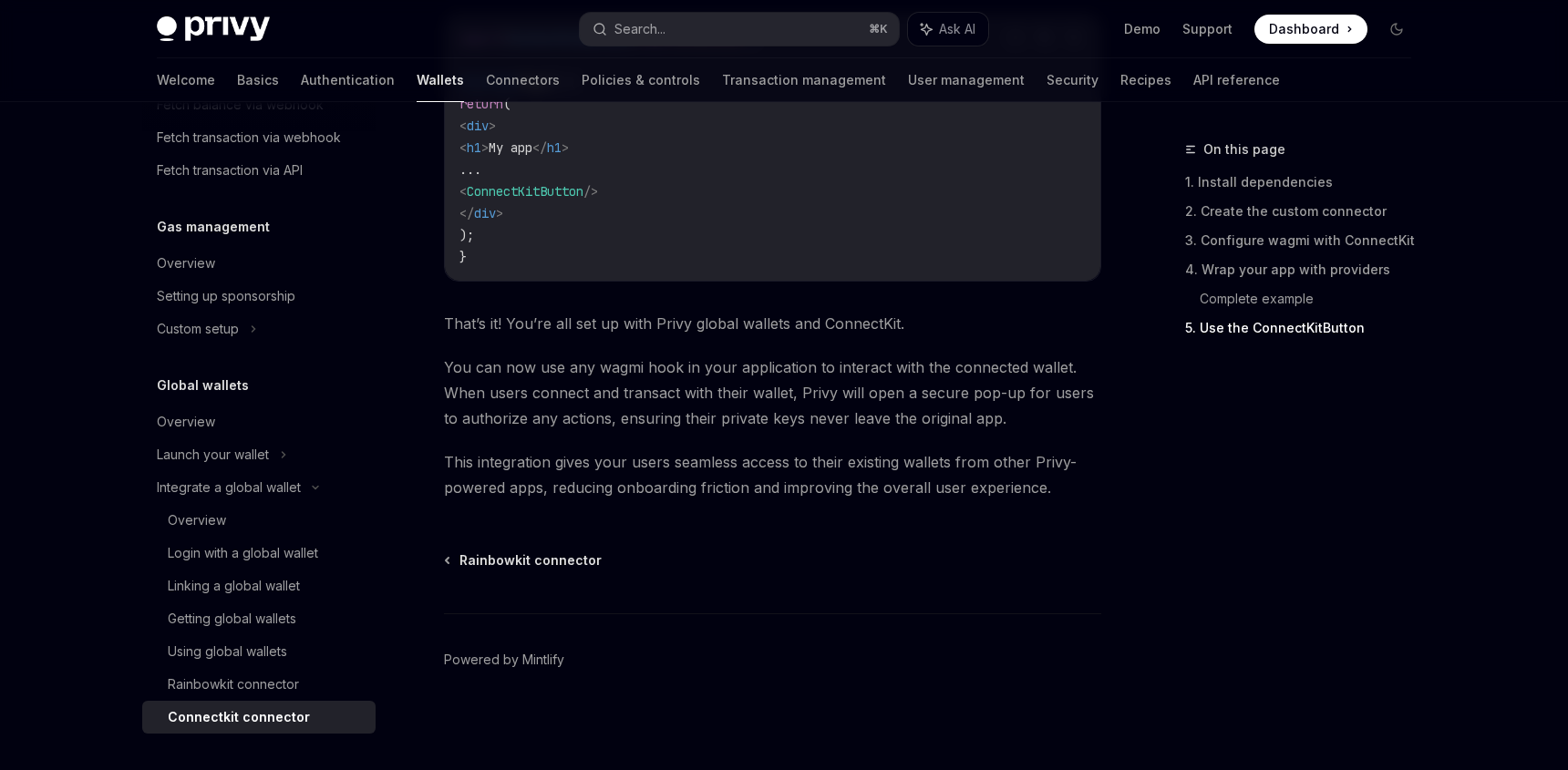
scroll to position [3902, 0]
click at [221, 701] on link "Connectkit connector" at bounding box center [258, 718] width 233 height 33
click at [230, 687] on div "Rainbowkit connector" at bounding box center [233, 685] width 131 height 22
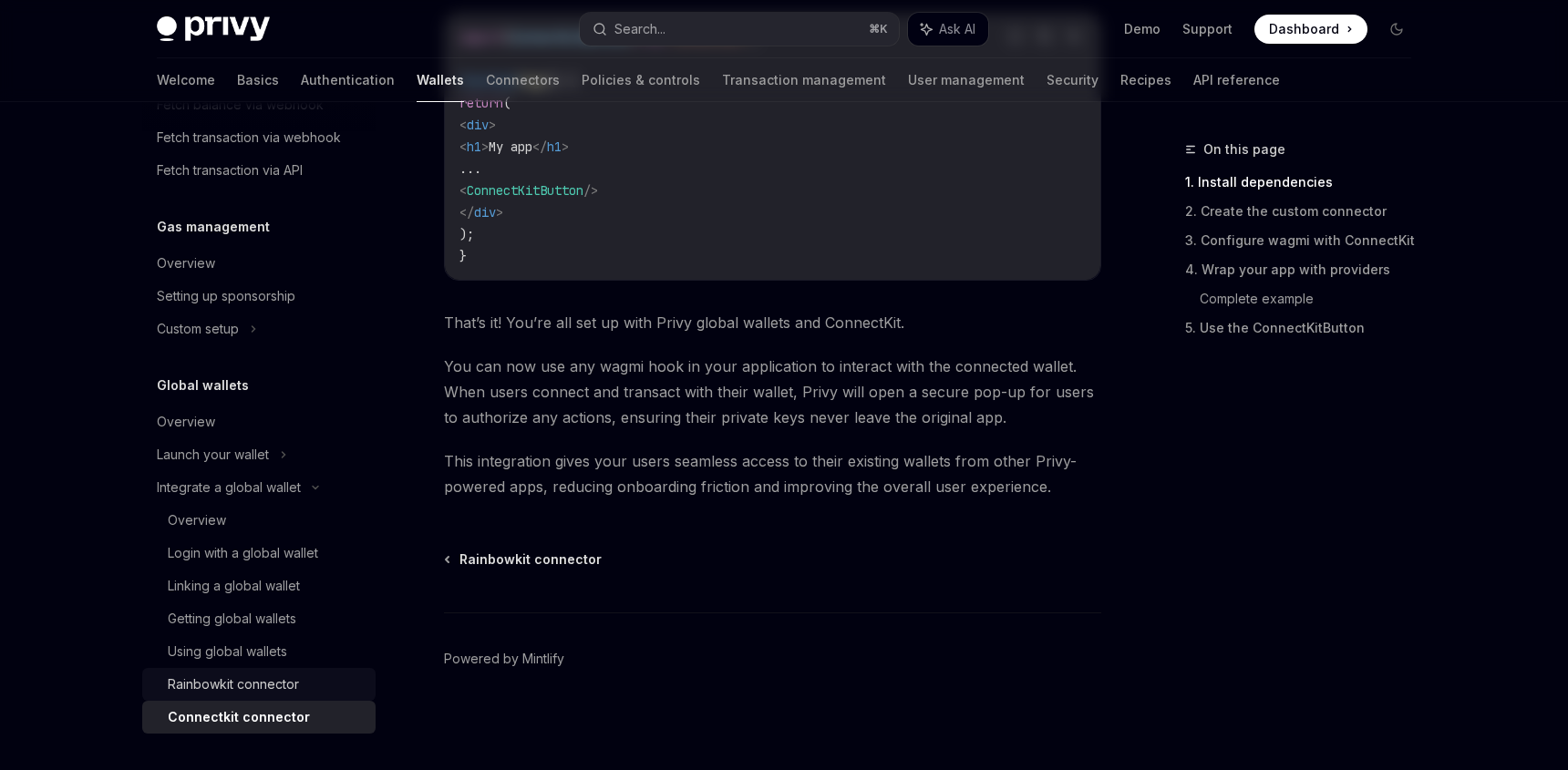
scroll to position [0, 0]
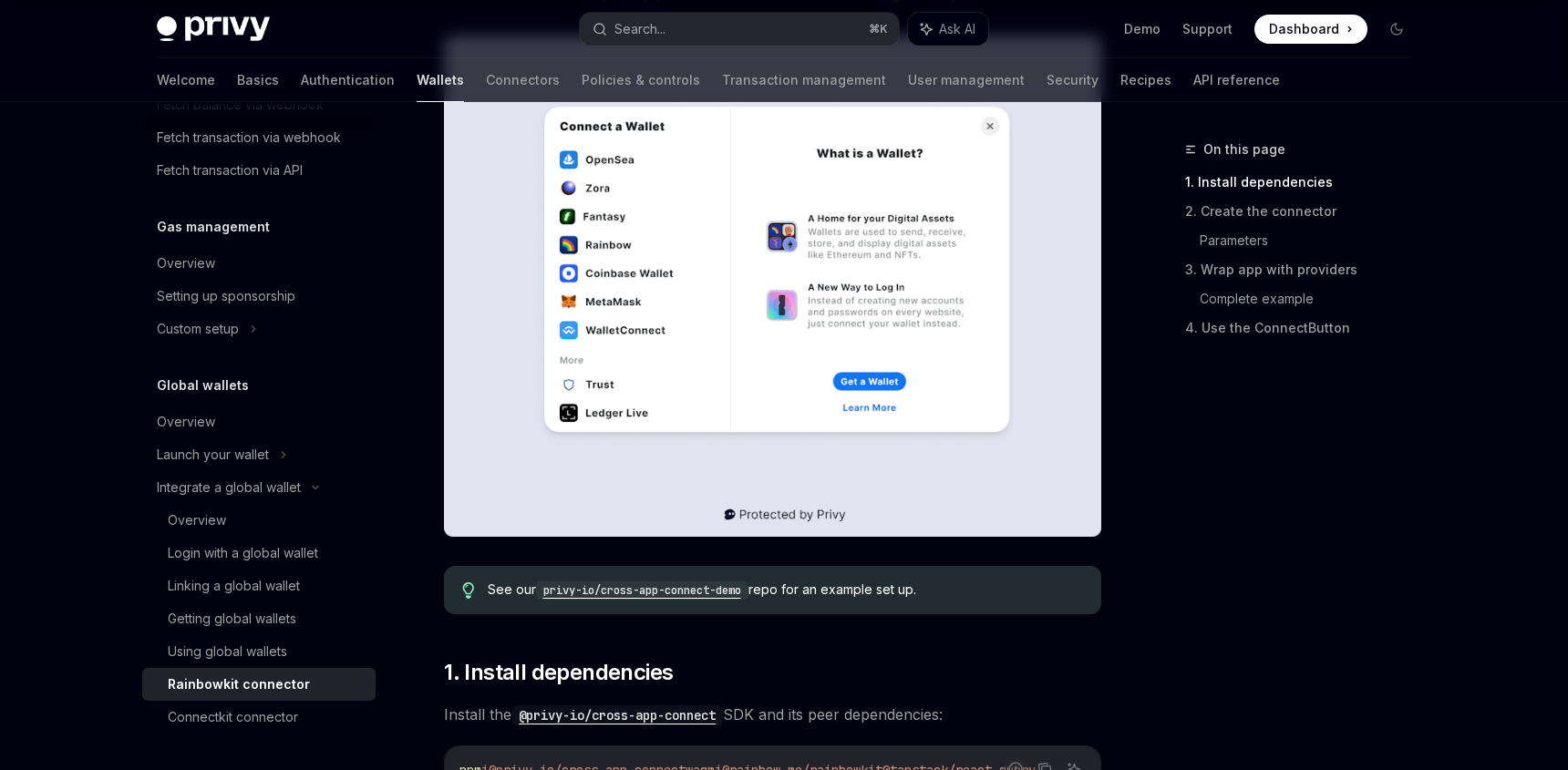
scroll to position [346, 0]
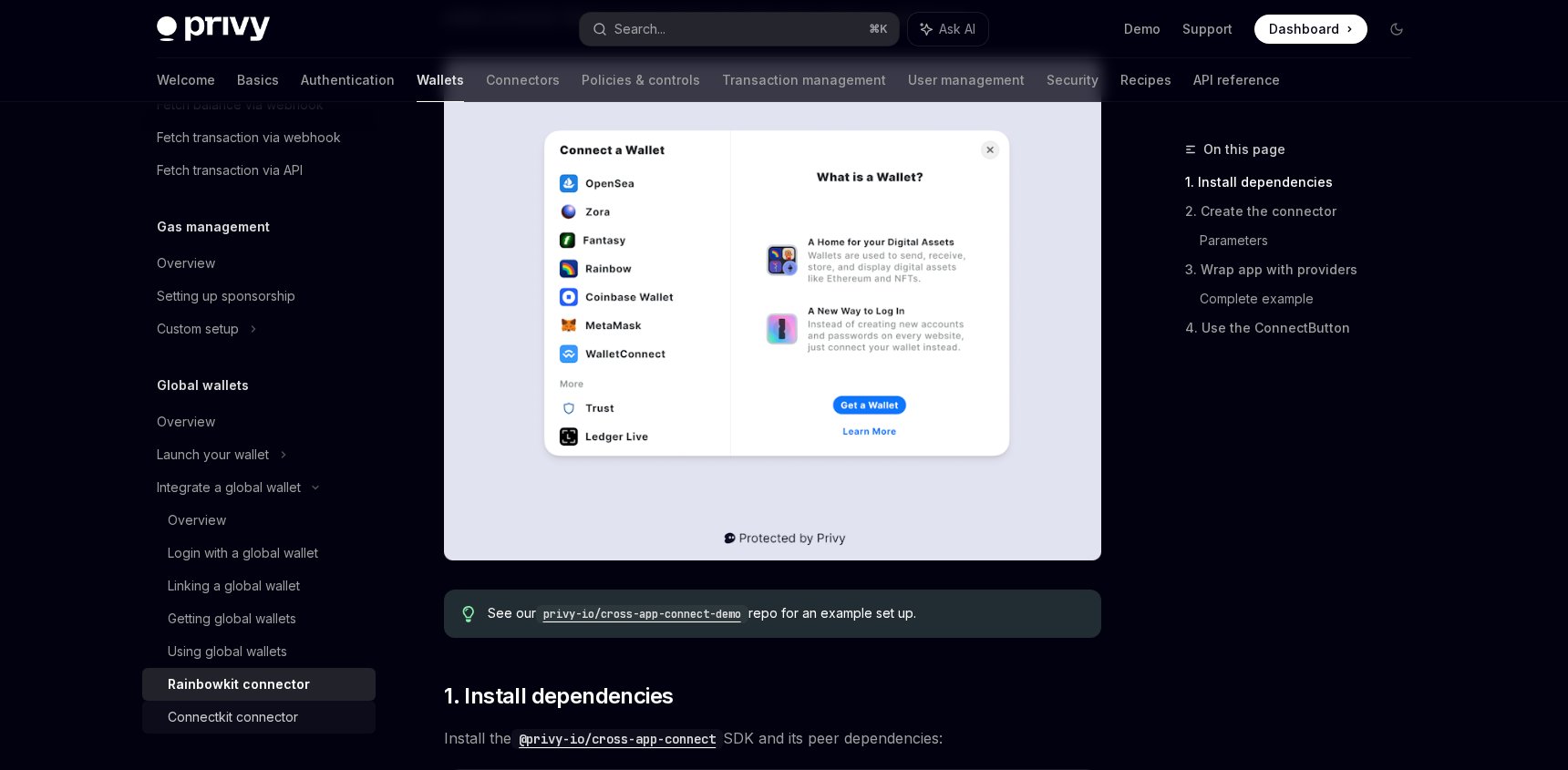
click at [273, 707] on div "Connectkit connector" at bounding box center [233, 718] width 130 height 22
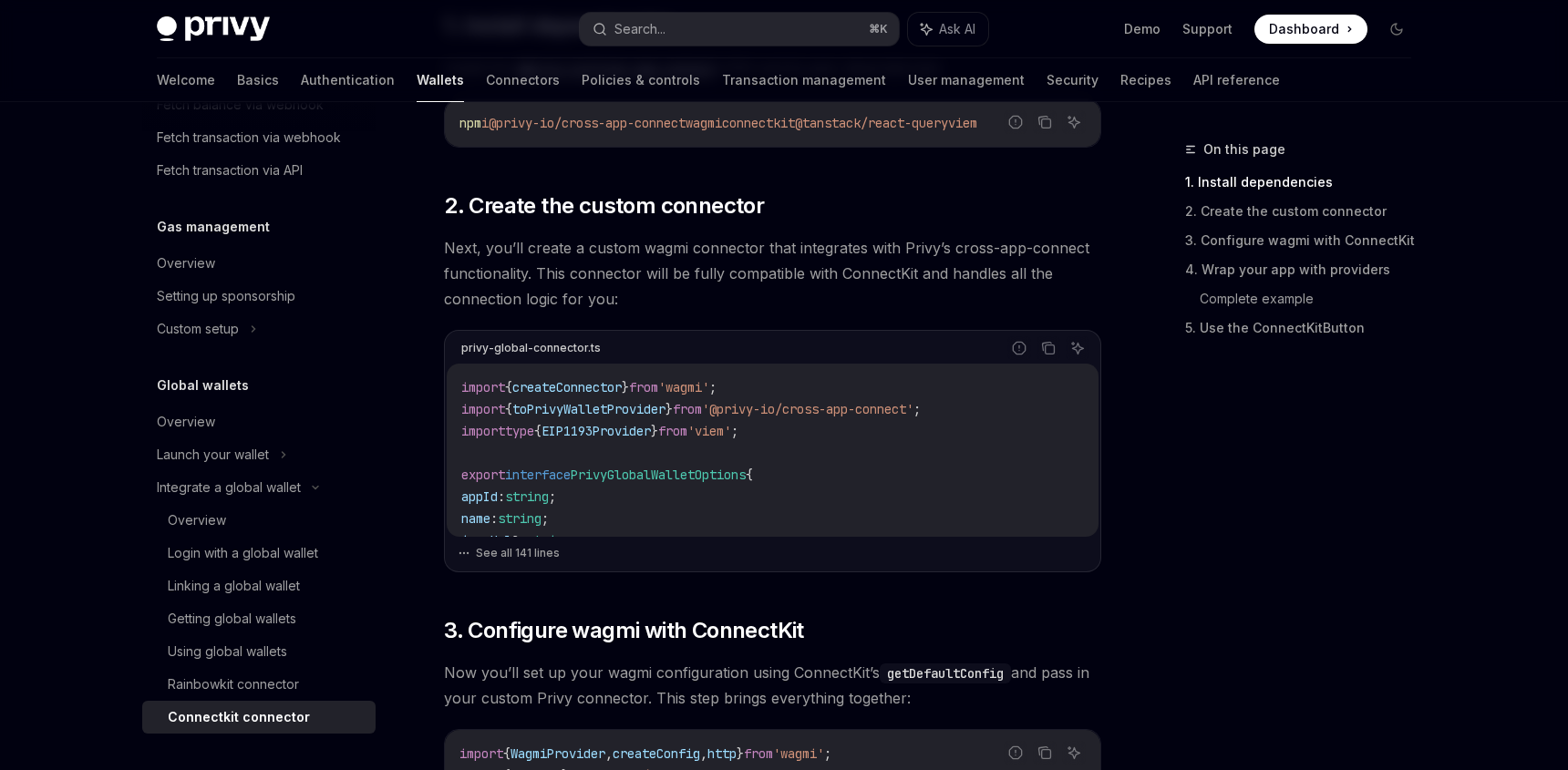
scroll to position [1020, 0]
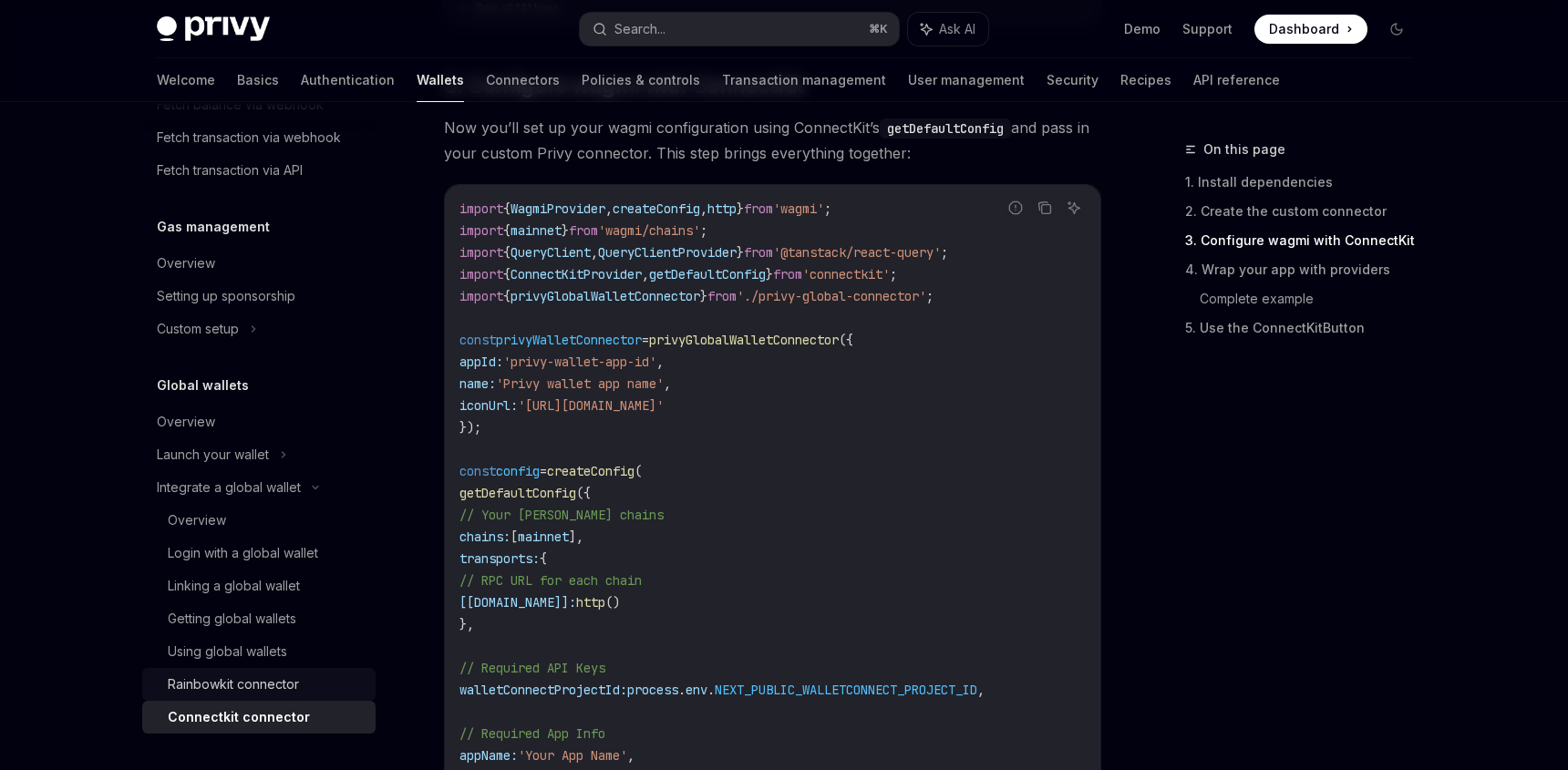
click at [300, 686] on div "Rainbowkit connector" at bounding box center [266, 685] width 197 height 22
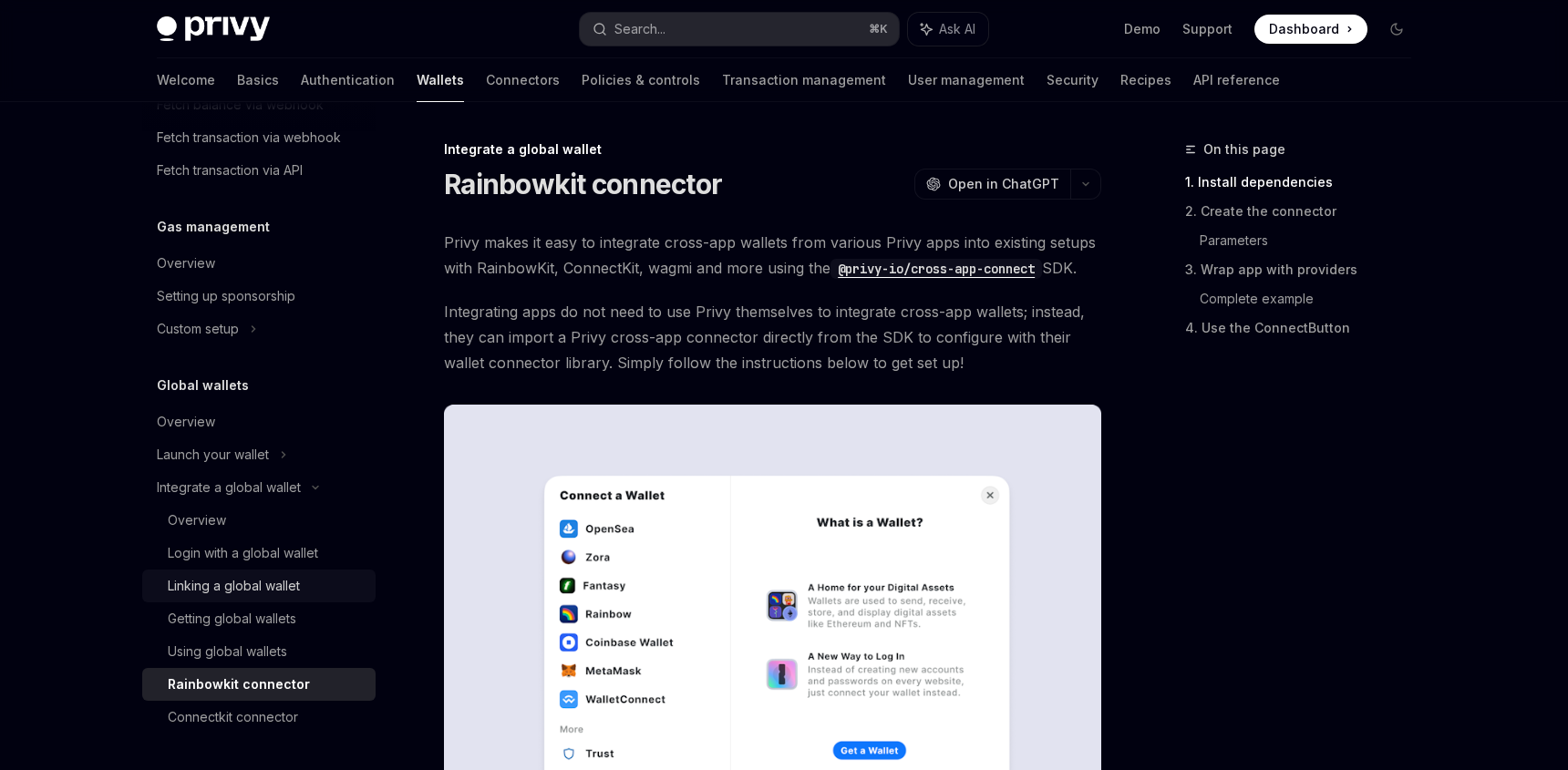
click at [286, 577] on div "Linking a global wallet" at bounding box center [234, 586] width 132 height 22
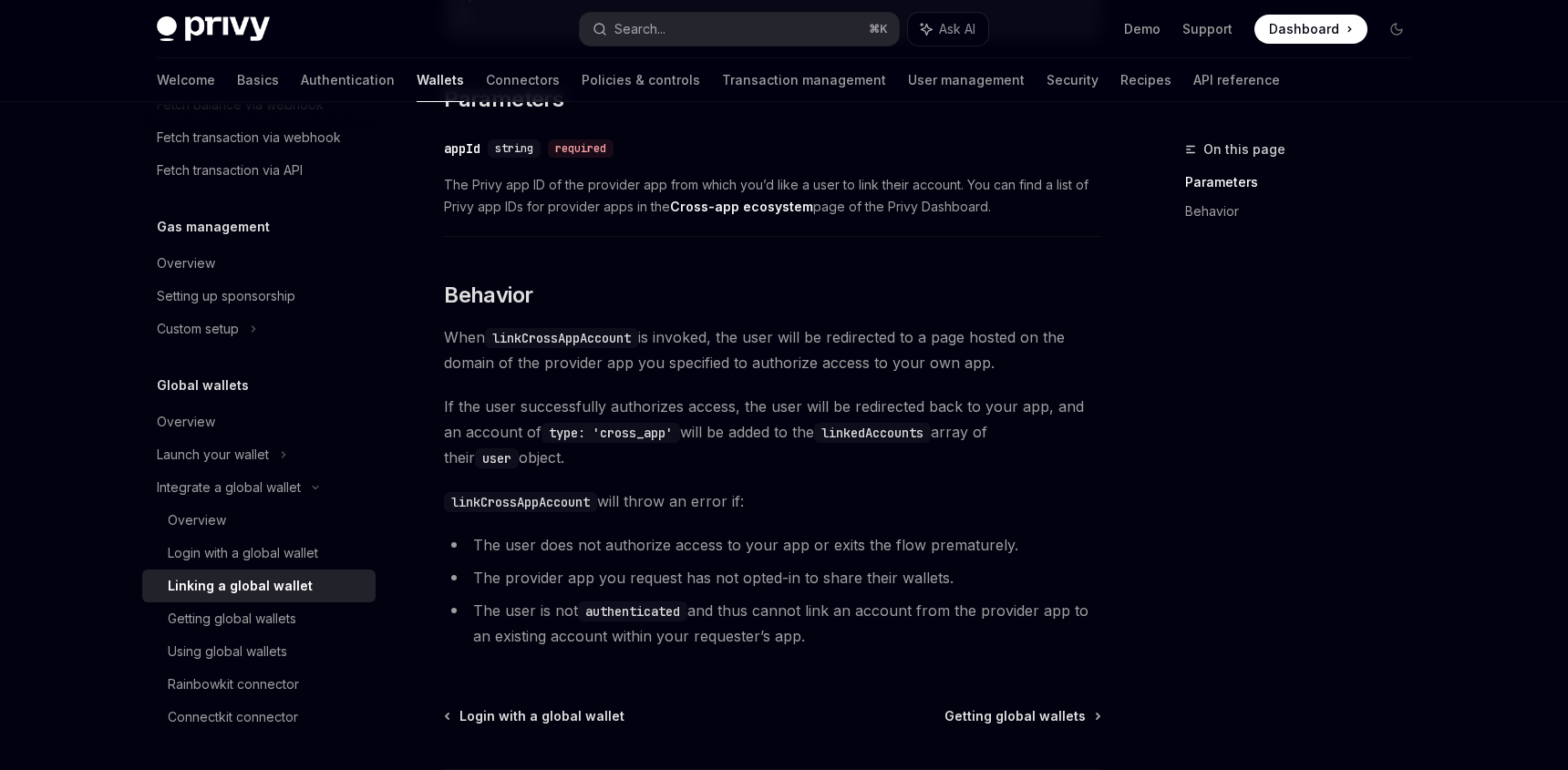
scroll to position [677, 0]
click at [328, 554] on div "Login with a global wallet" at bounding box center [266, 553] width 197 height 22
type textarea "*"
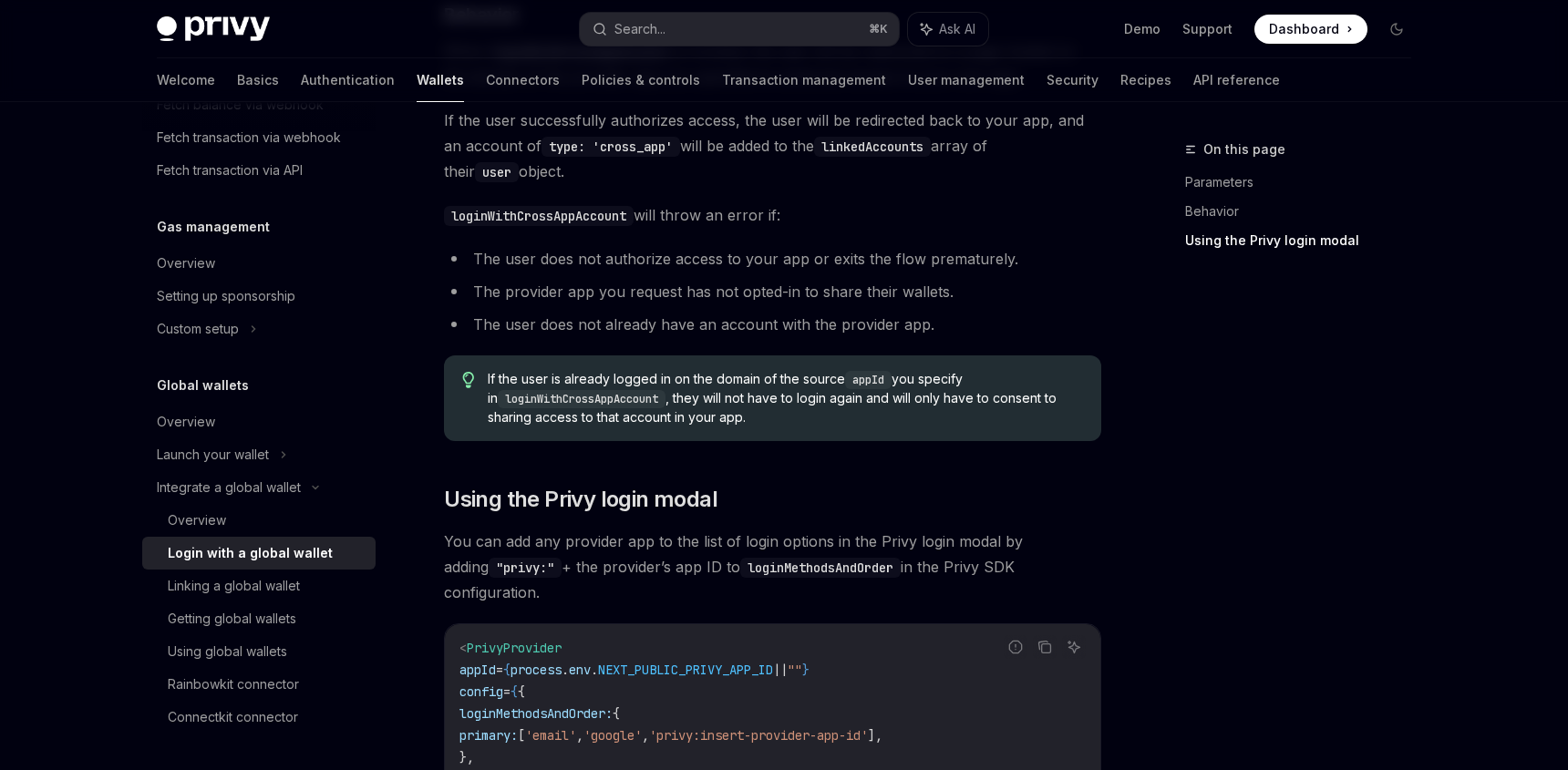
scroll to position [1310, 0]
